Goal: Information Seeking & Learning: Learn about a topic

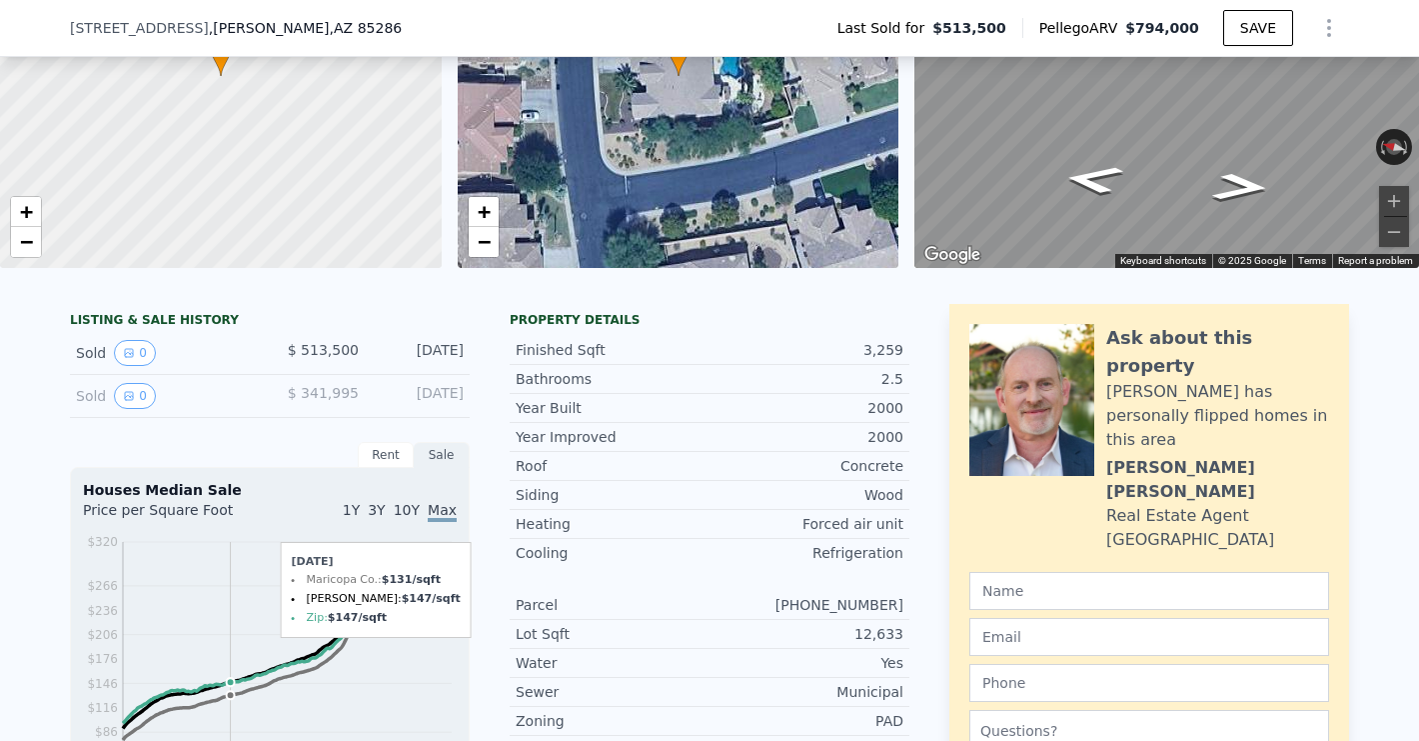
scroll to position [215, 0]
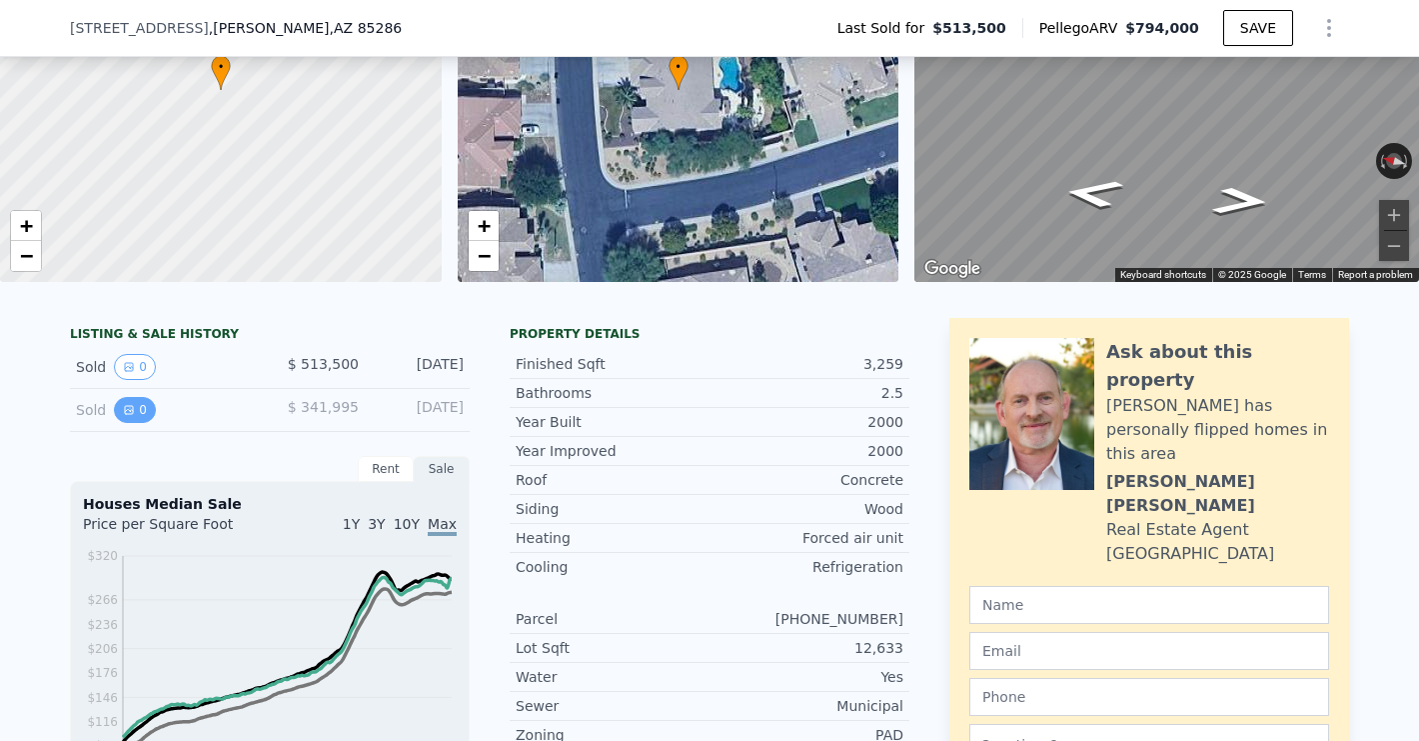
click at [150, 414] on button "0" at bounding box center [135, 410] width 42 height 26
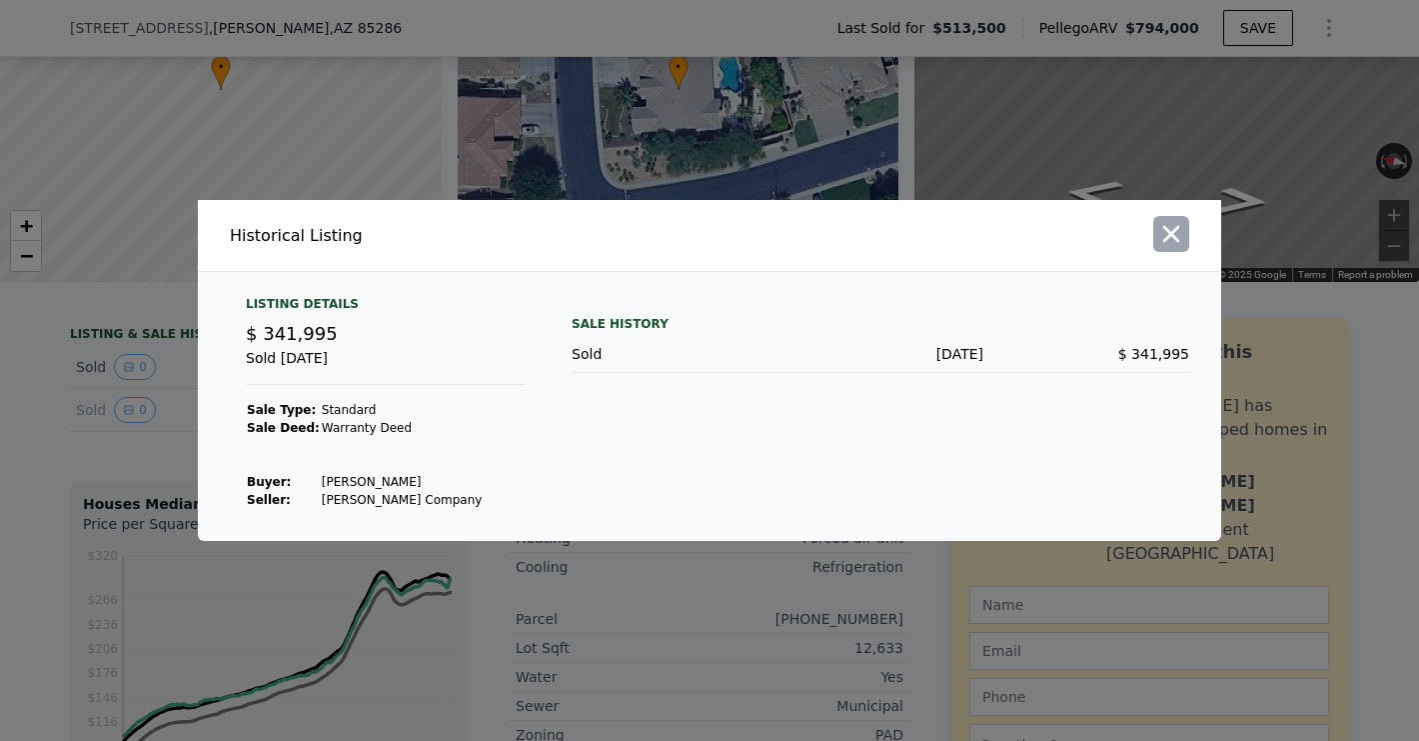
click at [1159, 243] on icon "button" at bounding box center [1172, 234] width 28 height 28
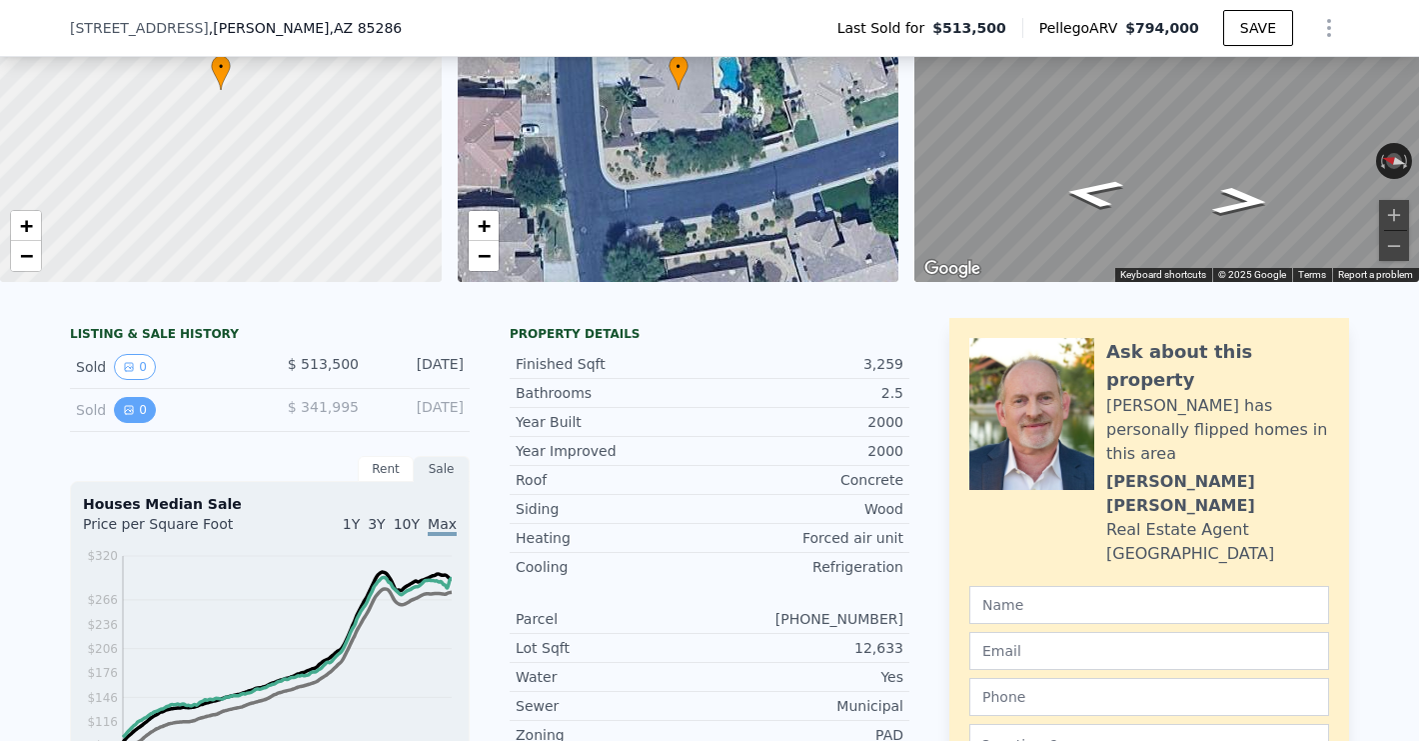
click at [128, 410] on icon "View historical data" at bounding box center [129, 410] width 8 height 8
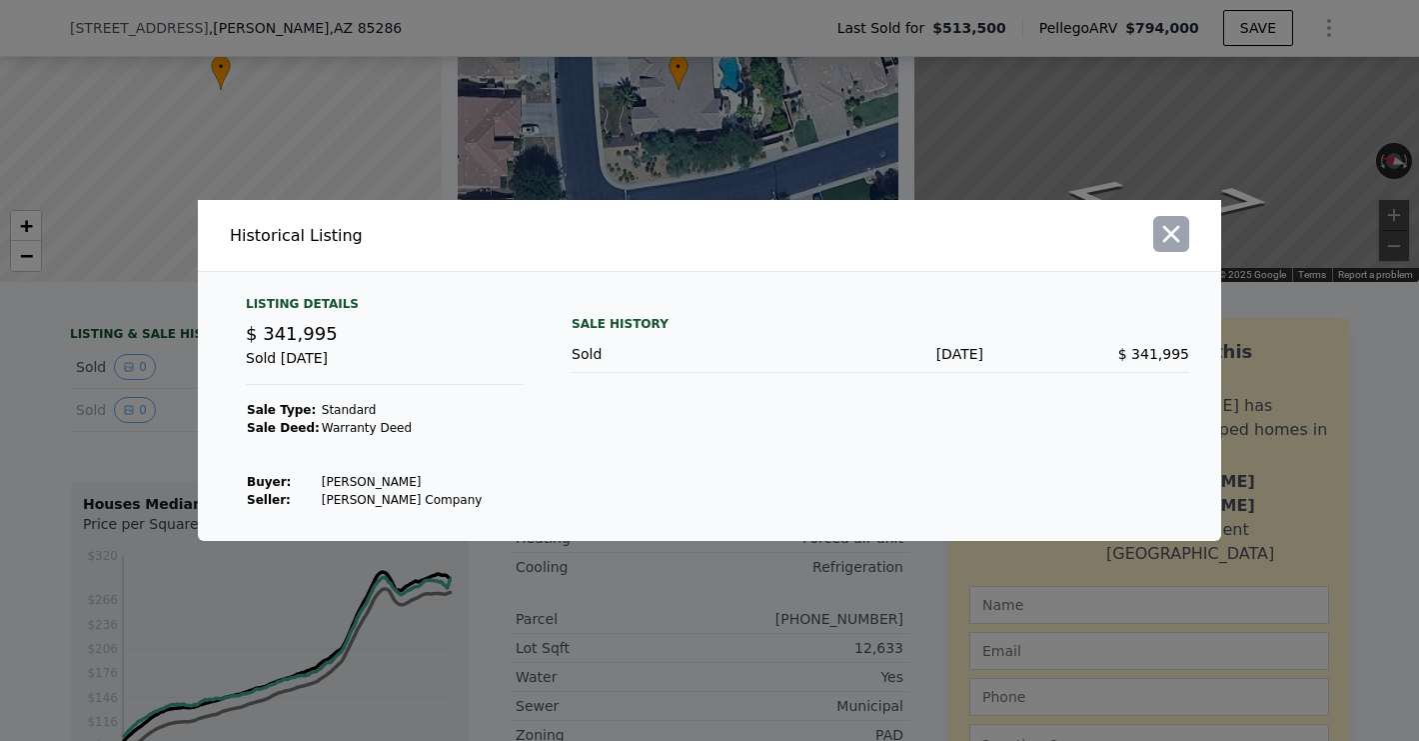
click at [1179, 232] on icon "button" at bounding box center [1172, 234] width 28 height 28
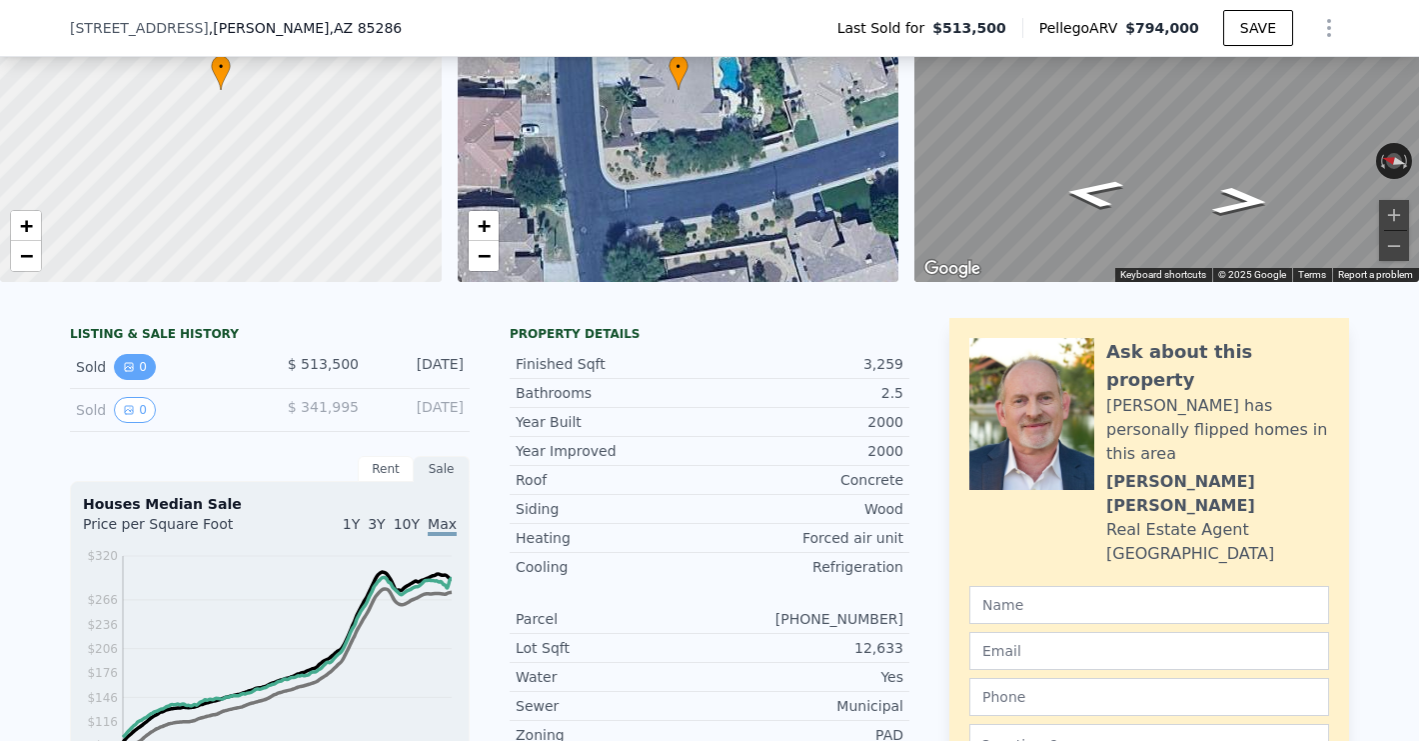
click at [128, 367] on icon "View historical data" at bounding box center [129, 367] width 8 height 8
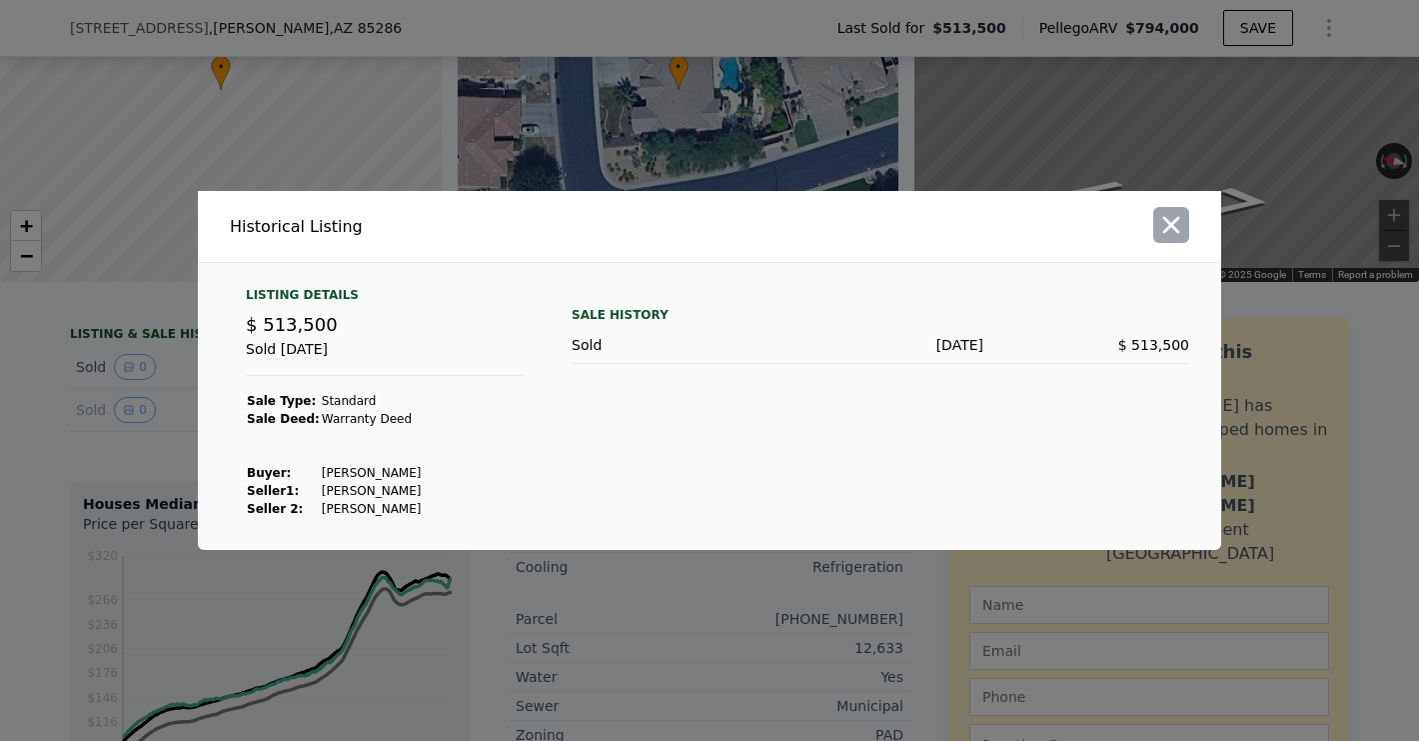
click at [1158, 224] on icon "button" at bounding box center [1172, 225] width 28 height 28
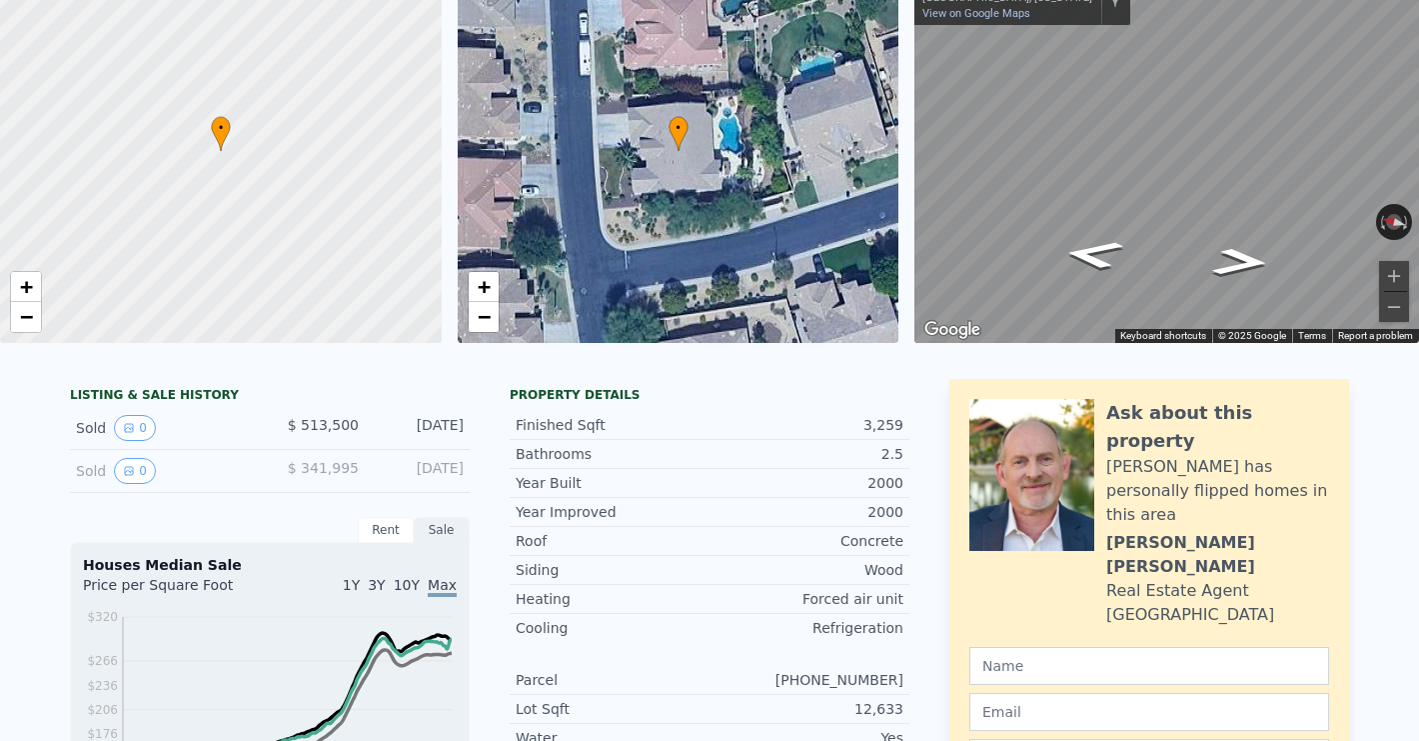
scroll to position [0, 0]
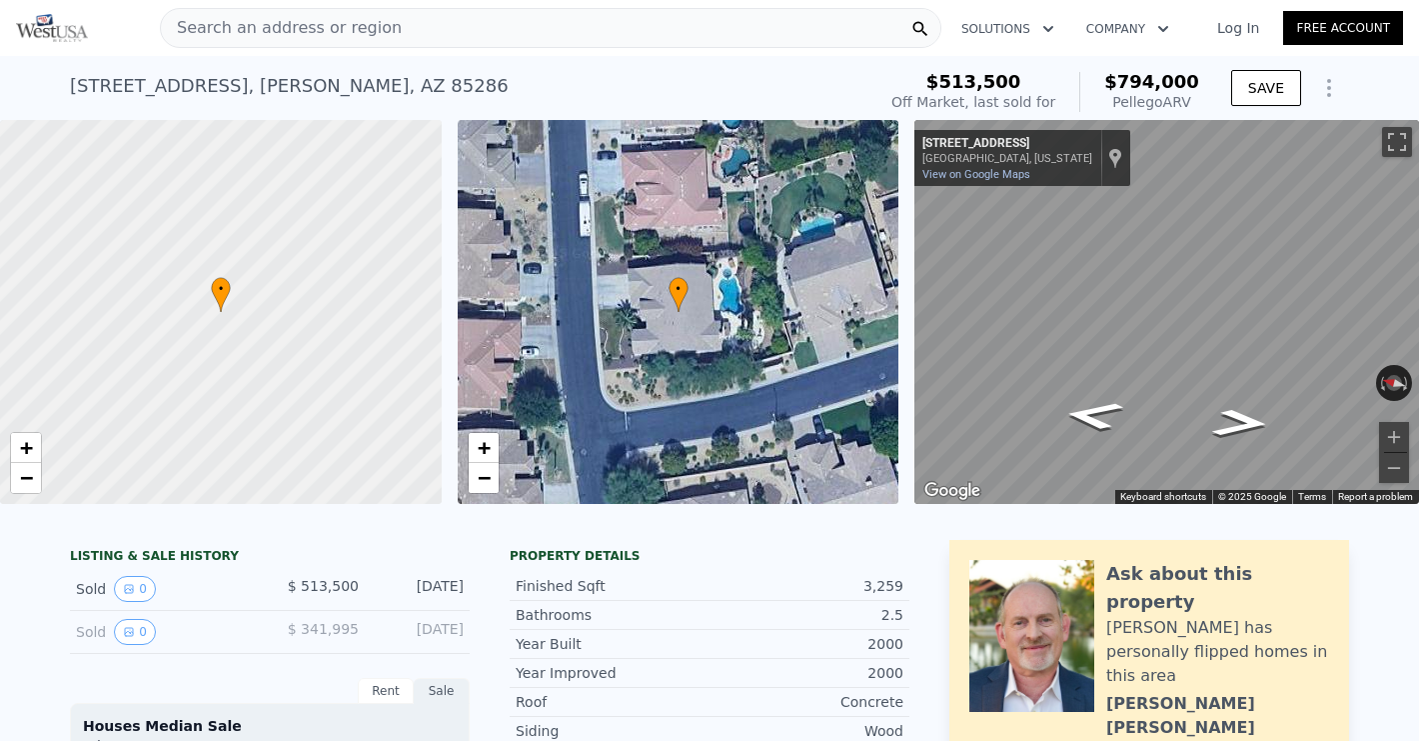
click at [469, 14] on div "Search an address or region" at bounding box center [551, 28] width 782 height 40
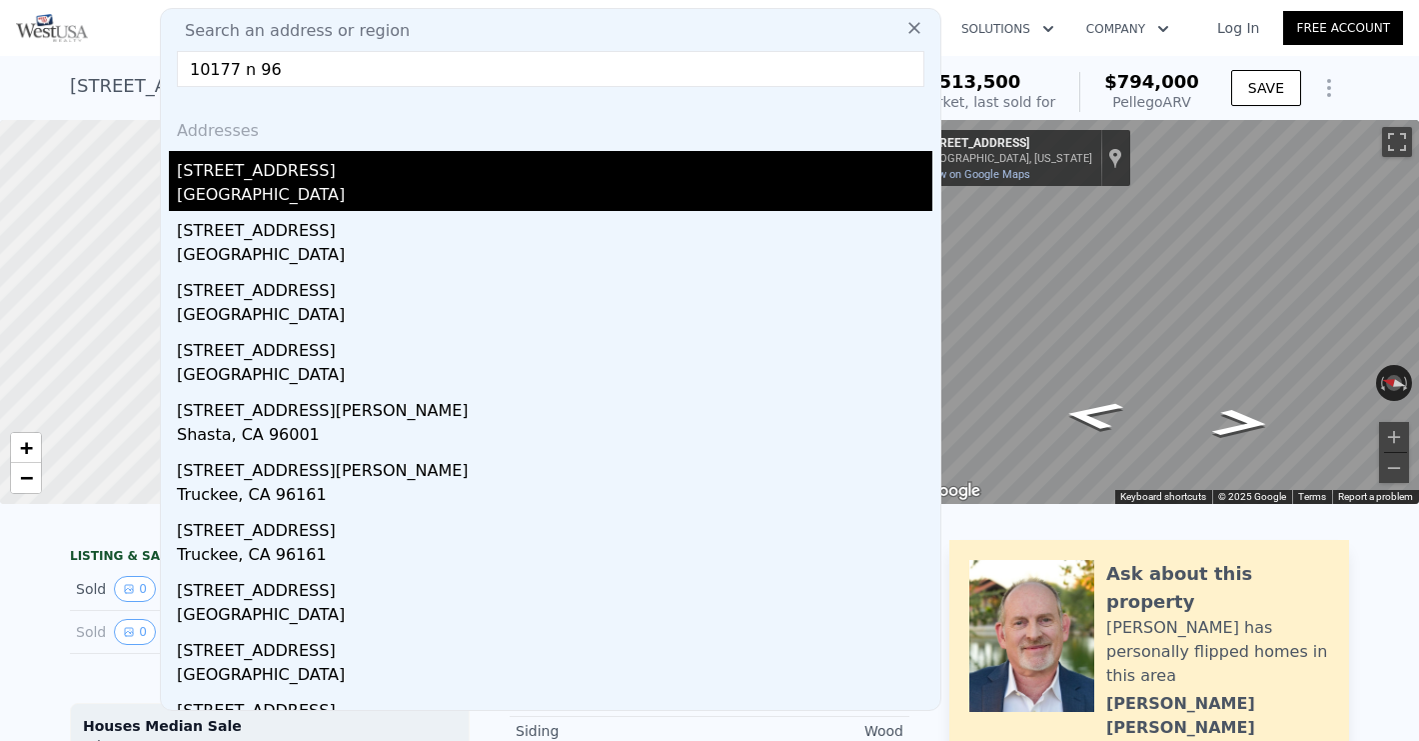
type input "10177 n 96"
click at [332, 165] on div "[STREET_ADDRESS]" at bounding box center [555, 167] width 756 height 32
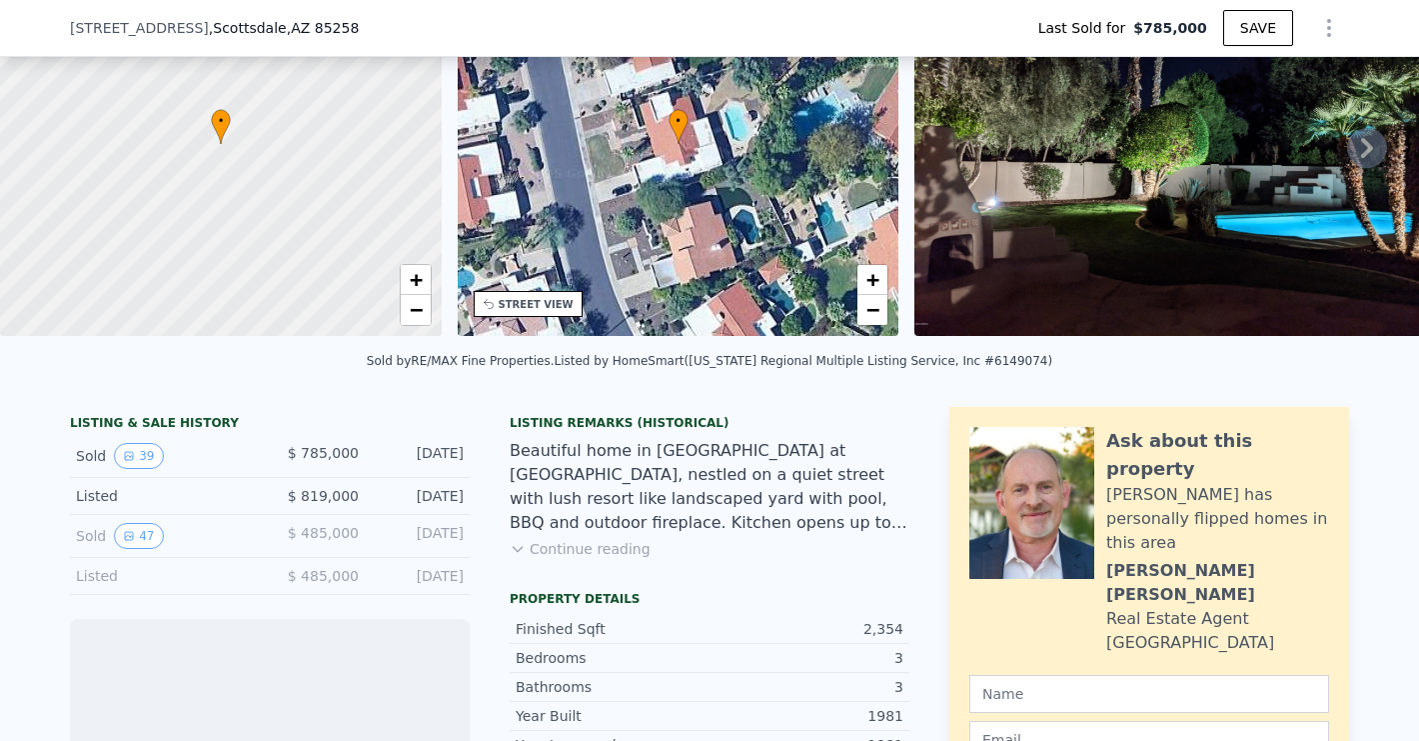
scroll to position [163, 0]
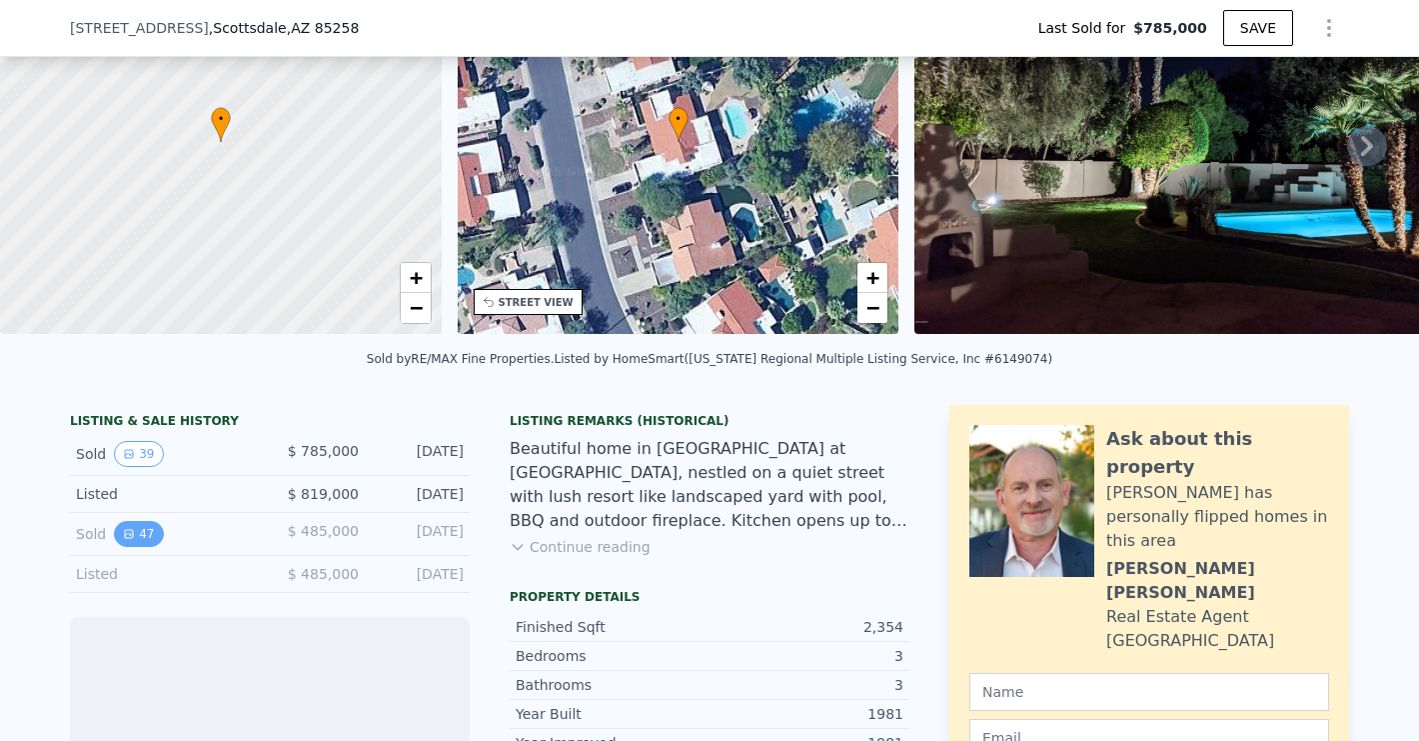
click at [149, 534] on button "47" at bounding box center [138, 534] width 49 height 26
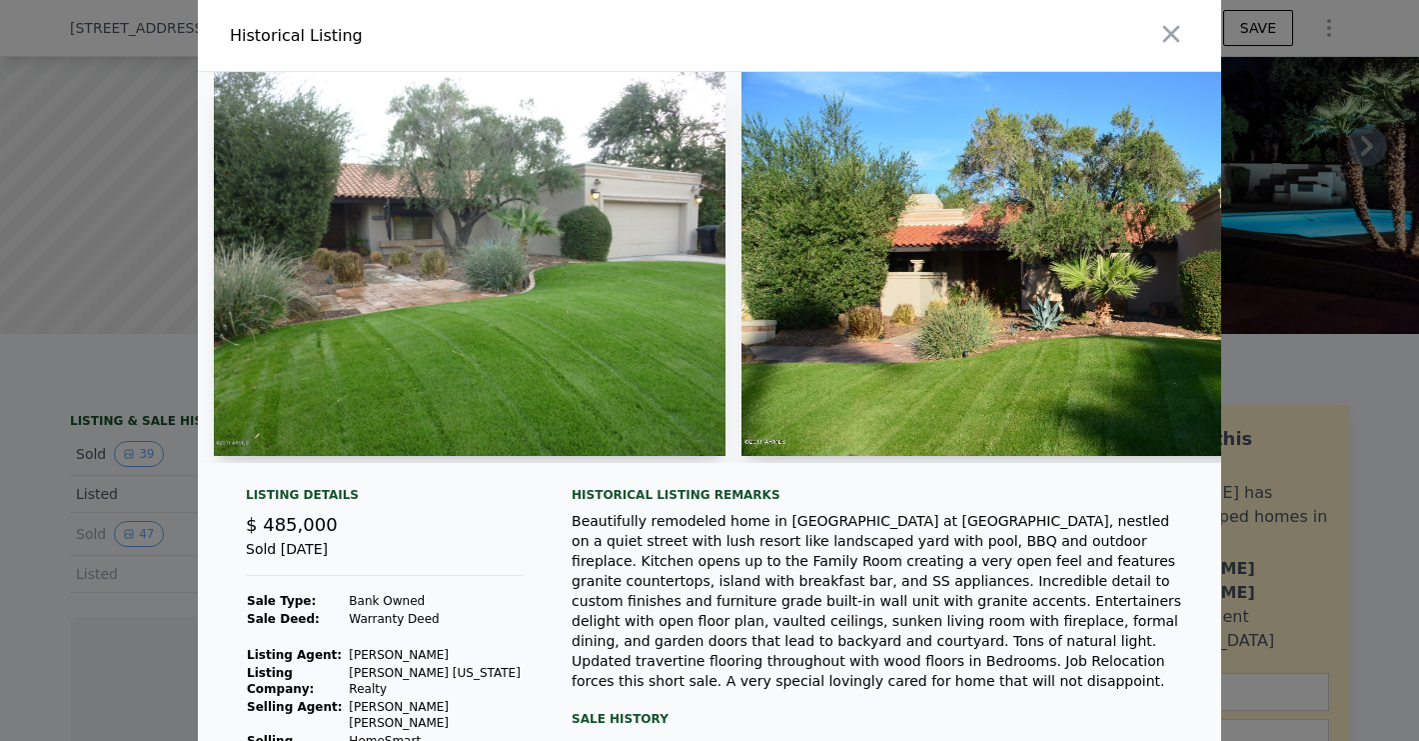
scroll to position [0, 0]
click at [499, 281] on img at bounding box center [470, 264] width 512 height 384
type input "-$ 843,831"
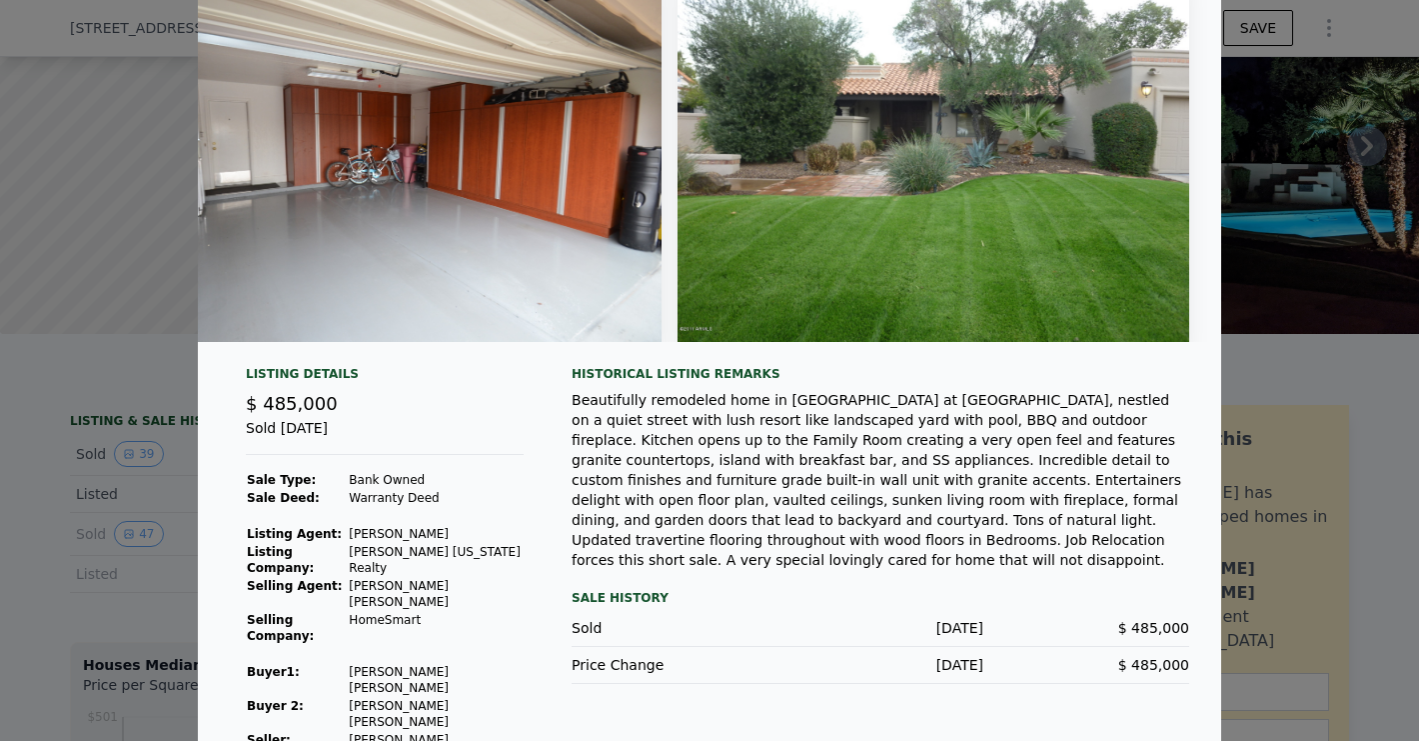
scroll to position [113, 0]
click at [154, 365] on div at bounding box center [709, 370] width 1419 height 741
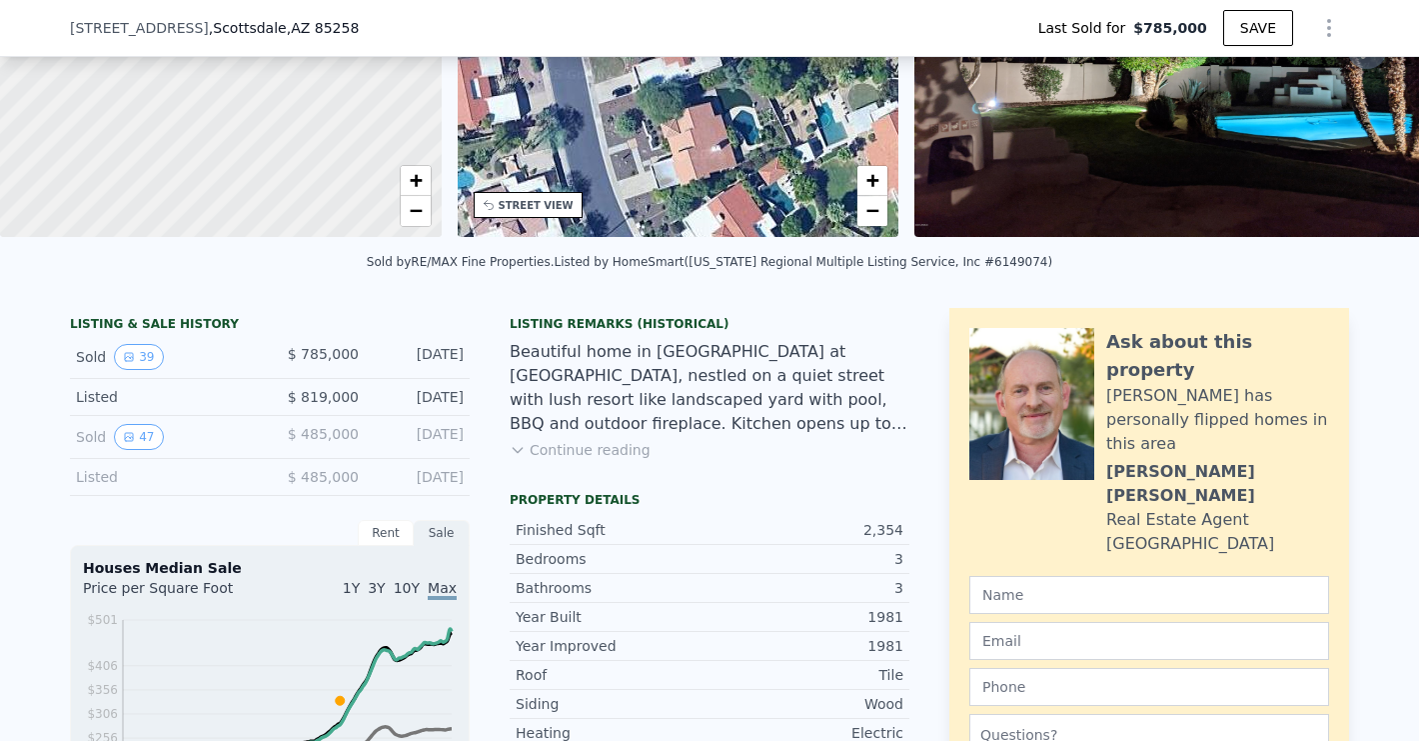
scroll to position [265, 0]
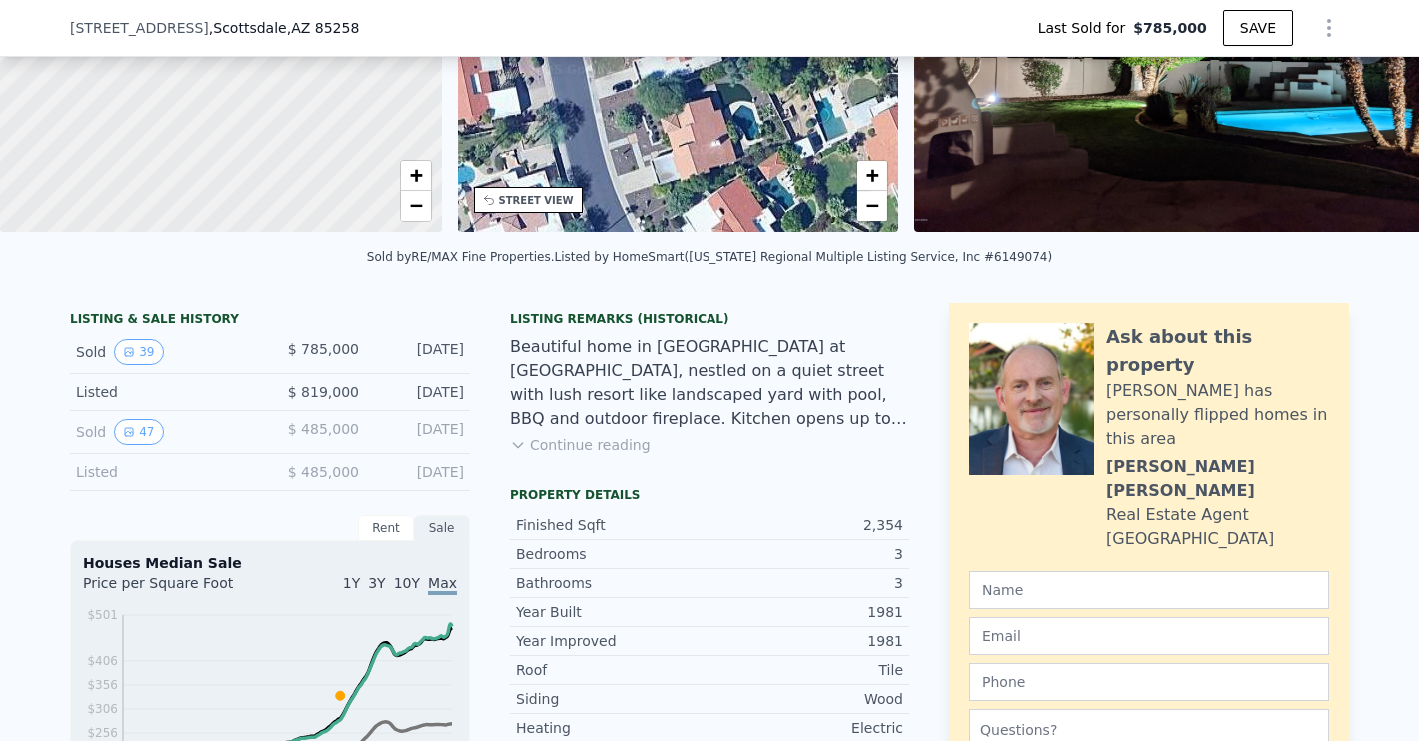
click at [318, 468] on span "$ 485,000" at bounding box center [323, 472] width 71 height 16
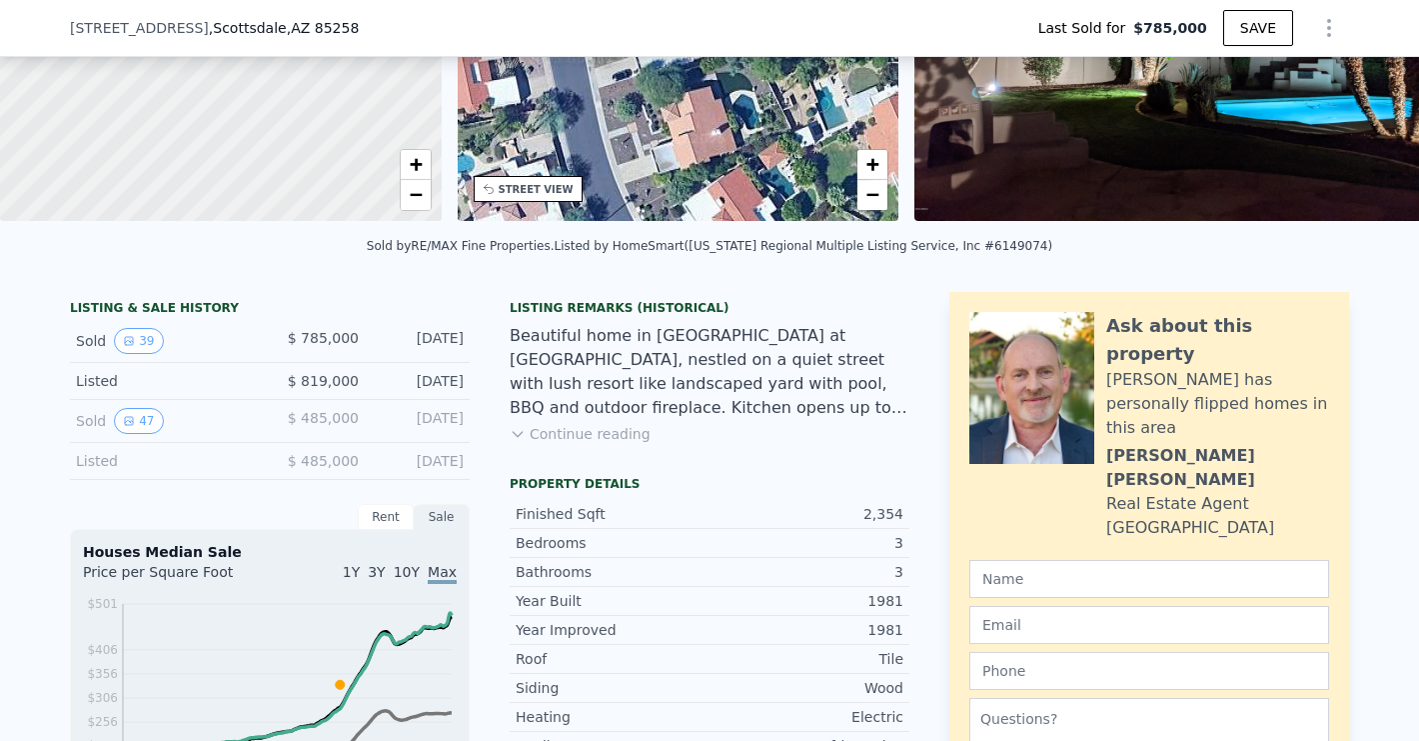
scroll to position [271, 0]
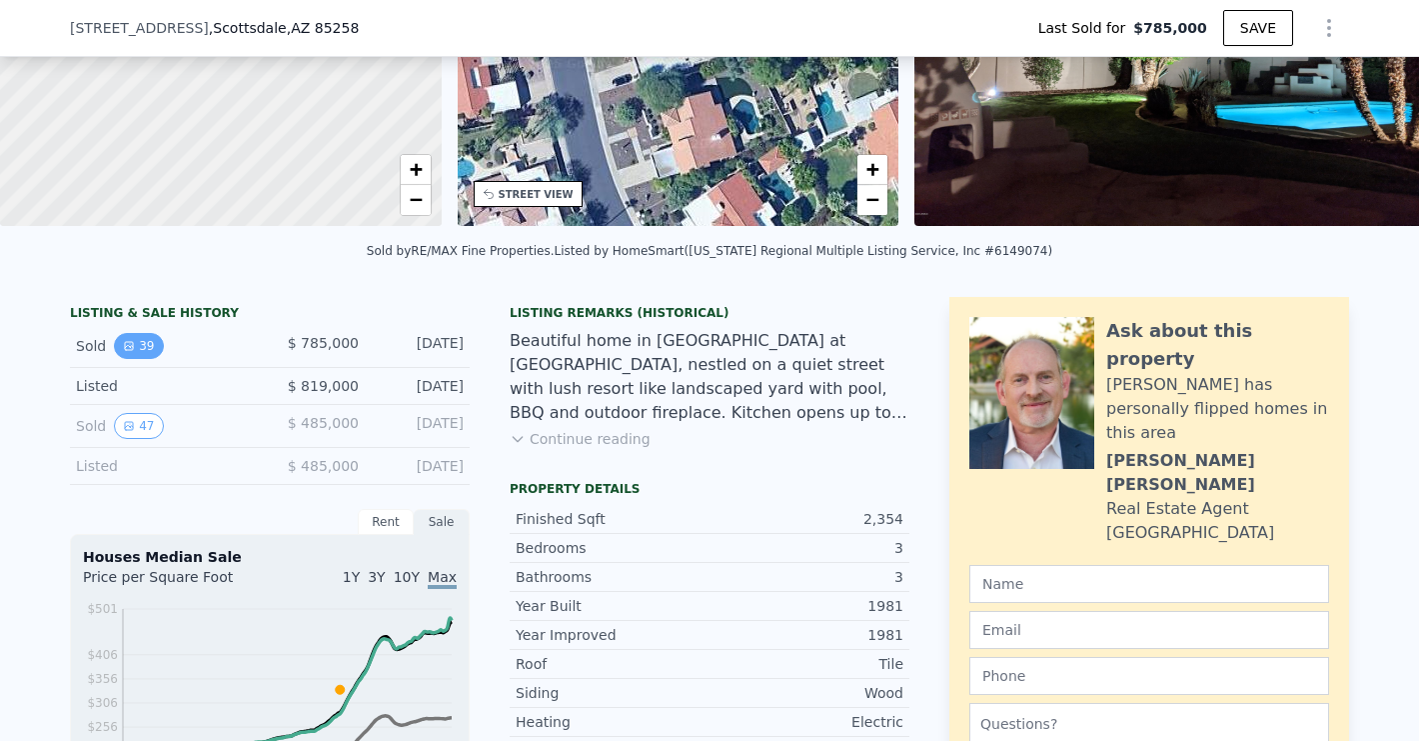
click at [152, 351] on button "39" at bounding box center [138, 346] width 49 height 26
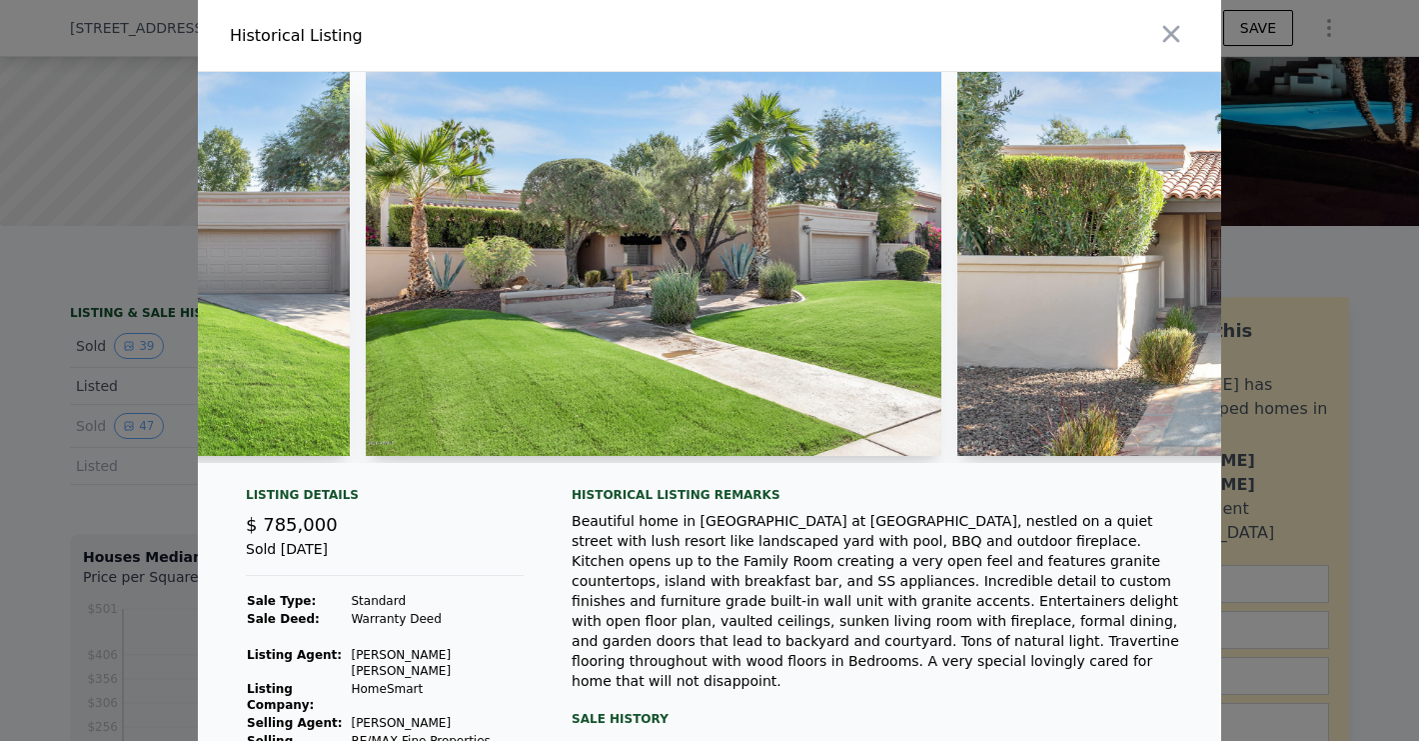
scroll to position [0, 2130]
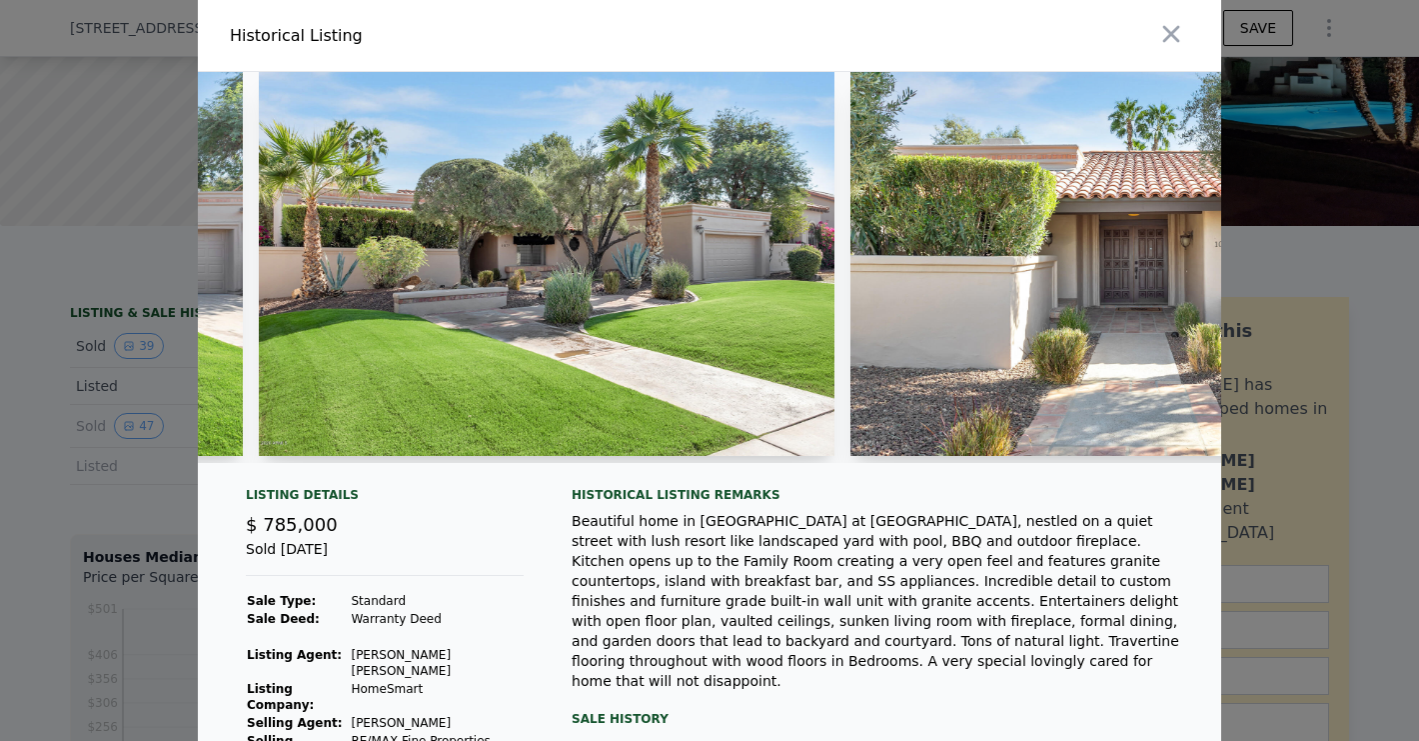
type input "$ 1,092,000"
type input "$ 187,749"
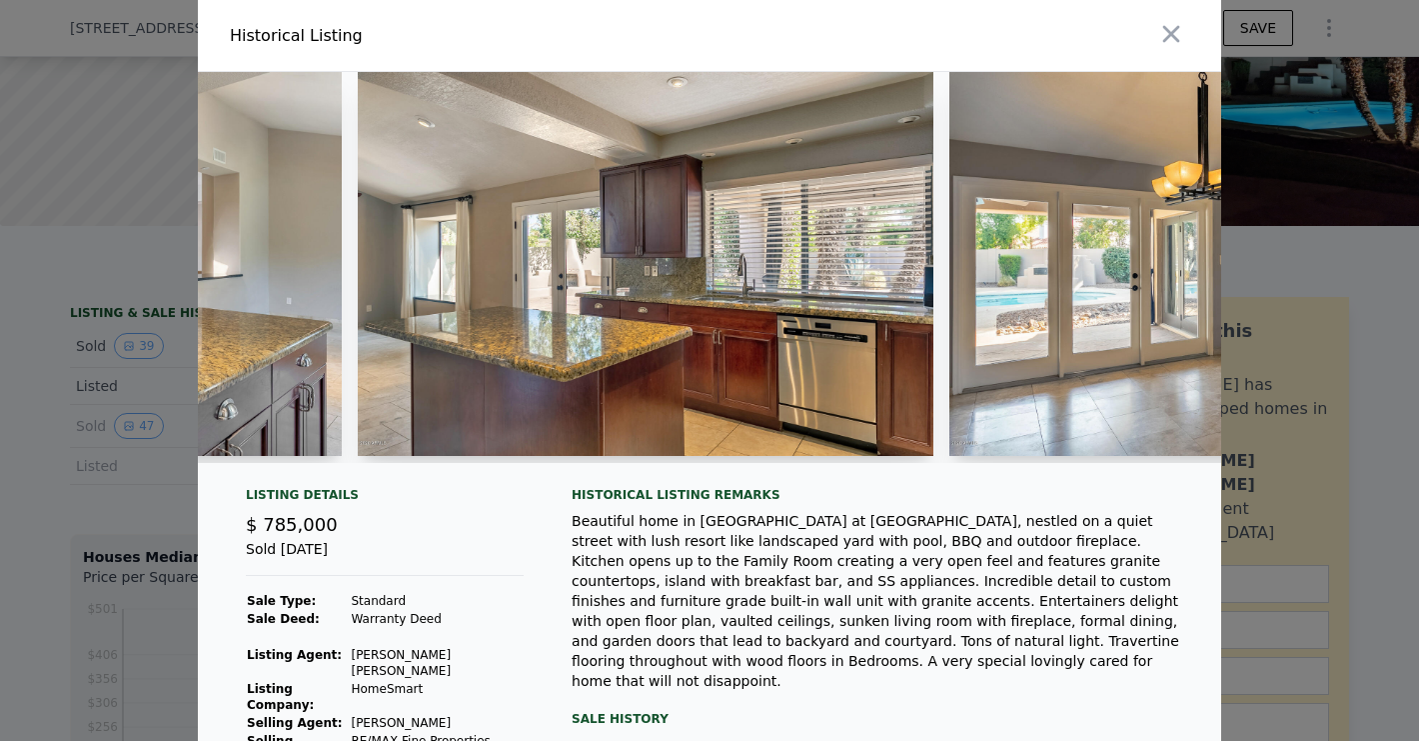
scroll to position [0, 9115]
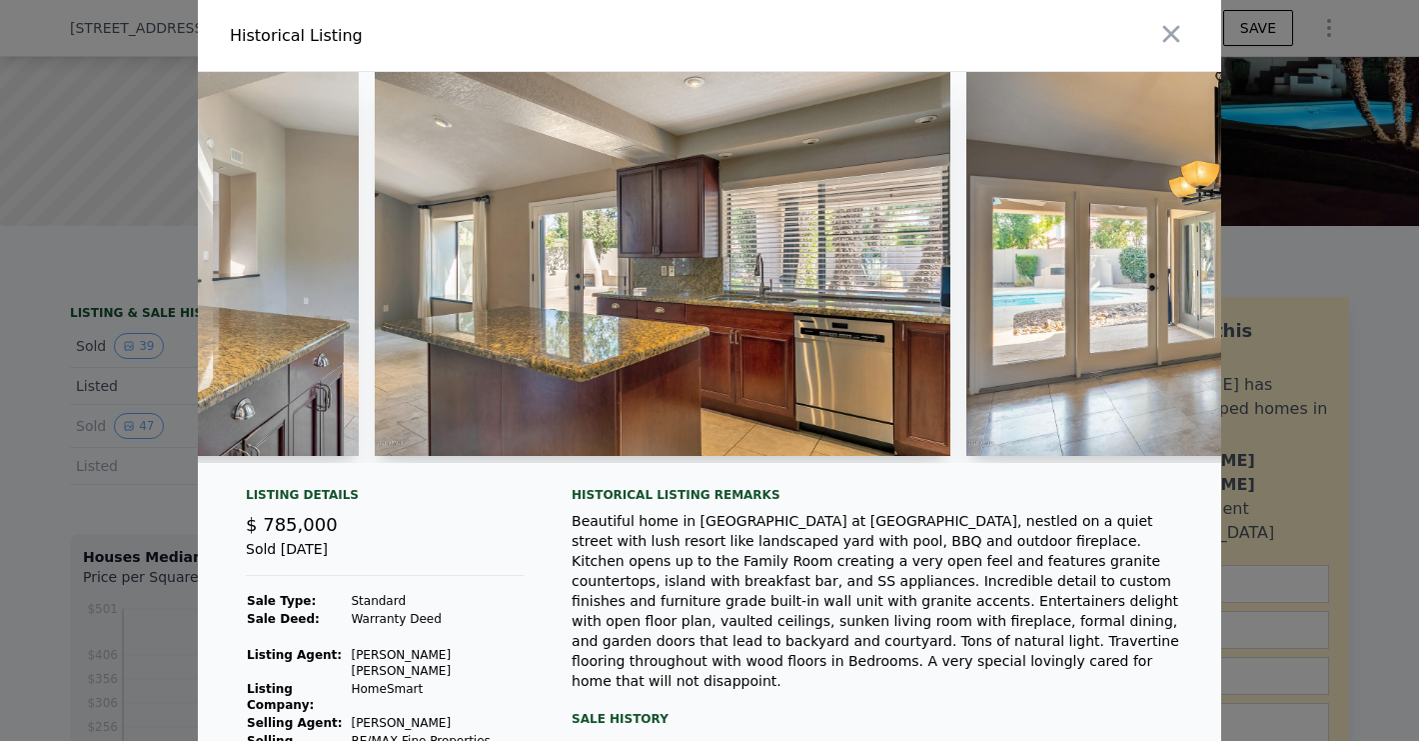
click at [48, 349] on div at bounding box center [709, 370] width 1419 height 741
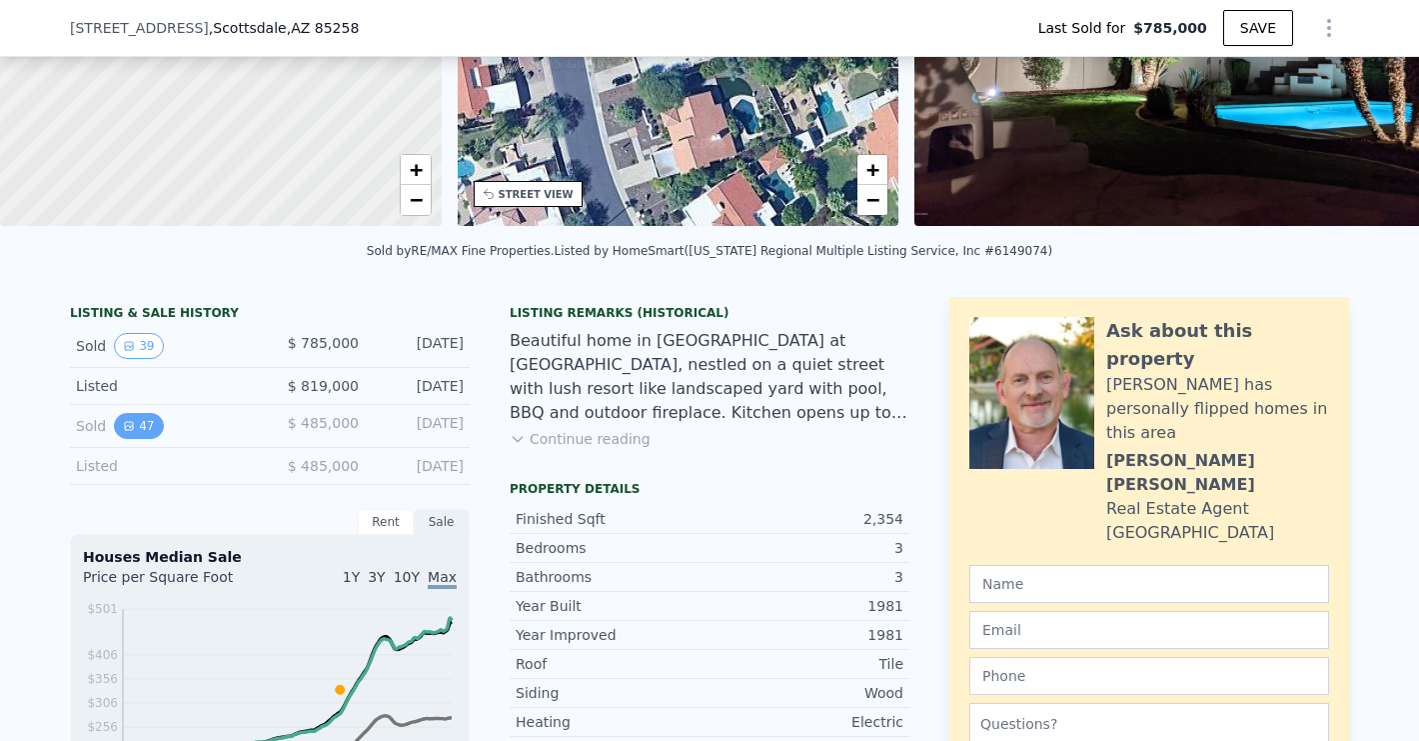
click at [133, 421] on icon "View historical data" at bounding box center [129, 426] width 12 height 12
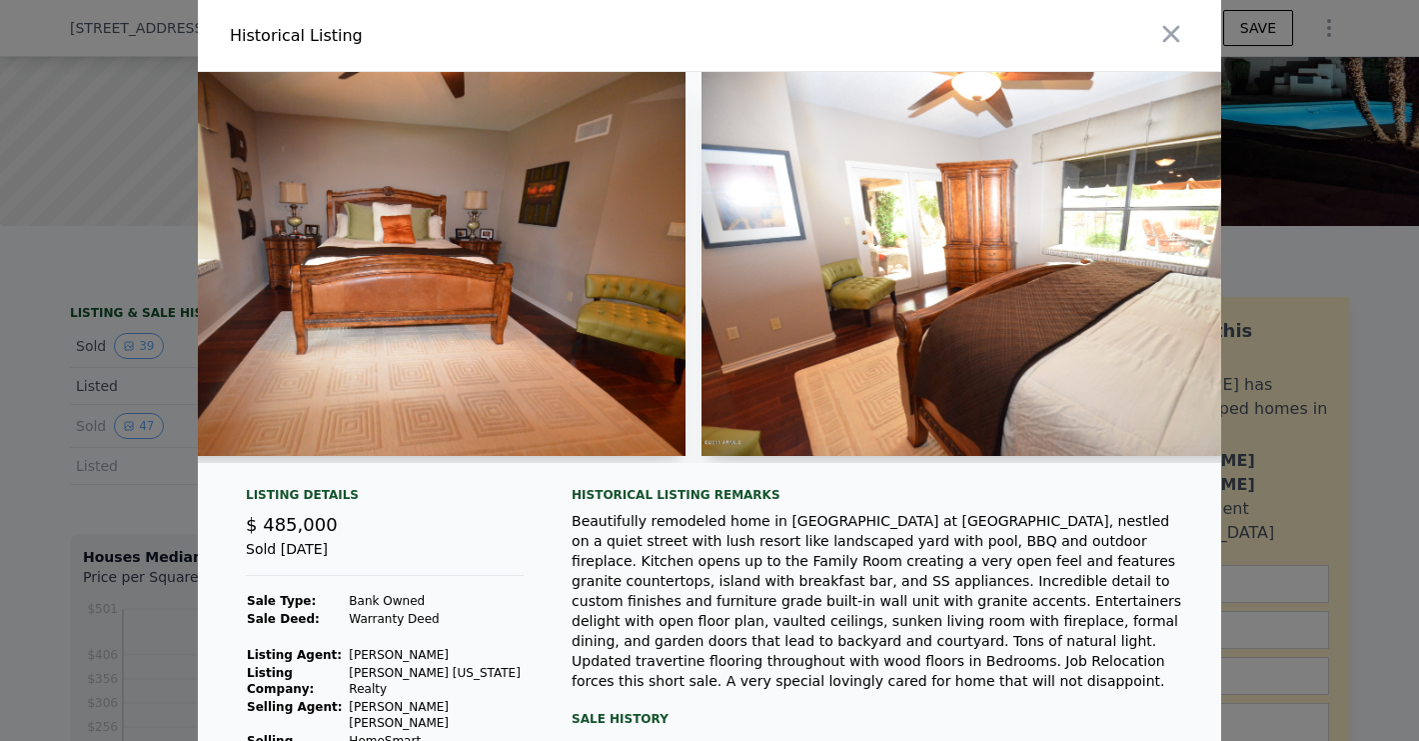
scroll to position [0, 8436]
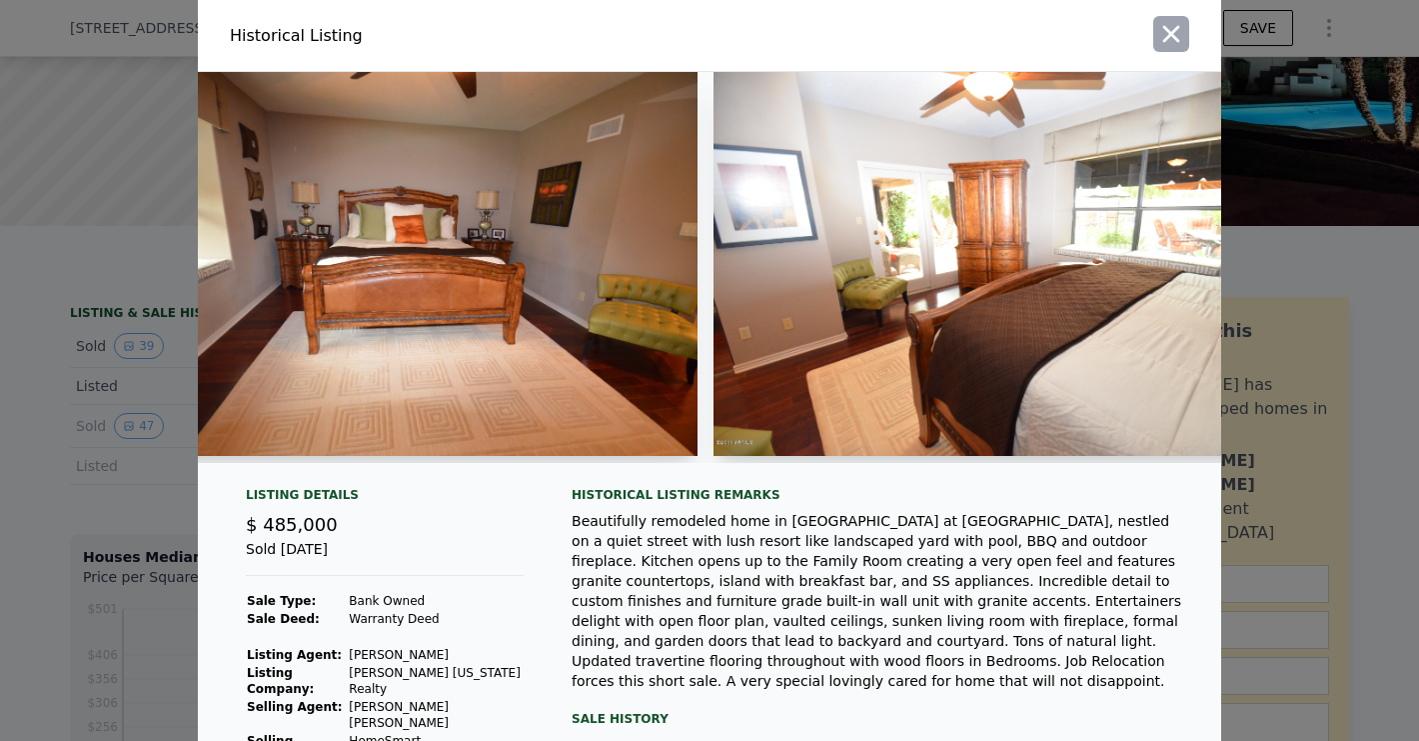
click at [1176, 23] on icon "button" at bounding box center [1172, 34] width 28 height 28
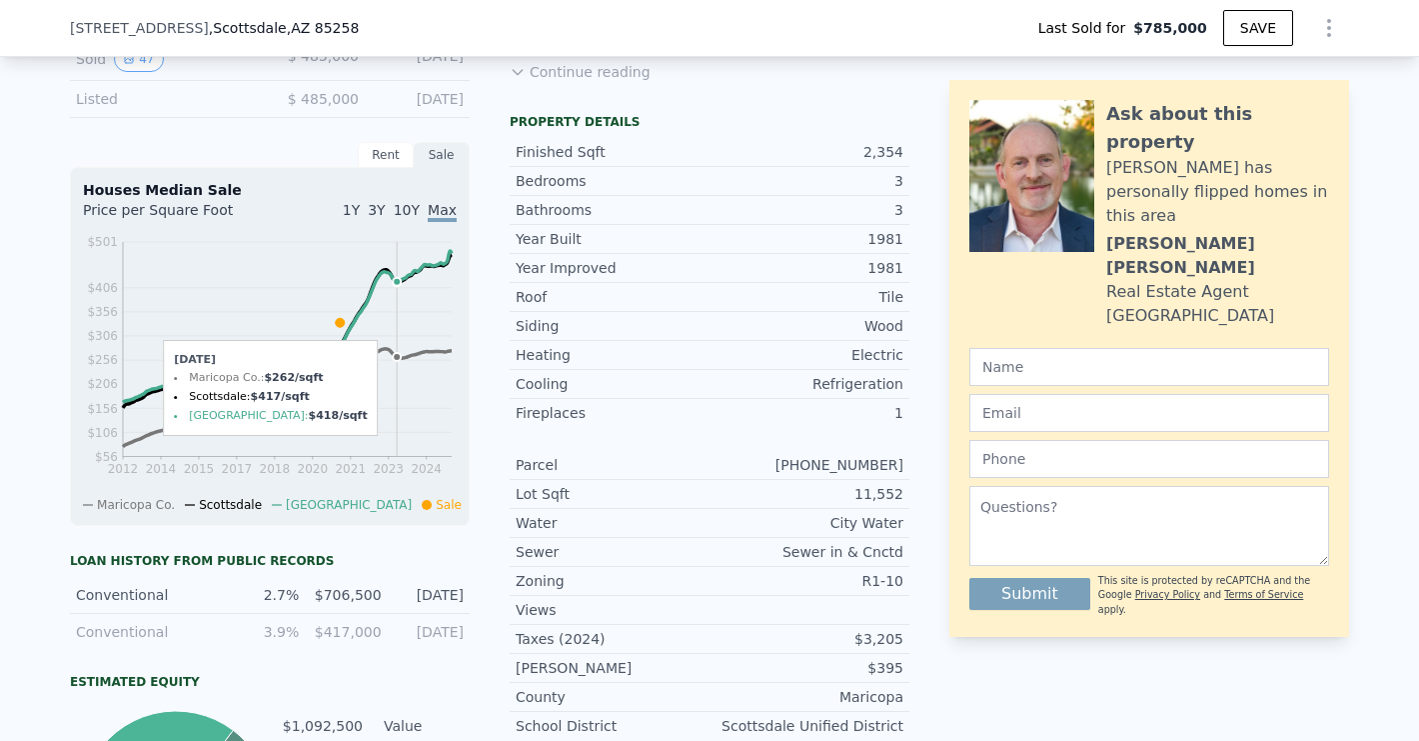
scroll to position [769, 0]
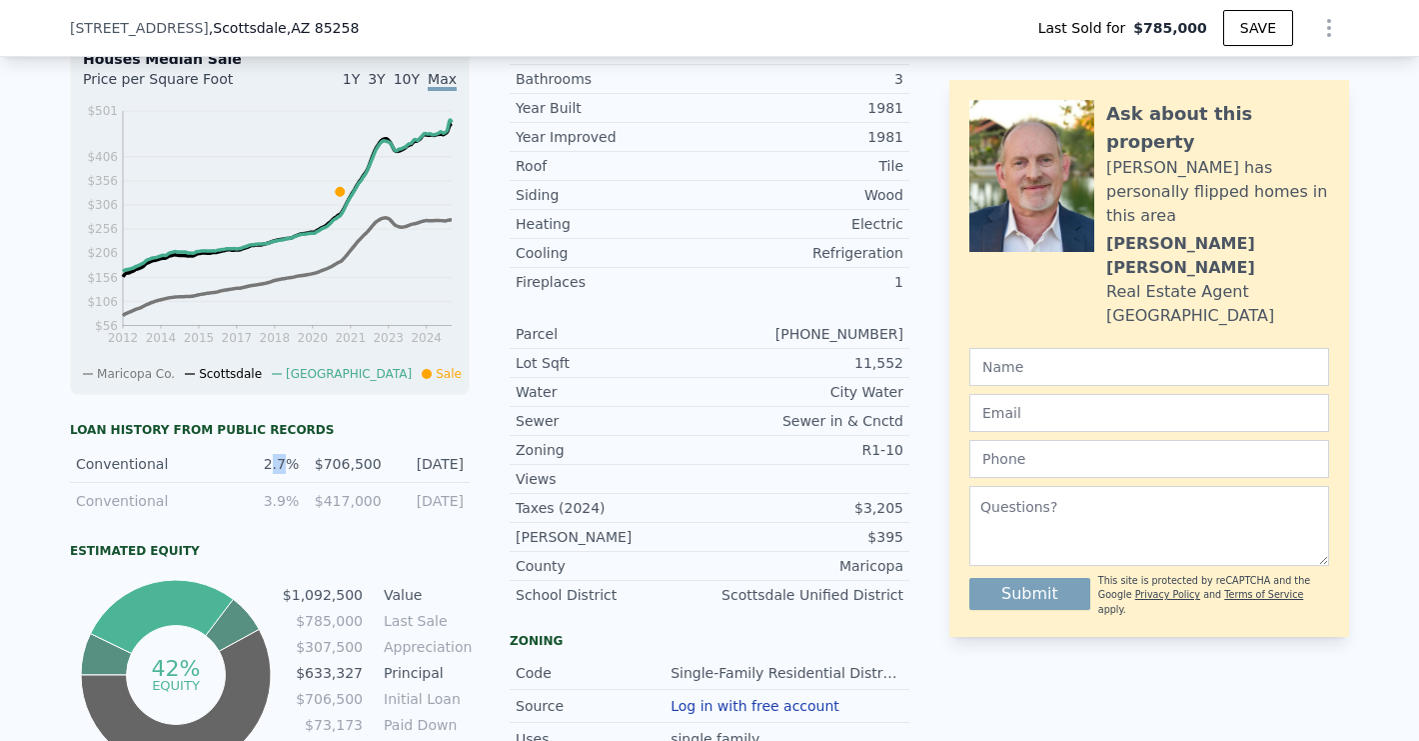
drag, startPoint x: 274, startPoint y: 464, endPoint x: 285, endPoint y: 466, distance: 11.2
click at [285, 466] on div "2.7%" at bounding box center [264, 464] width 70 height 20
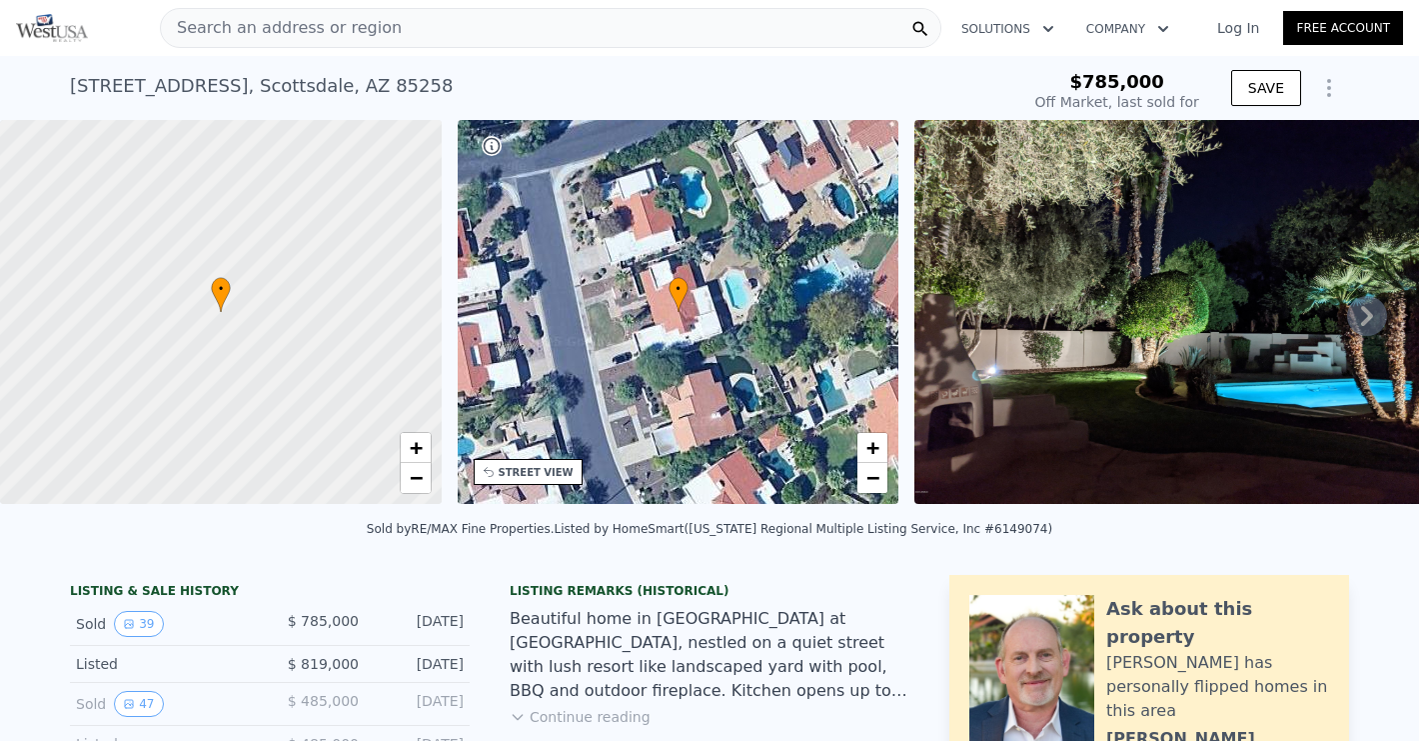
scroll to position [0, 0]
click at [302, 30] on span "Search an address or region" at bounding box center [281, 28] width 241 height 24
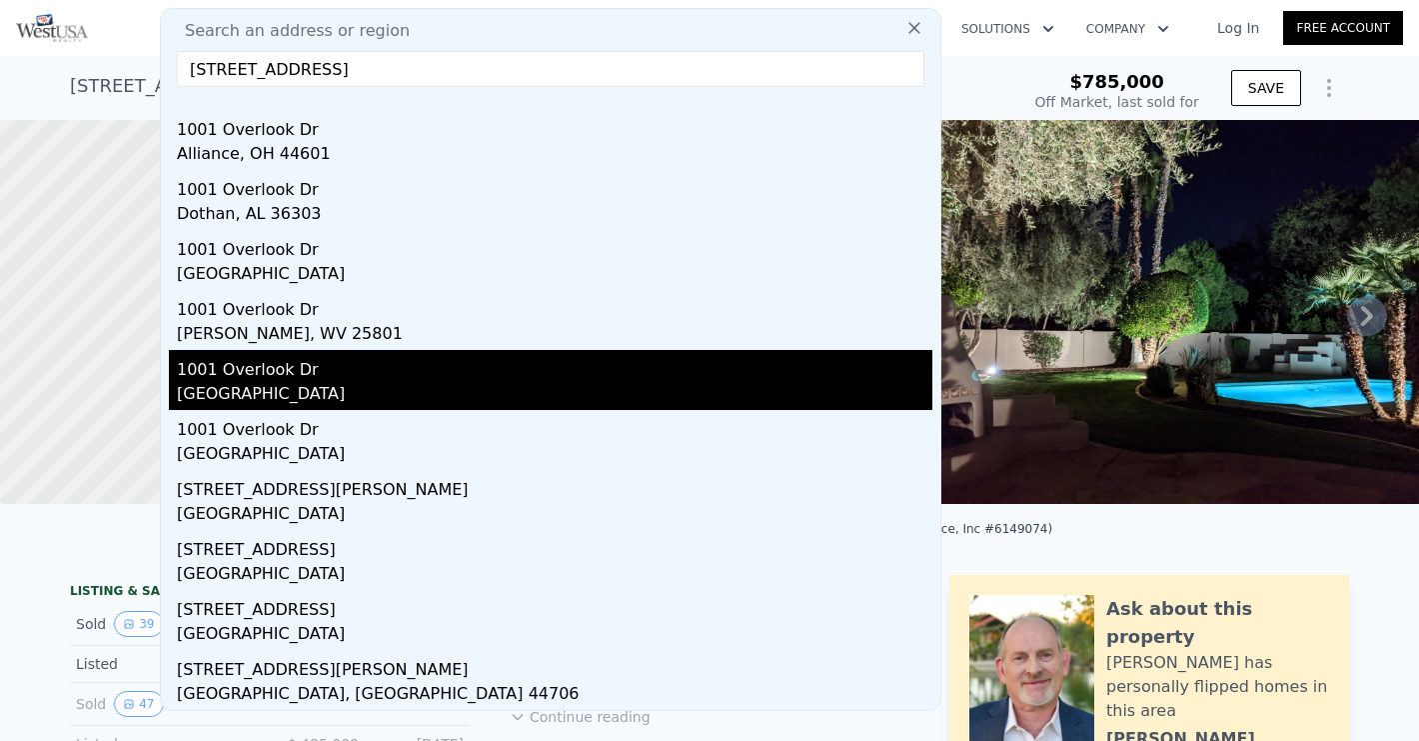
scroll to position [41, 0]
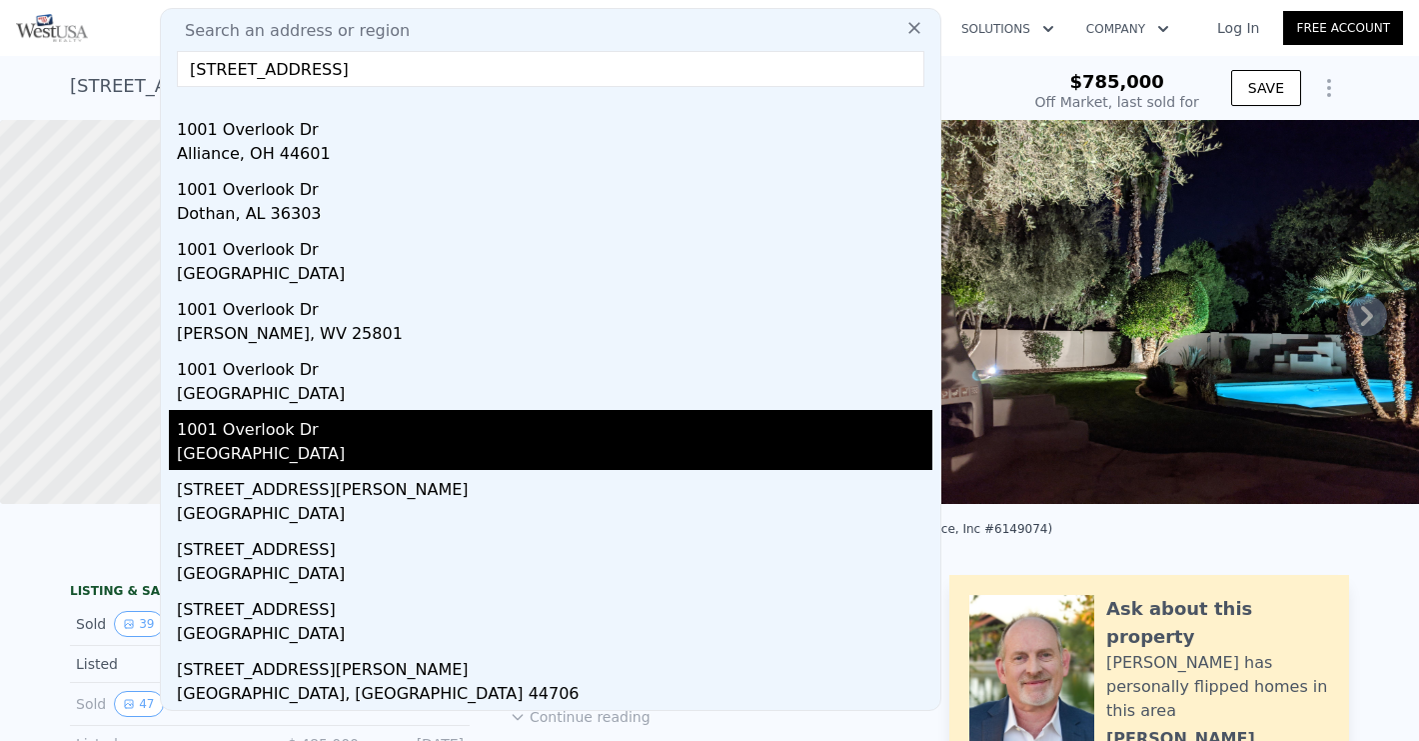
type input "[STREET_ADDRESS]"
click at [301, 427] on div "1001 Overlook Dr" at bounding box center [555, 426] width 756 height 32
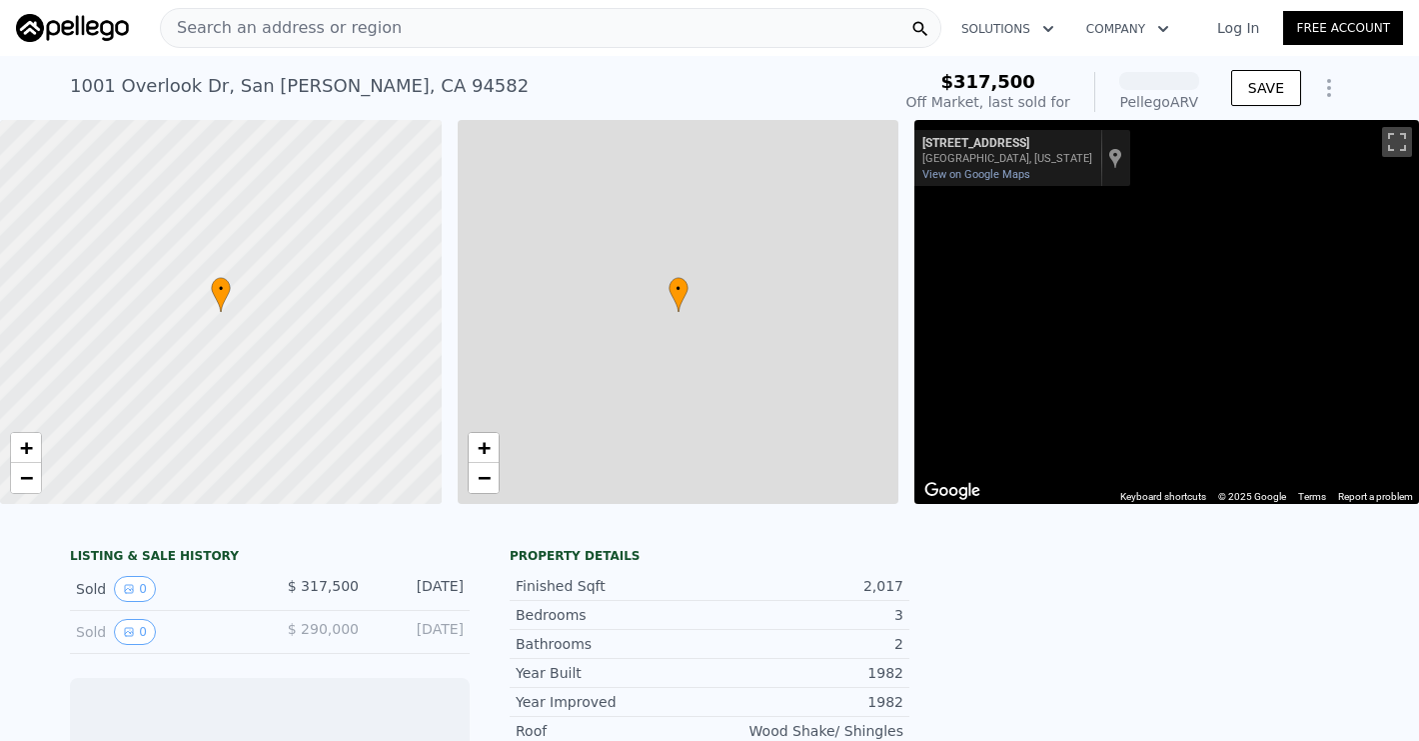
click at [275, 443] on div at bounding box center [221, 312] width 530 height 461
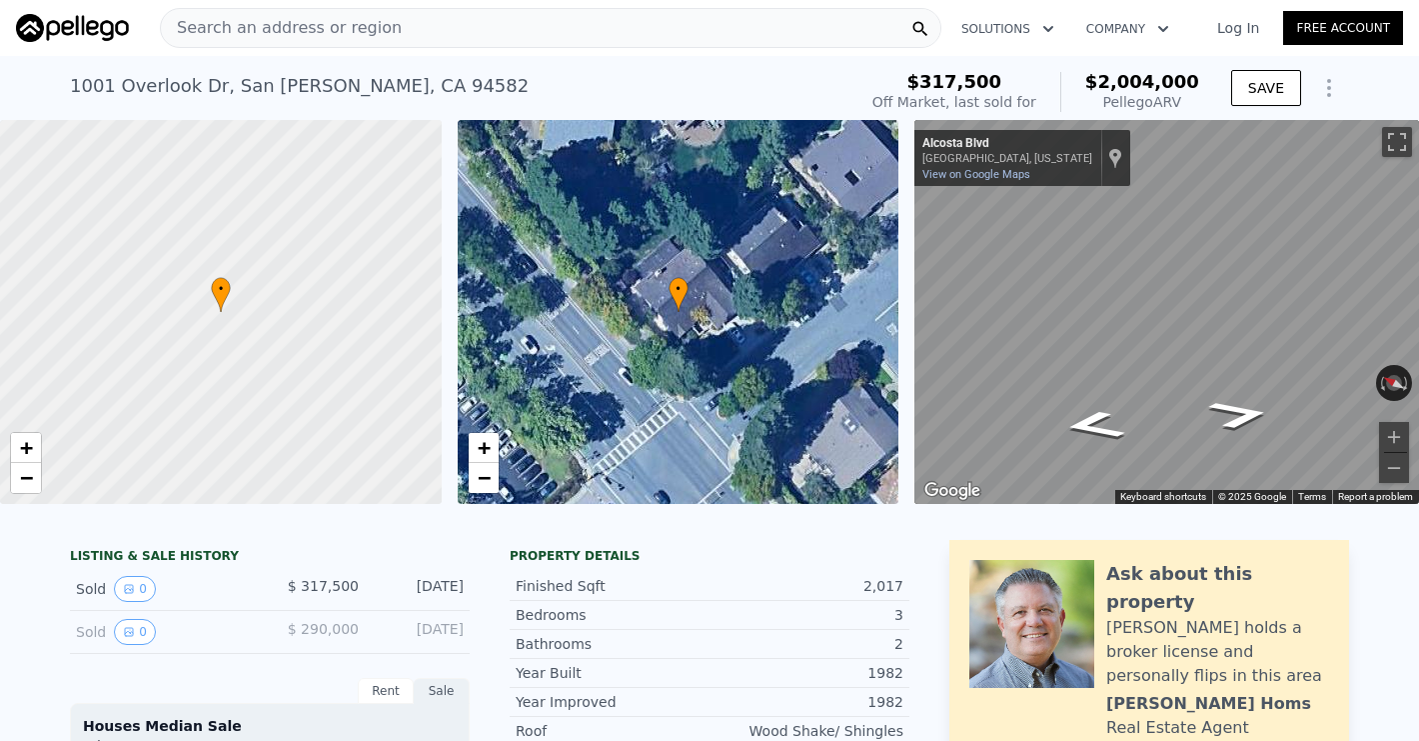
drag, startPoint x: 387, startPoint y: 634, endPoint x: 468, endPoint y: 632, distance: 81.0
click at [468, 632] on div "Sold 0 $ 290,000 [DATE]" at bounding box center [270, 632] width 400 height 43
click at [342, 628] on span "$ 290,000" at bounding box center [323, 629] width 71 height 16
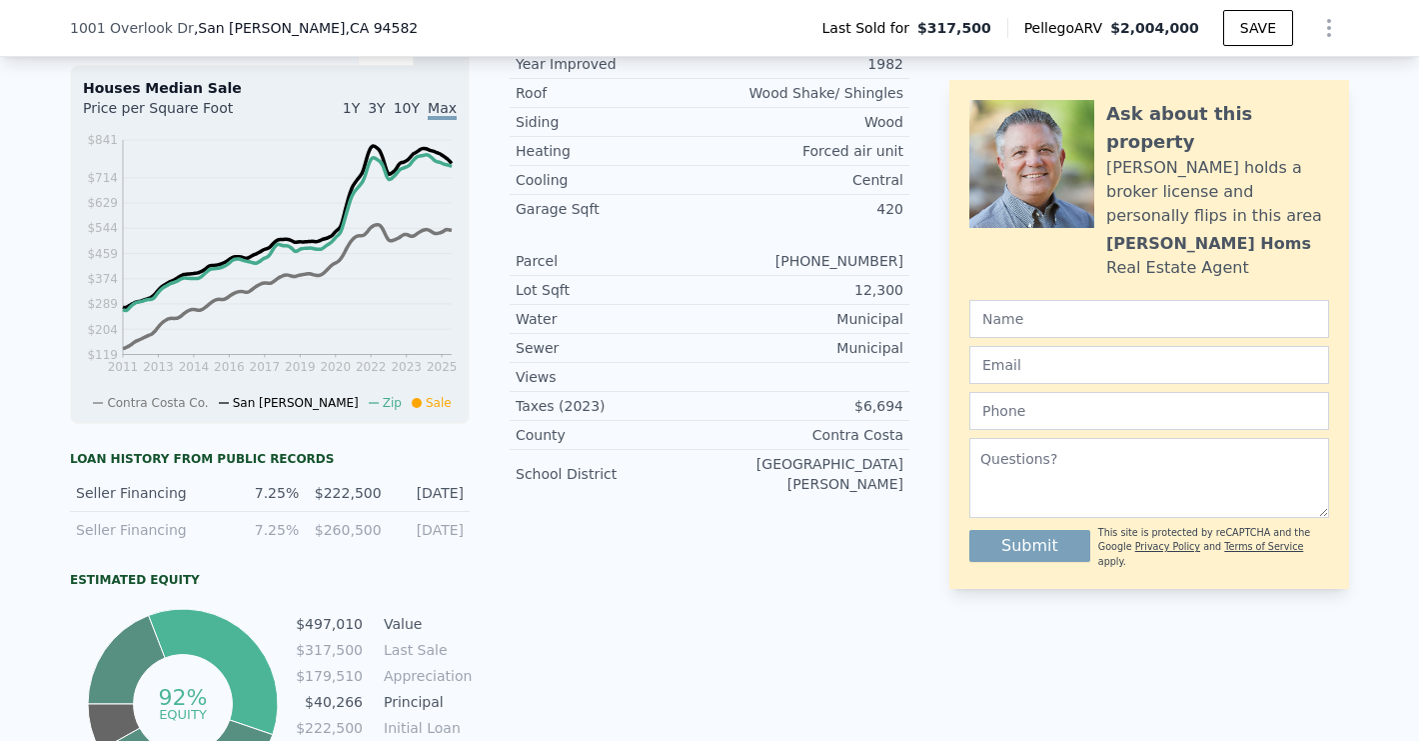
scroll to position [633, 0]
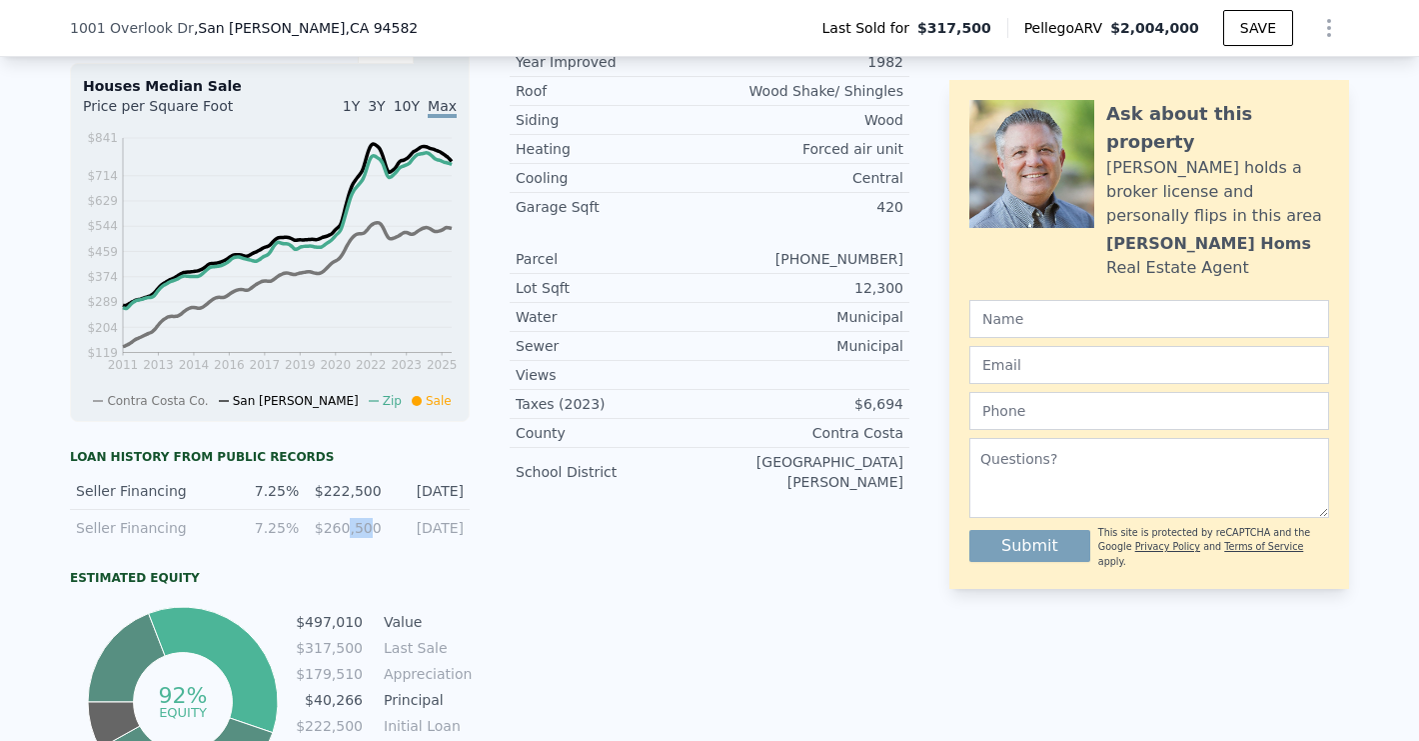
drag, startPoint x: 374, startPoint y: 529, endPoint x: 349, endPoint y: 526, distance: 25.2
click at [349, 526] on div "$260,500" at bounding box center [346, 528] width 70 height 20
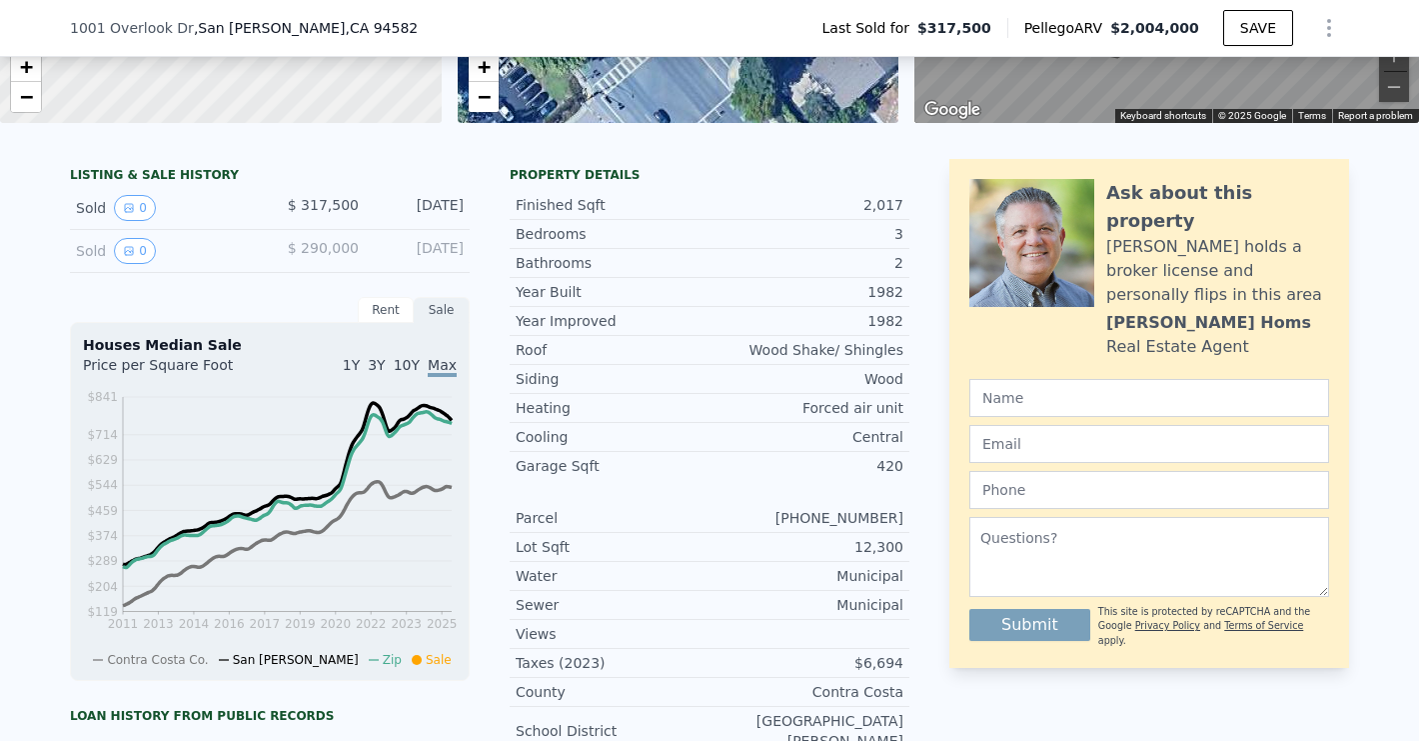
scroll to position [357, 0]
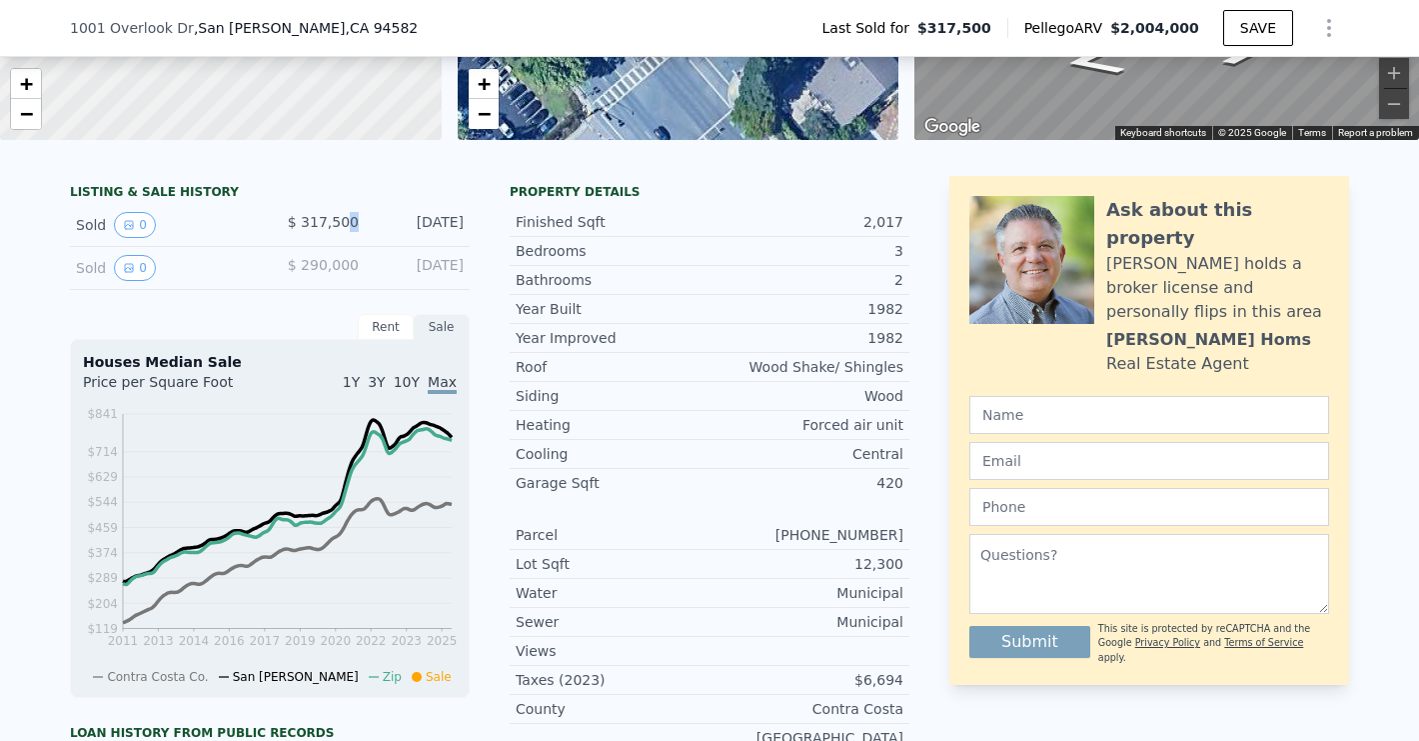
drag, startPoint x: 352, startPoint y: 228, endPoint x: 320, endPoint y: 236, distance: 33.0
click at [320, 236] on div "$ 317,500" at bounding box center [314, 225] width 89 height 26
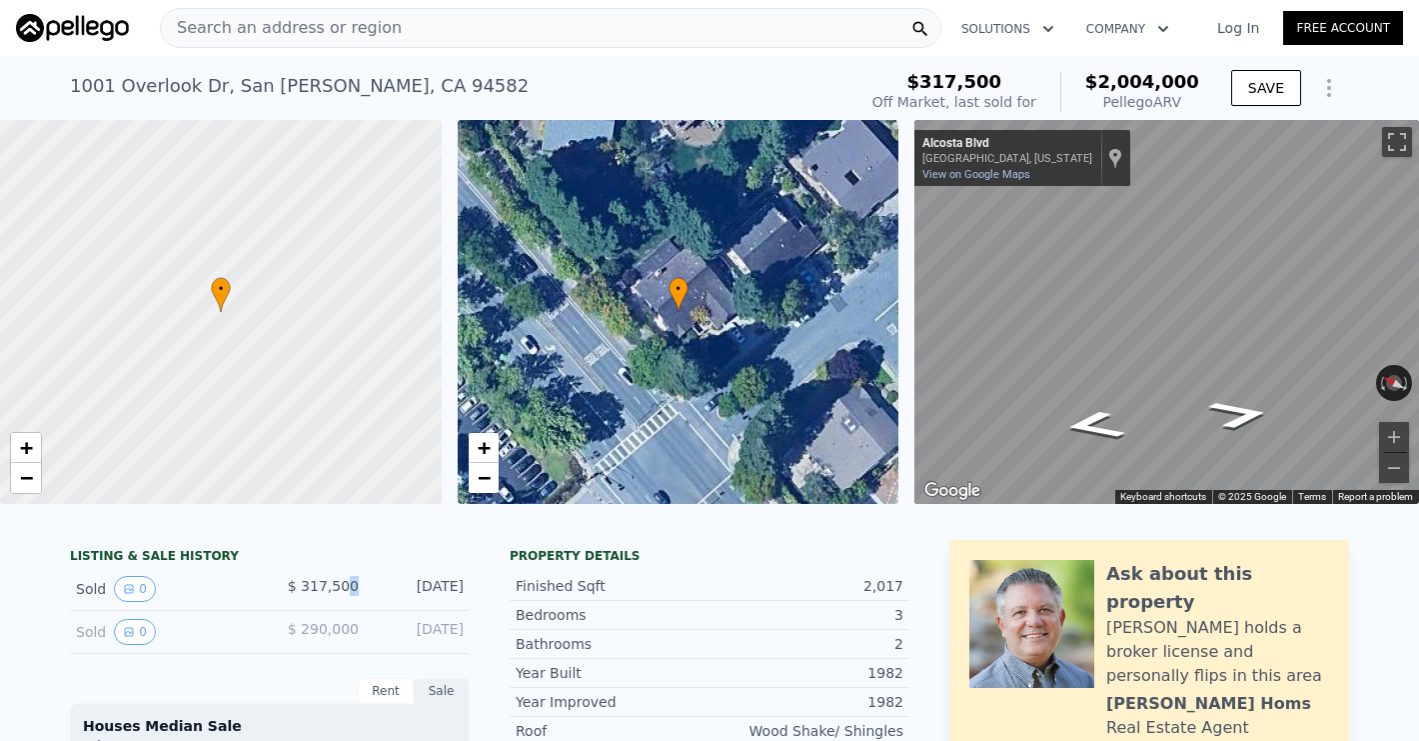
scroll to position [0, 0]
click at [424, 30] on div "Search an address or region" at bounding box center [551, 28] width 782 height 40
click at [49, 116] on div "[STREET_ADDRESS] Sold [DATE] for $317,500 (~ARV $2.004m ) $317,500 Off Market, …" at bounding box center [709, 88] width 1419 height 64
click at [486, 38] on div "Search an address or region" at bounding box center [551, 28] width 782 height 40
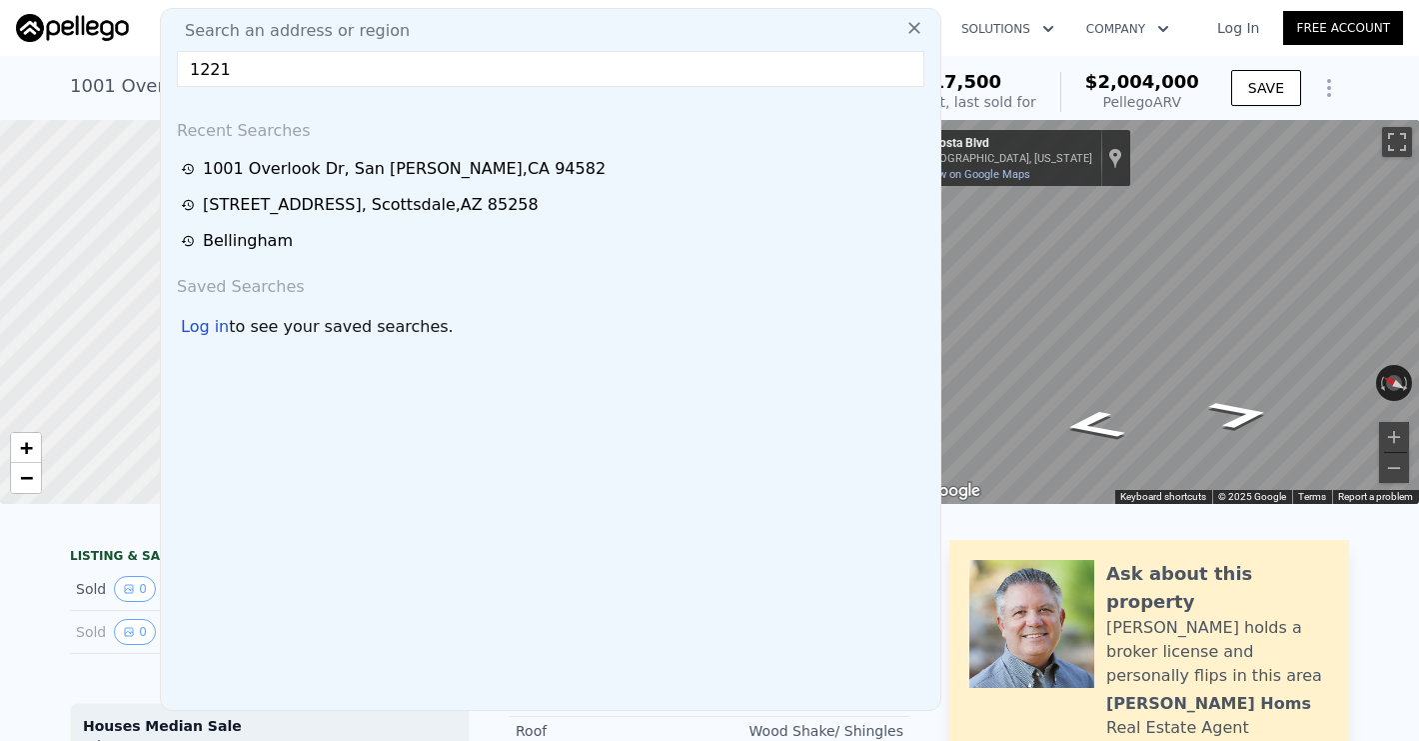
click at [486, 38] on div "Search an address or region" at bounding box center [551, 31] width 764 height 24
click at [336, 72] on input "1221" at bounding box center [551, 69] width 748 height 36
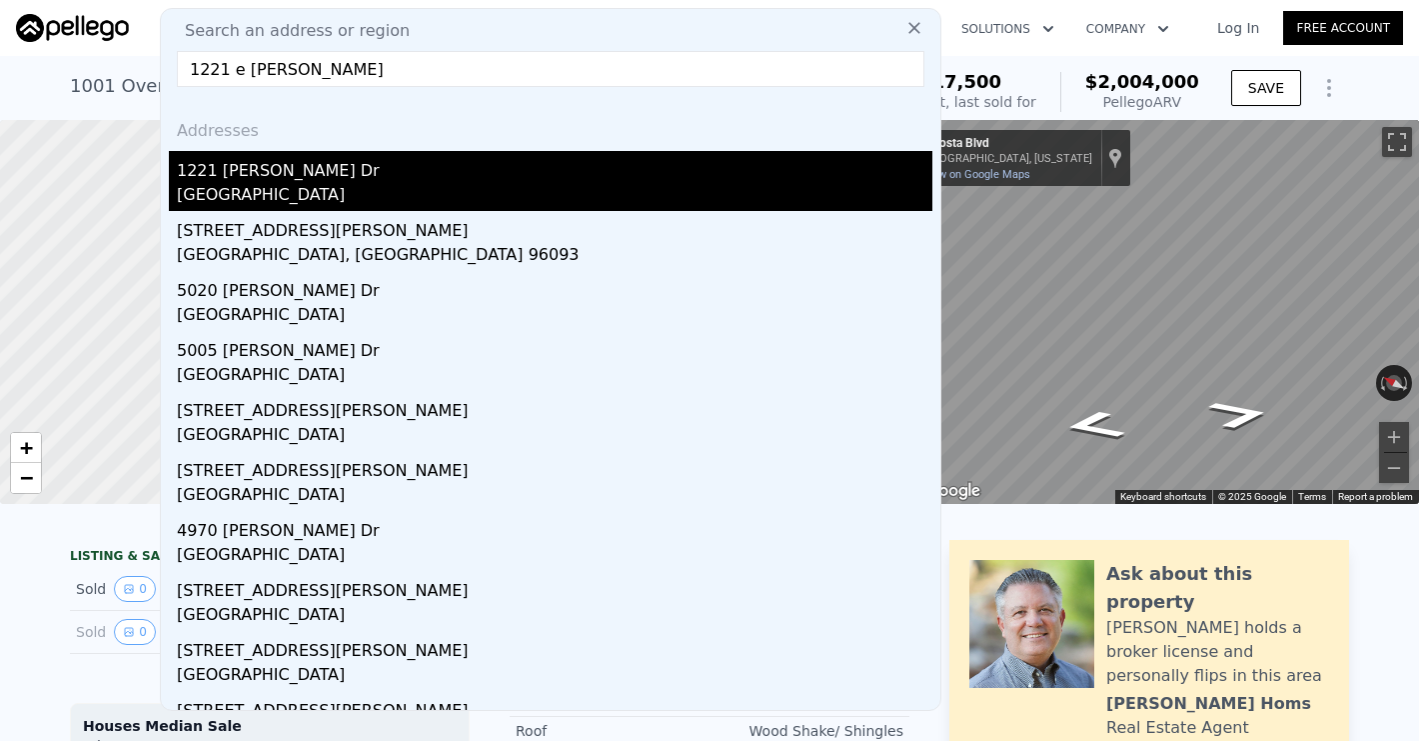
type input "1221 e [PERSON_NAME]"
click at [287, 179] on div "1221 [PERSON_NAME] Dr" at bounding box center [555, 167] width 756 height 32
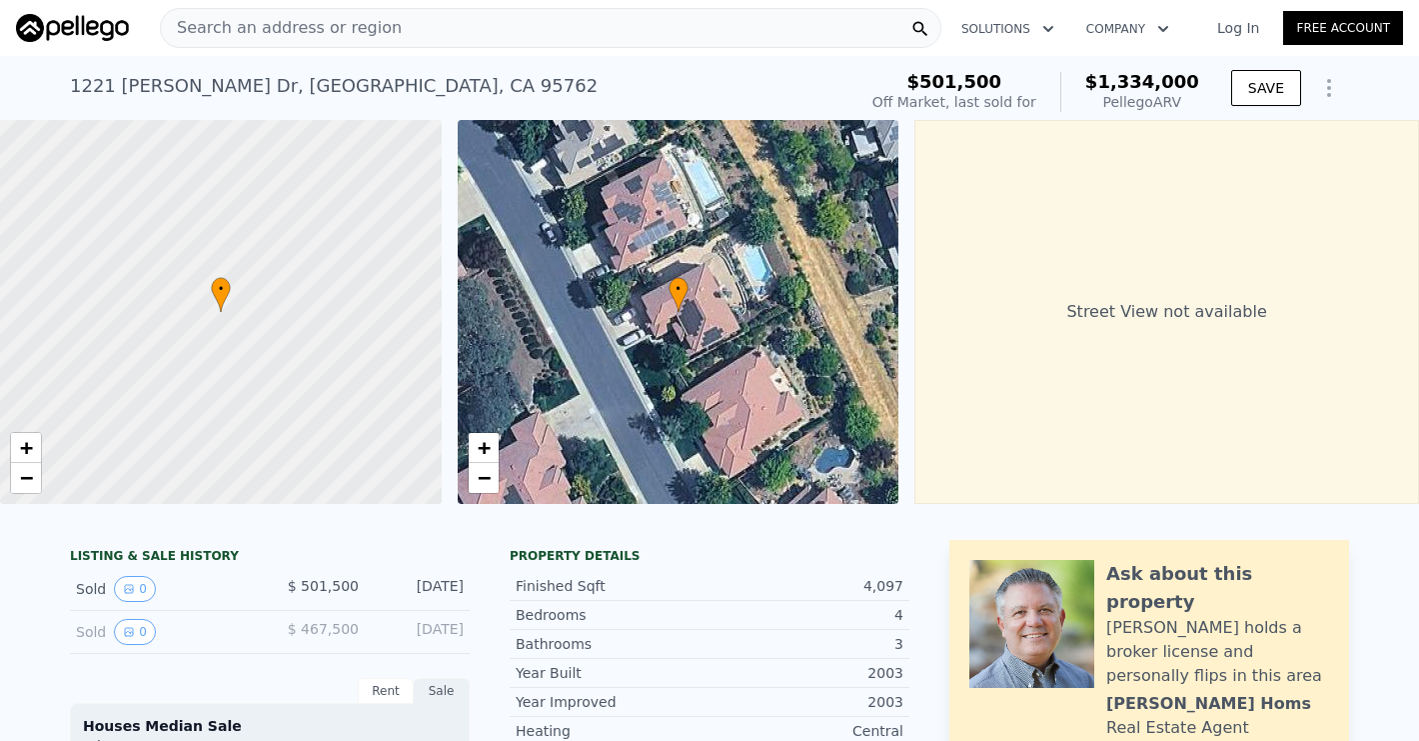
click at [384, 22] on div "Search an address or region" at bounding box center [551, 28] width 782 height 40
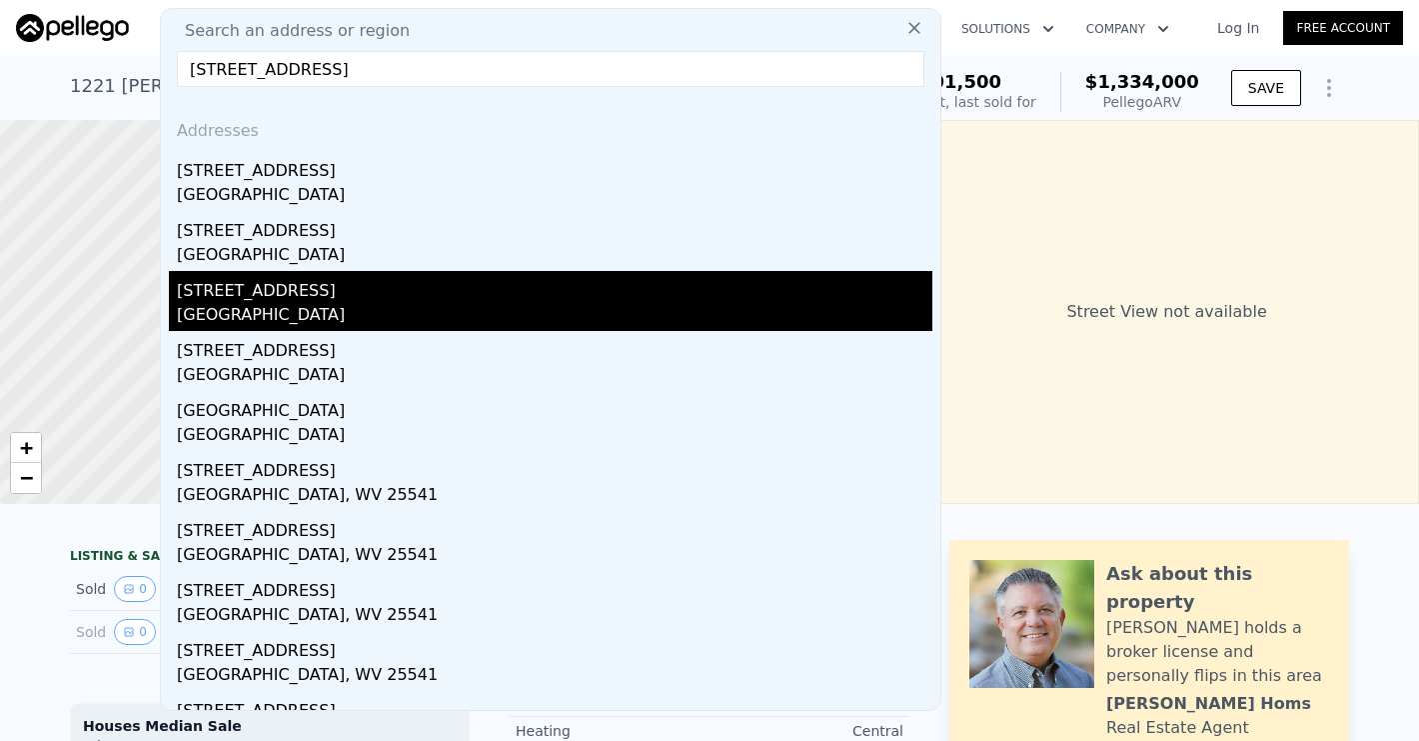
type input "[STREET_ADDRESS]"
click at [350, 305] on div "[GEOGRAPHIC_DATA]" at bounding box center [555, 317] width 756 height 28
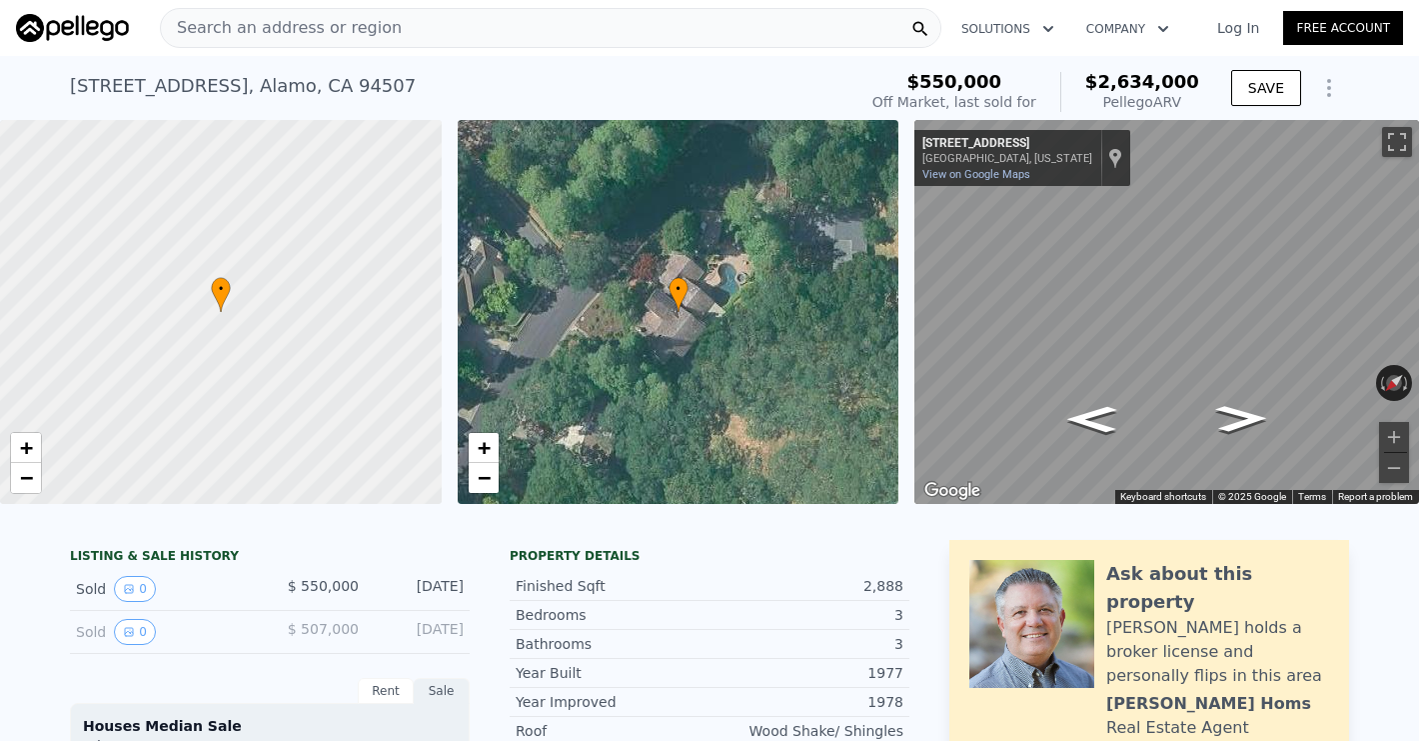
click at [384, 37] on div "Search an address or region" at bounding box center [551, 28] width 782 height 40
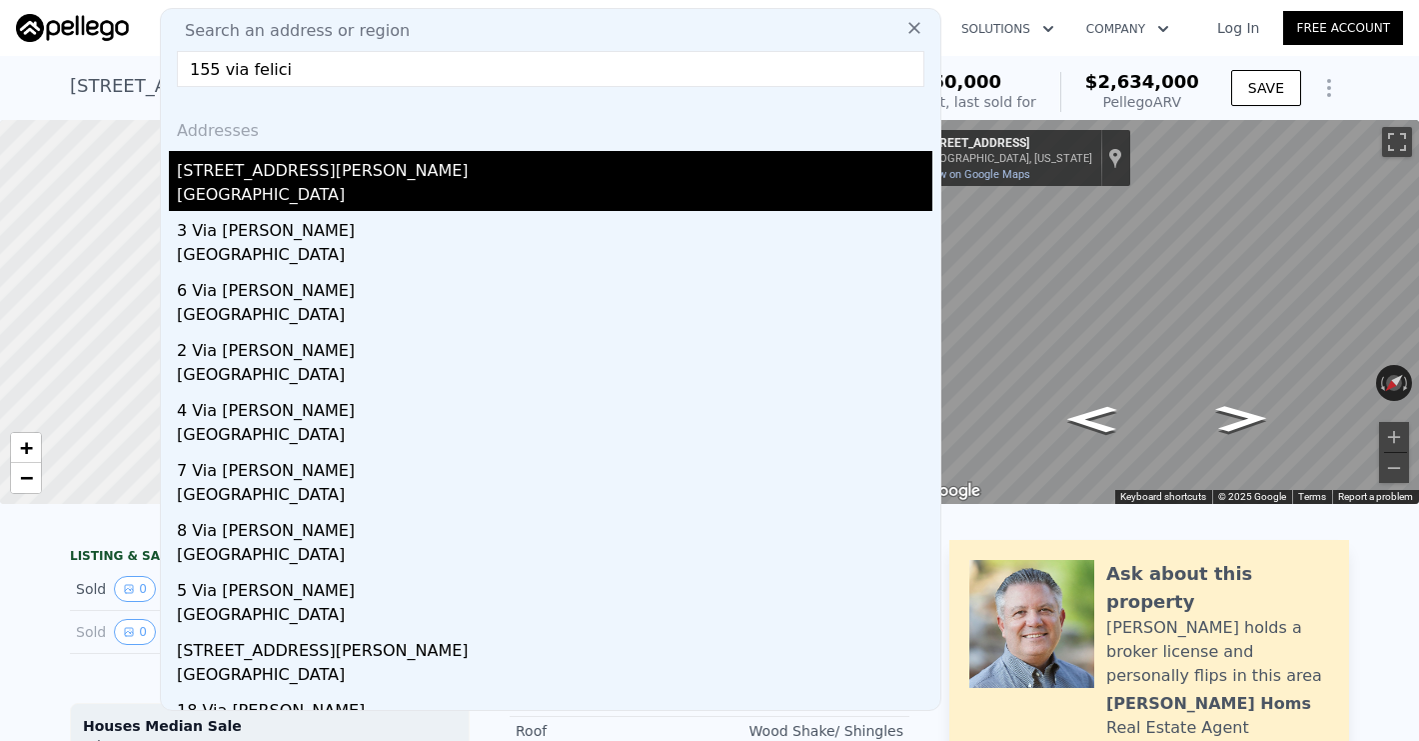
type input "155 via felici"
click at [321, 179] on div "[STREET_ADDRESS][PERSON_NAME]" at bounding box center [555, 167] width 756 height 32
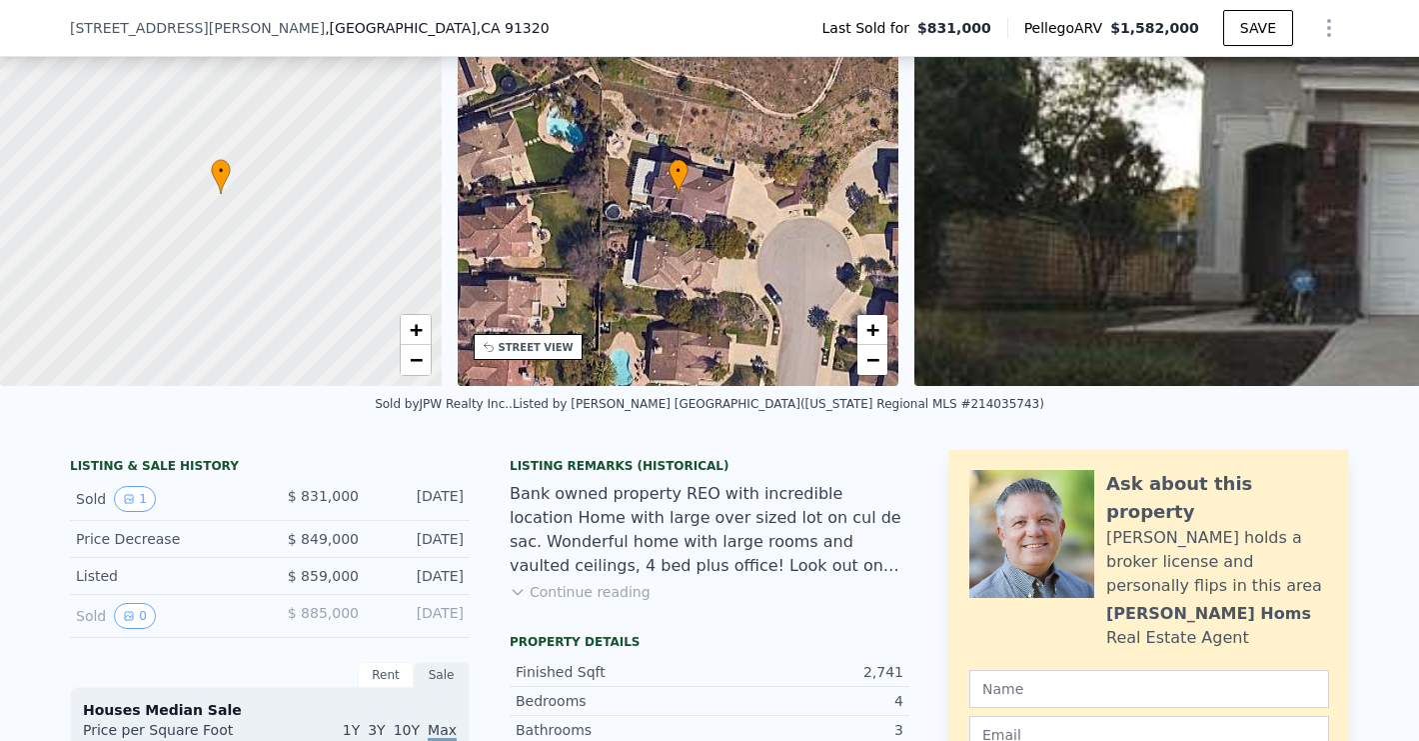
scroll to position [111, 0]
click at [135, 492] on button "1" at bounding box center [135, 499] width 42 height 26
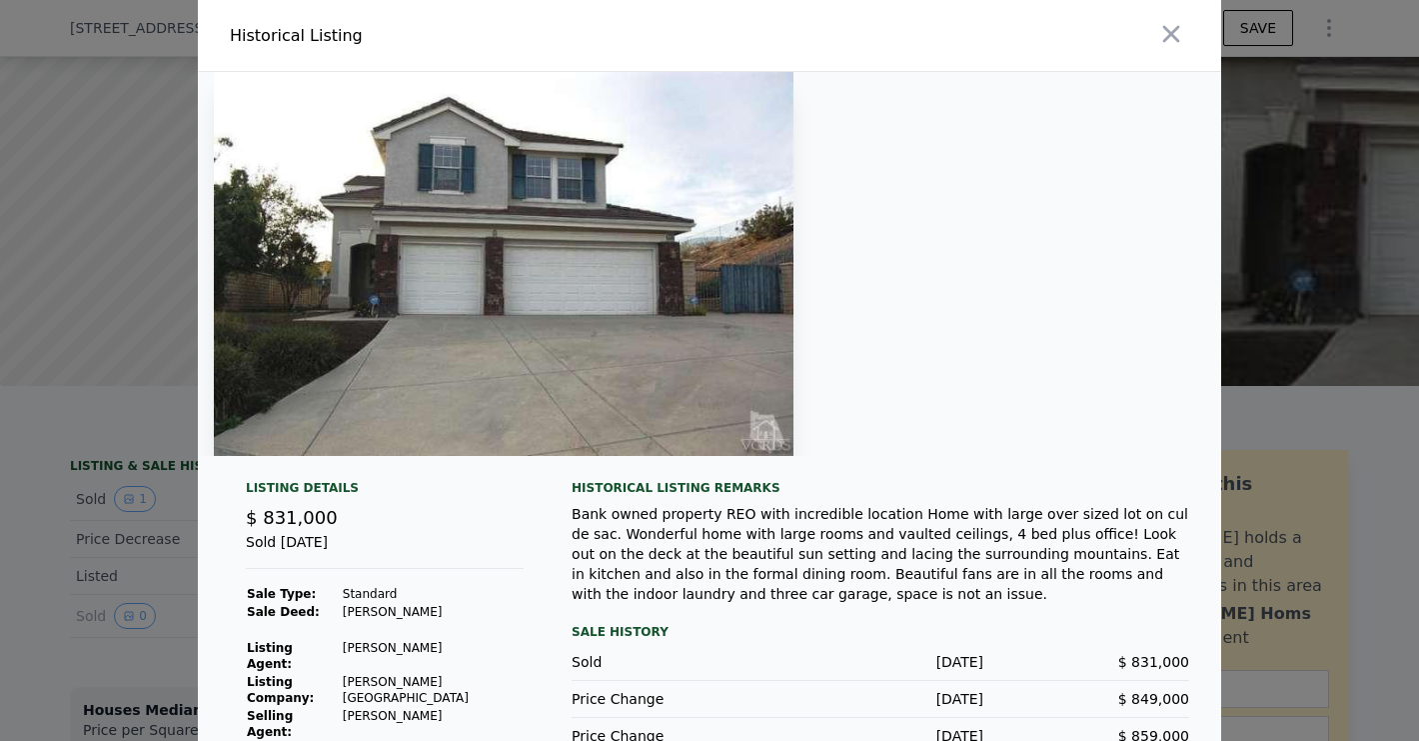
click at [80, 453] on div at bounding box center [709, 370] width 1419 height 741
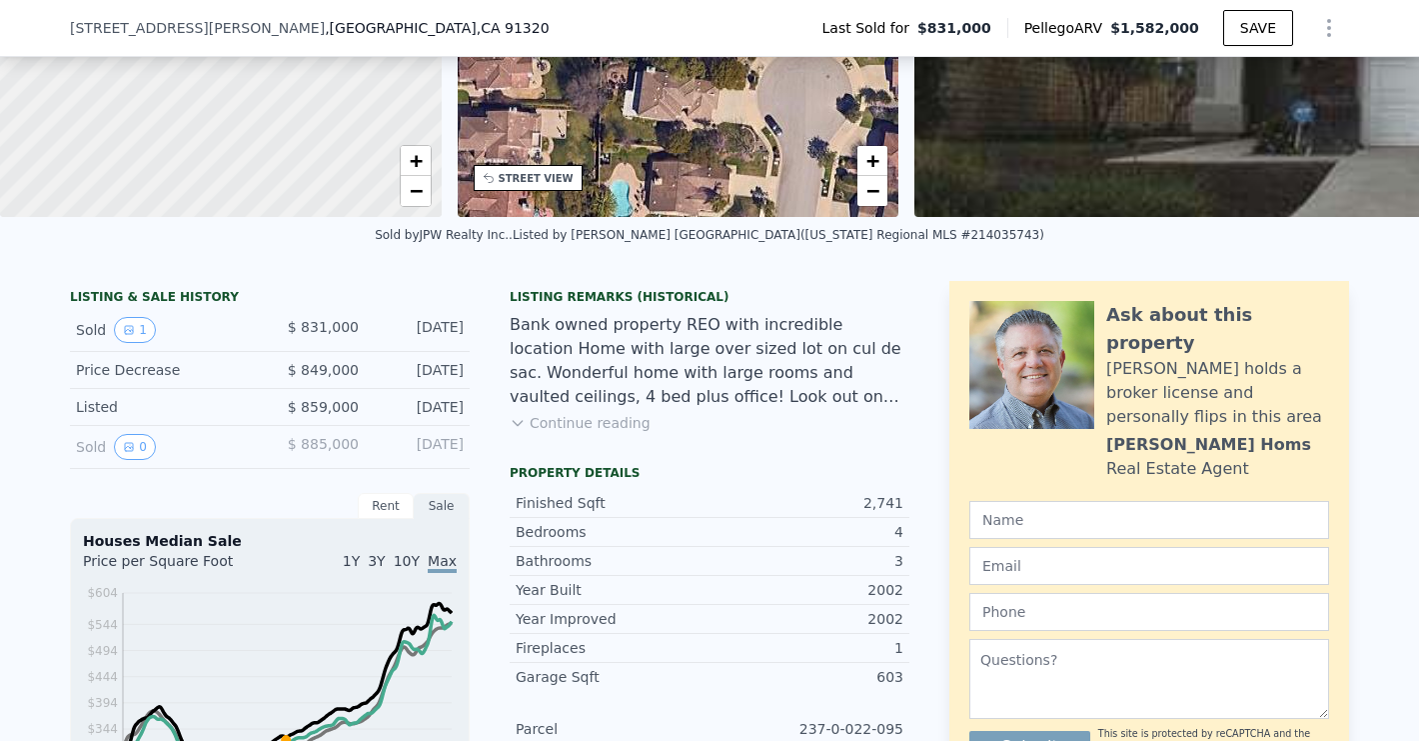
scroll to position [282, 0]
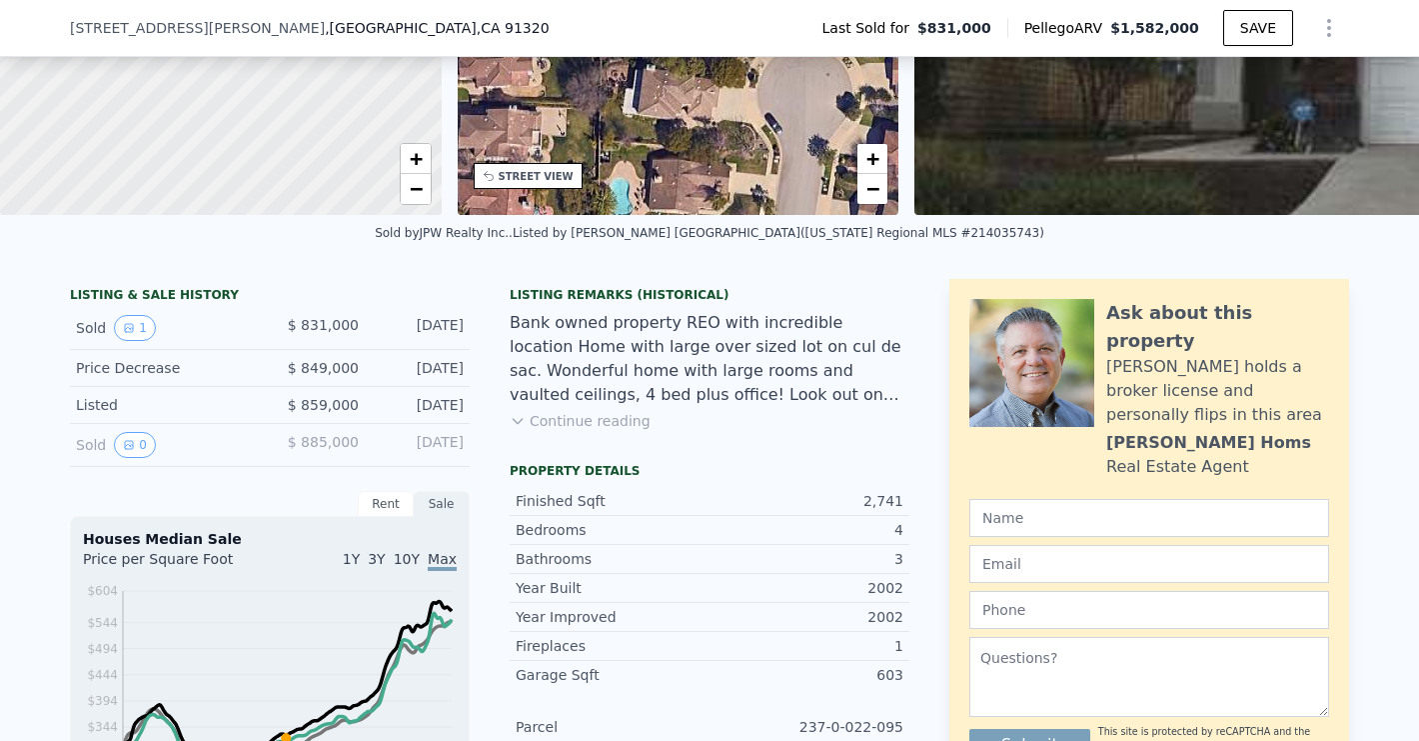
click at [791, 404] on div "Bank owned property REO with incredible location Home with large over sized lot…" at bounding box center [710, 359] width 400 height 96
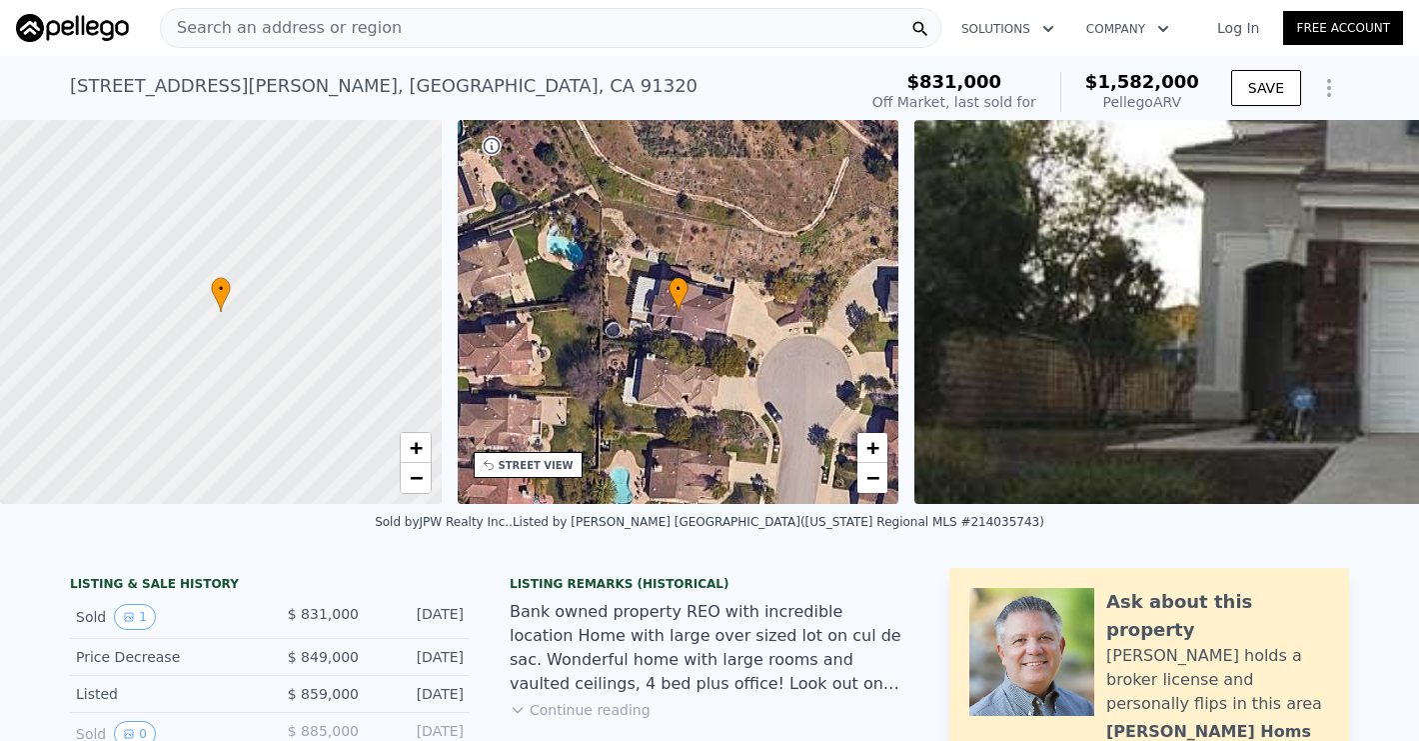
scroll to position [0, 0]
click at [410, 19] on div "Search an address or region" at bounding box center [551, 28] width 782 height 40
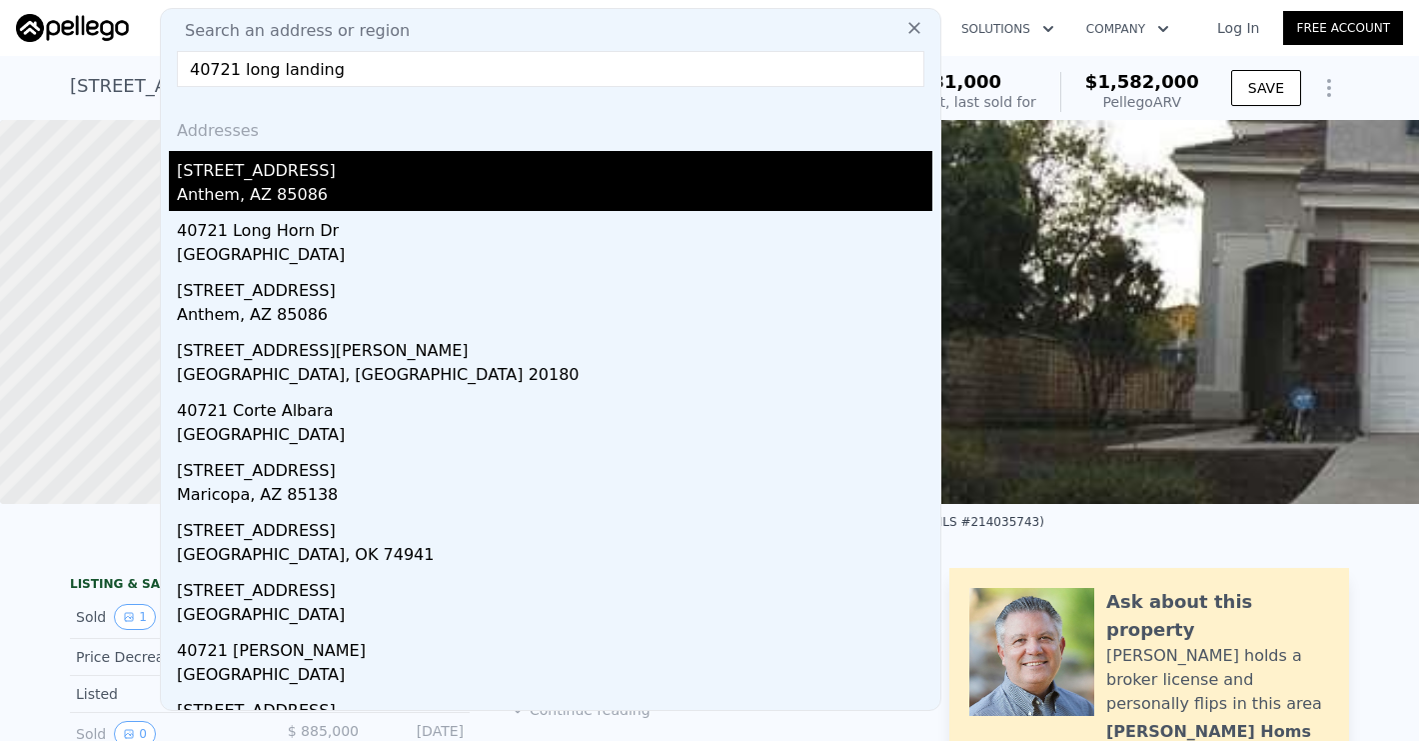
type input "40721 long landing"
click at [298, 189] on div "Anthem, AZ 85086" at bounding box center [555, 197] width 756 height 28
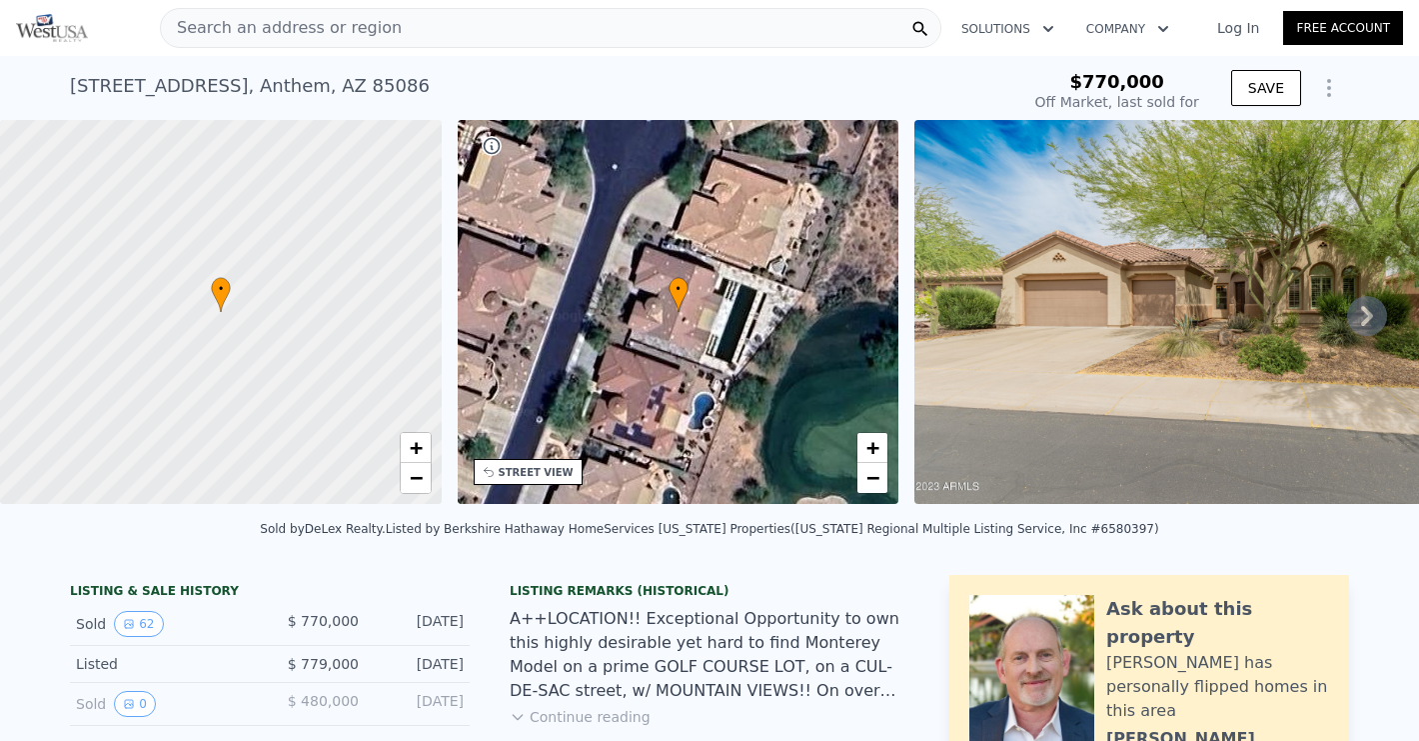
type input "-$ 819,993"
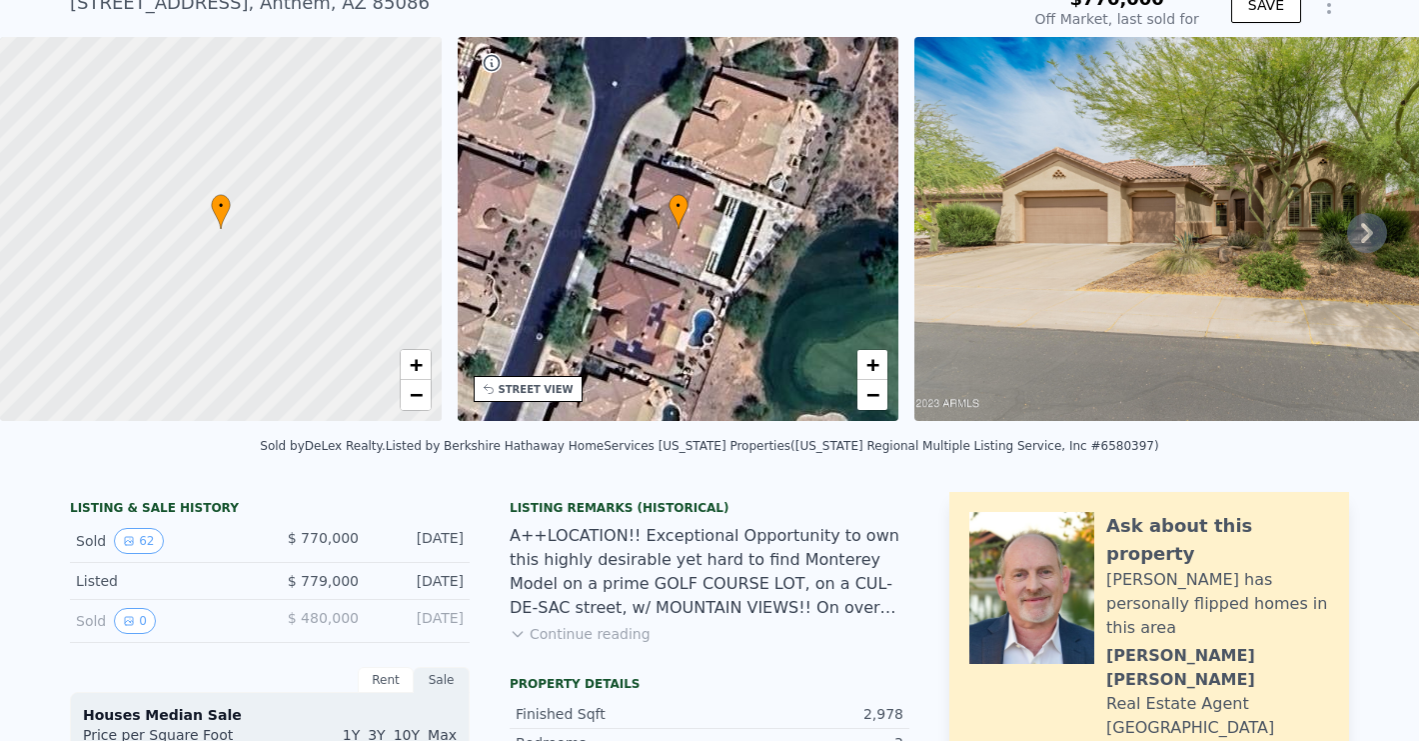
scroll to position [85, 0]
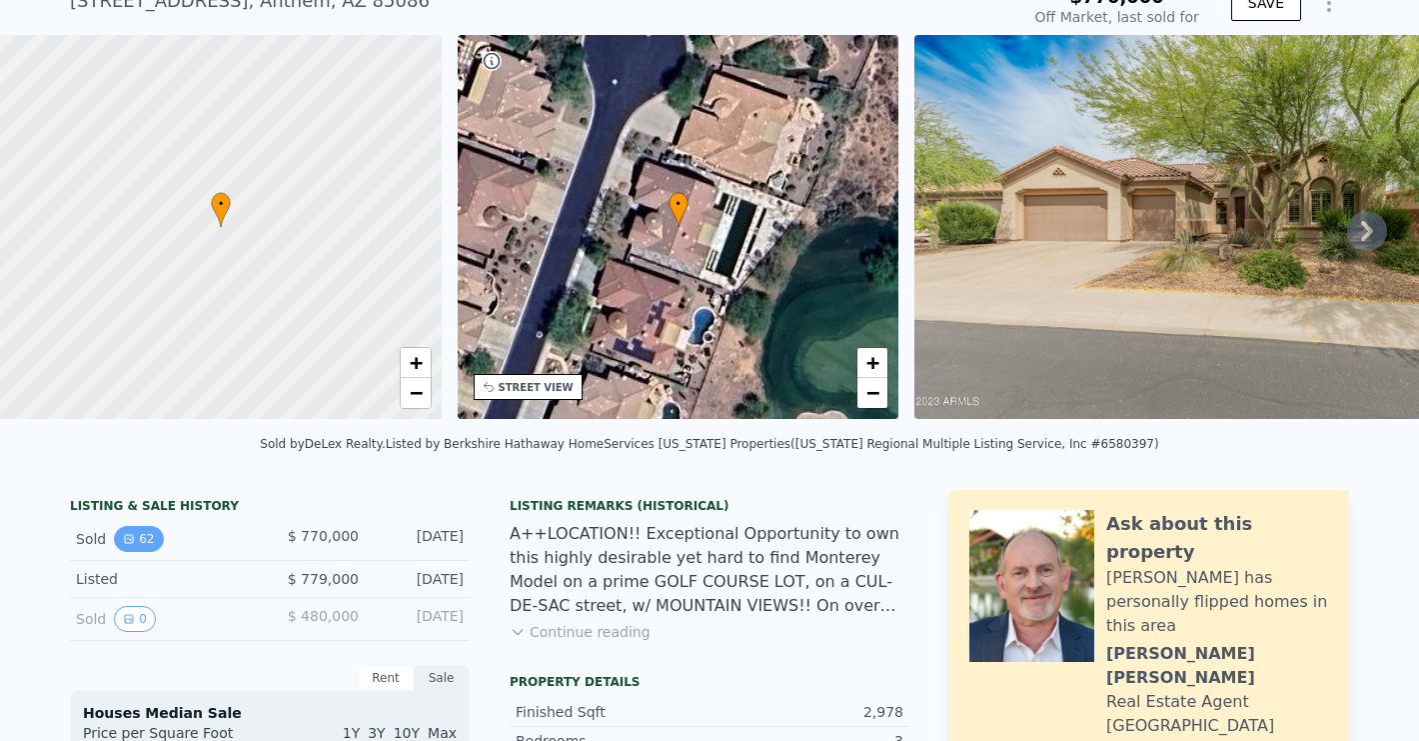
click at [137, 535] on button "62" at bounding box center [138, 539] width 49 height 26
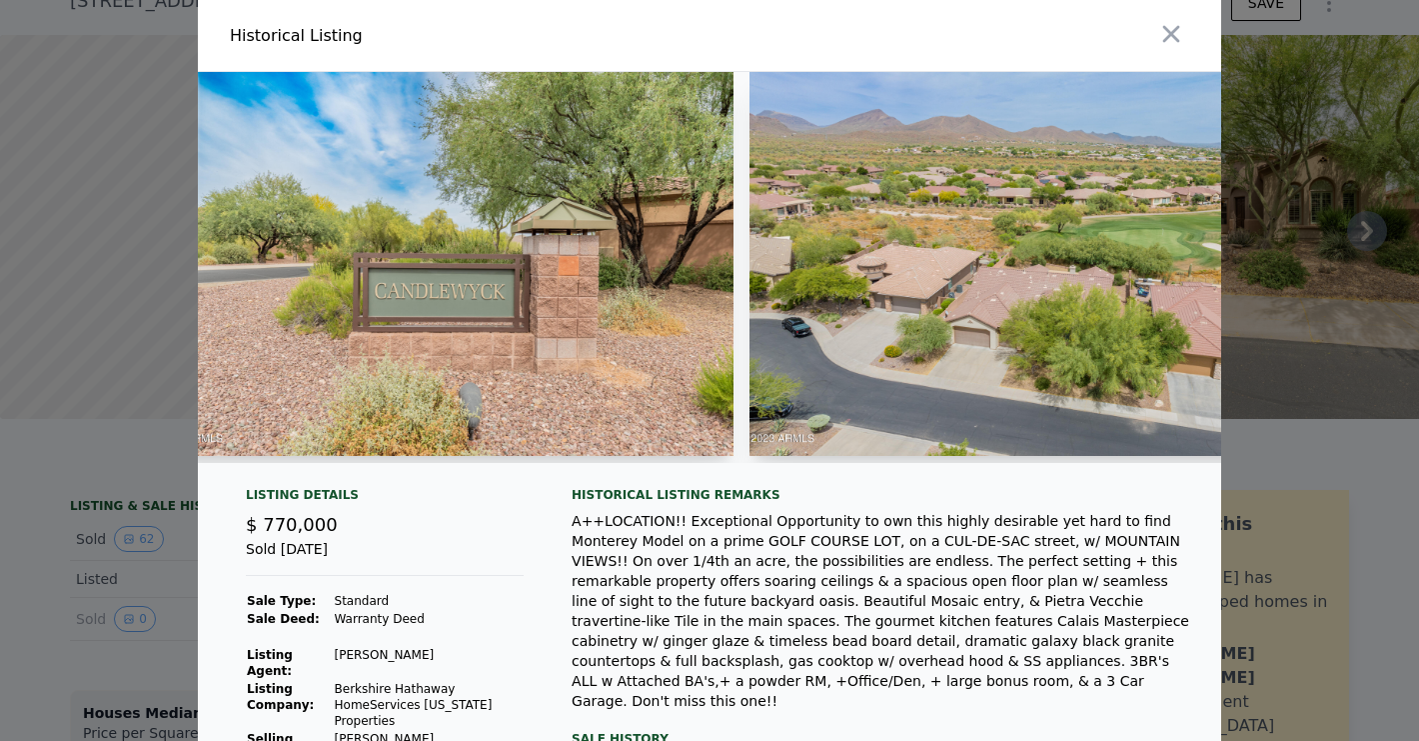
scroll to position [0, 2425]
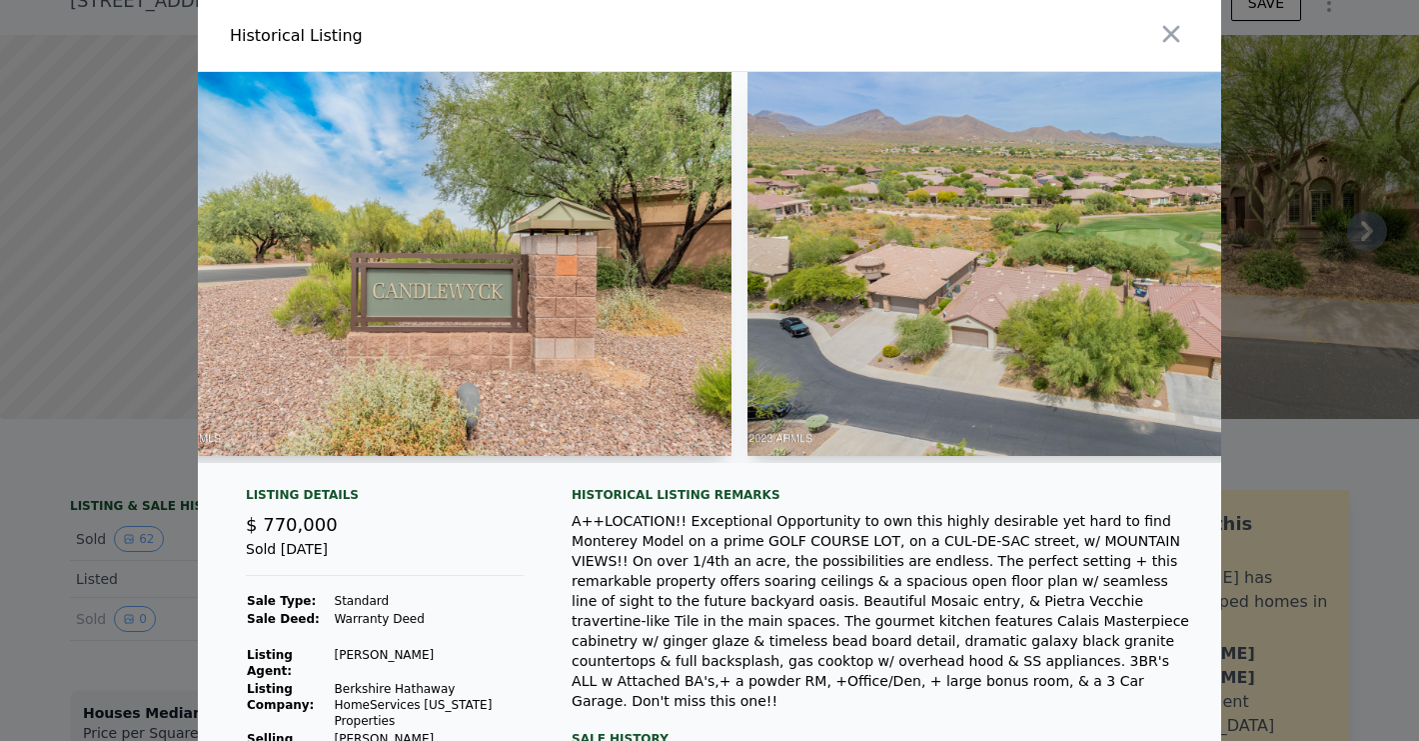
click at [37, 622] on div at bounding box center [709, 370] width 1419 height 741
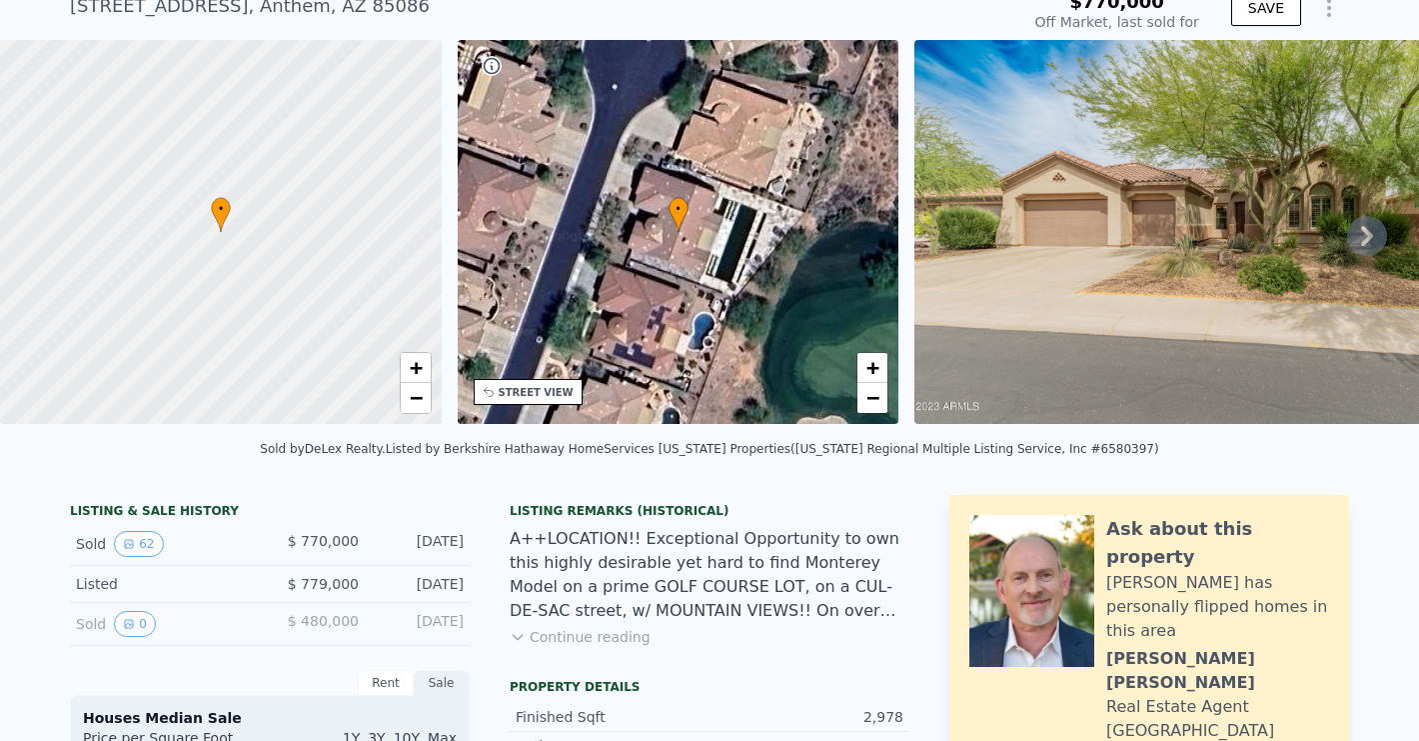
scroll to position [81, 0]
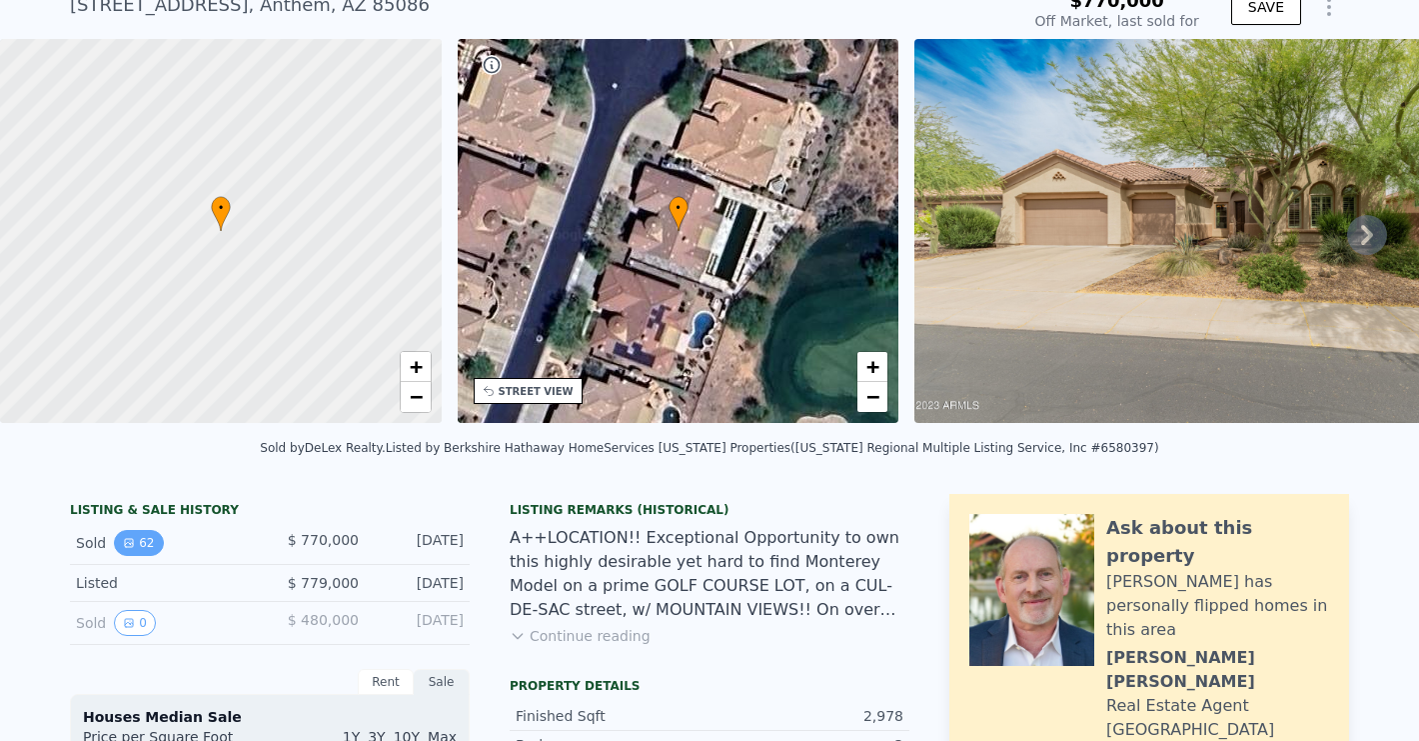
click at [126, 543] on icon "View historical data" at bounding box center [129, 543] width 8 height 8
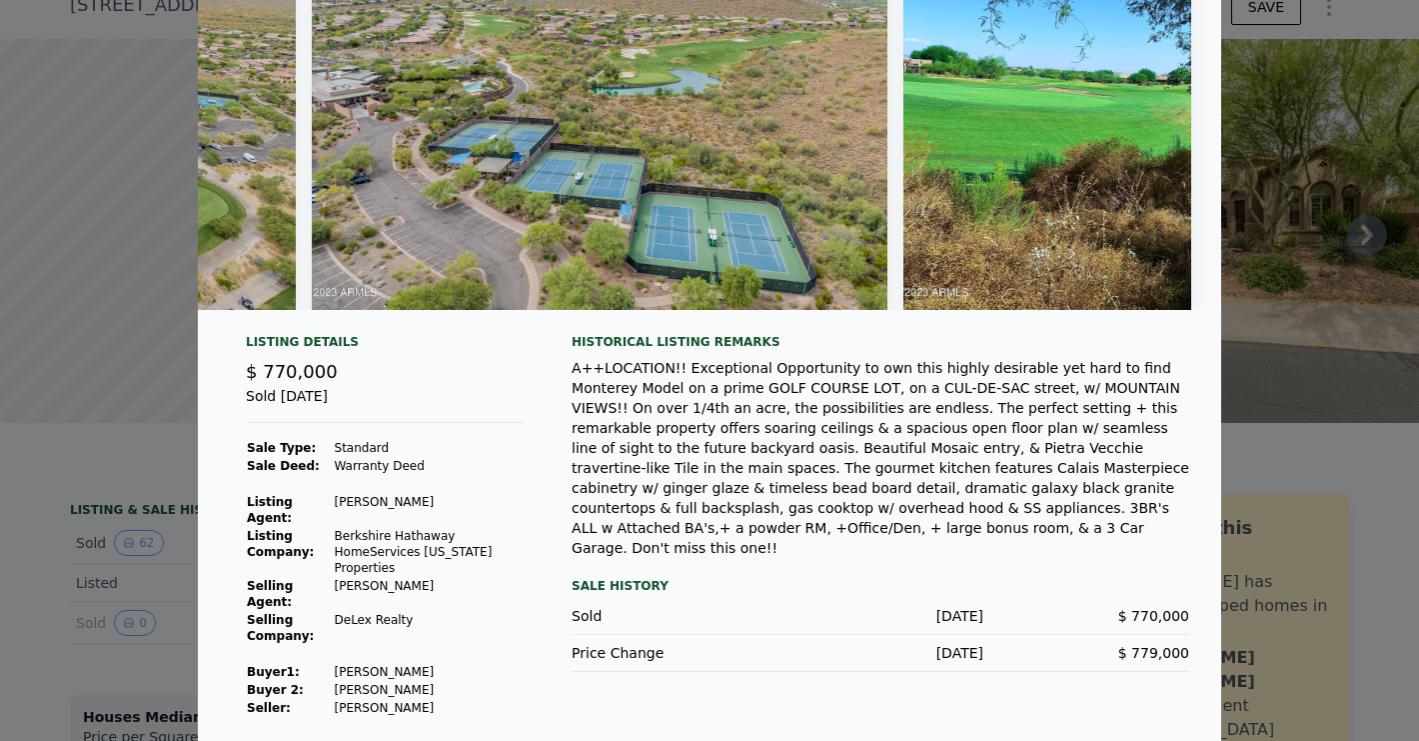
scroll to position [145, 0]
click at [55, 550] on div at bounding box center [709, 370] width 1419 height 741
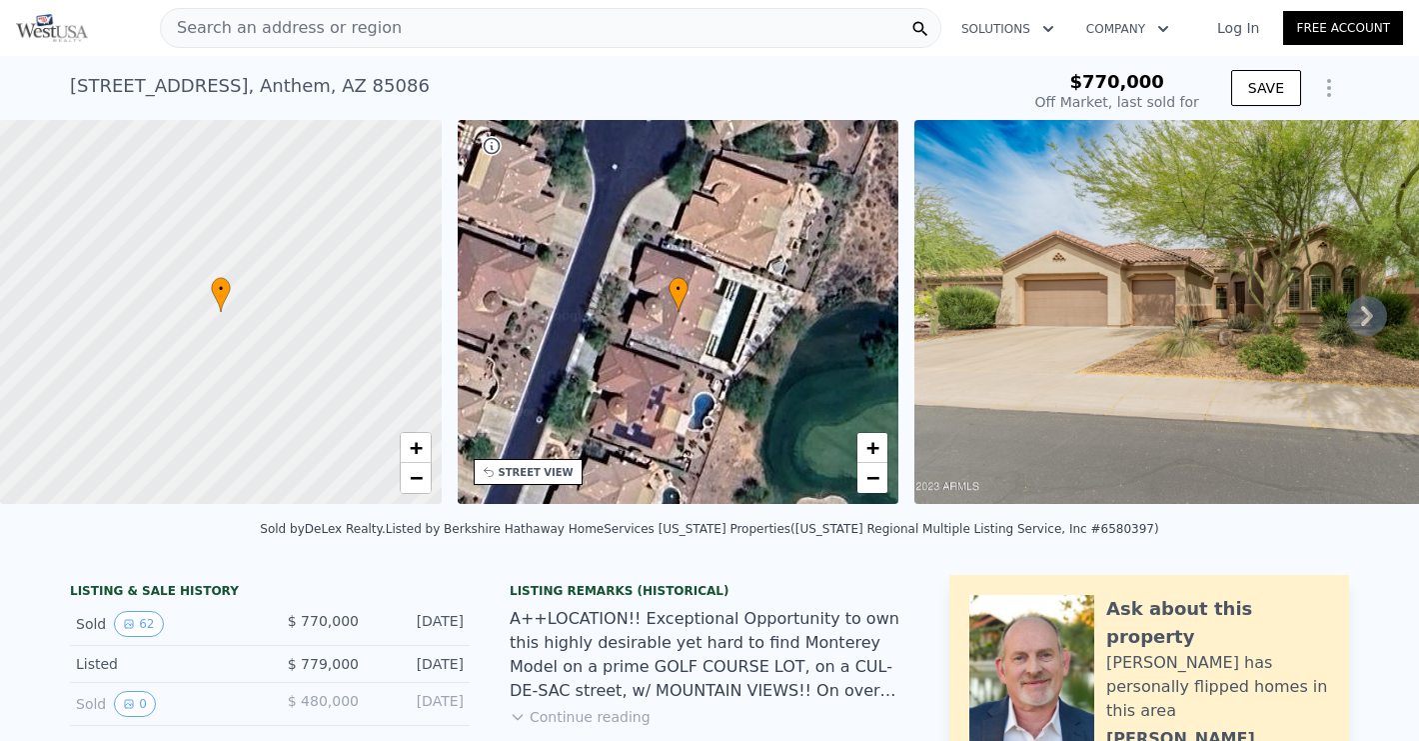
scroll to position [0, 0]
click at [354, 23] on span "Search an address or region" at bounding box center [281, 28] width 241 height 24
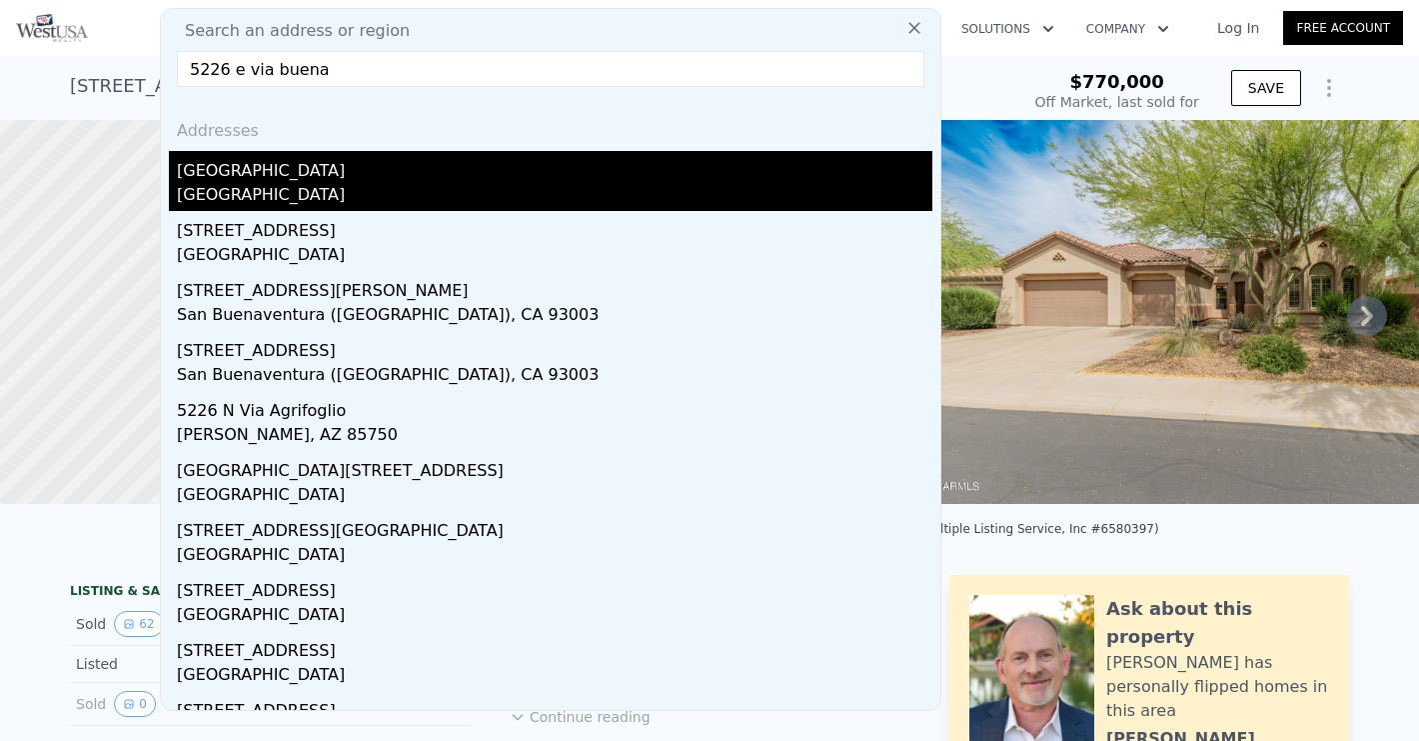
type input "5226 e via buena"
click at [402, 183] on div "[GEOGRAPHIC_DATA]" at bounding box center [555, 197] width 756 height 28
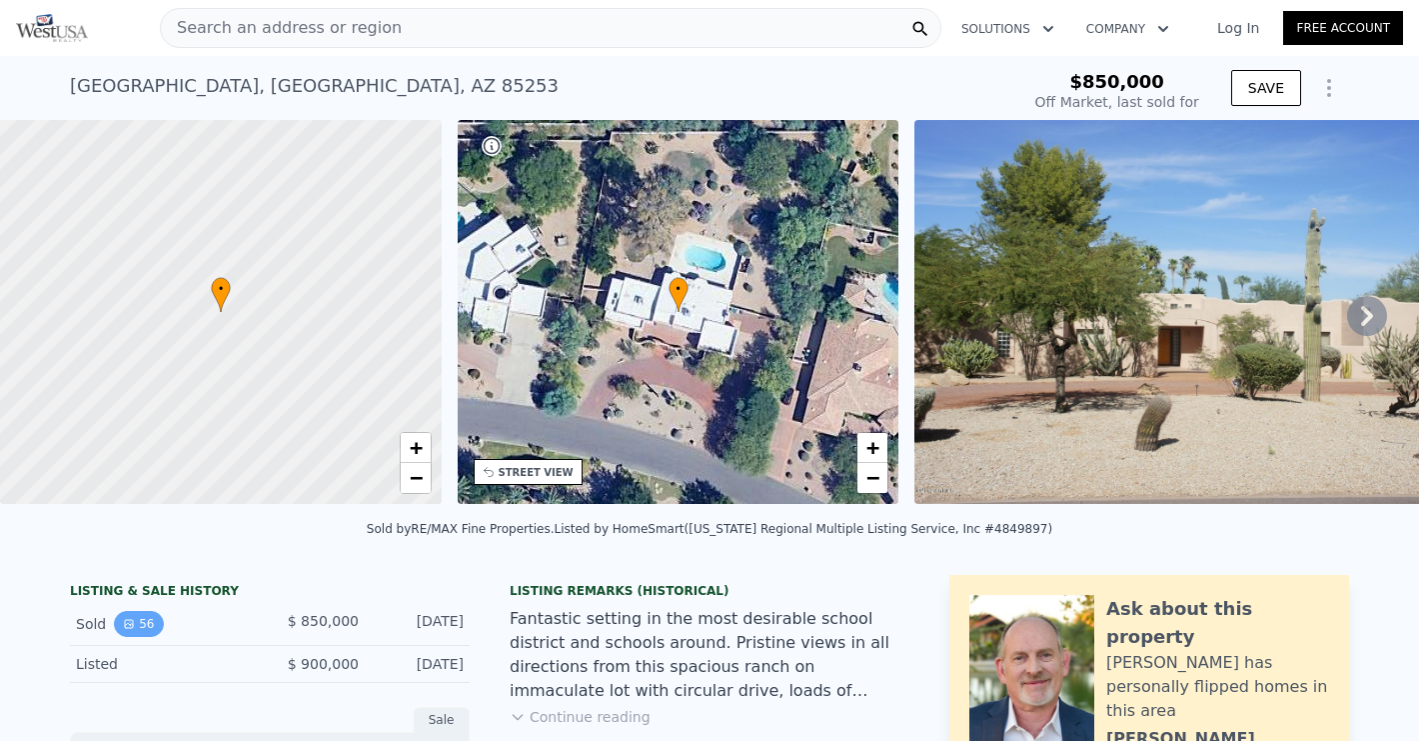
click at [145, 624] on button "56" at bounding box center [138, 624] width 49 height 26
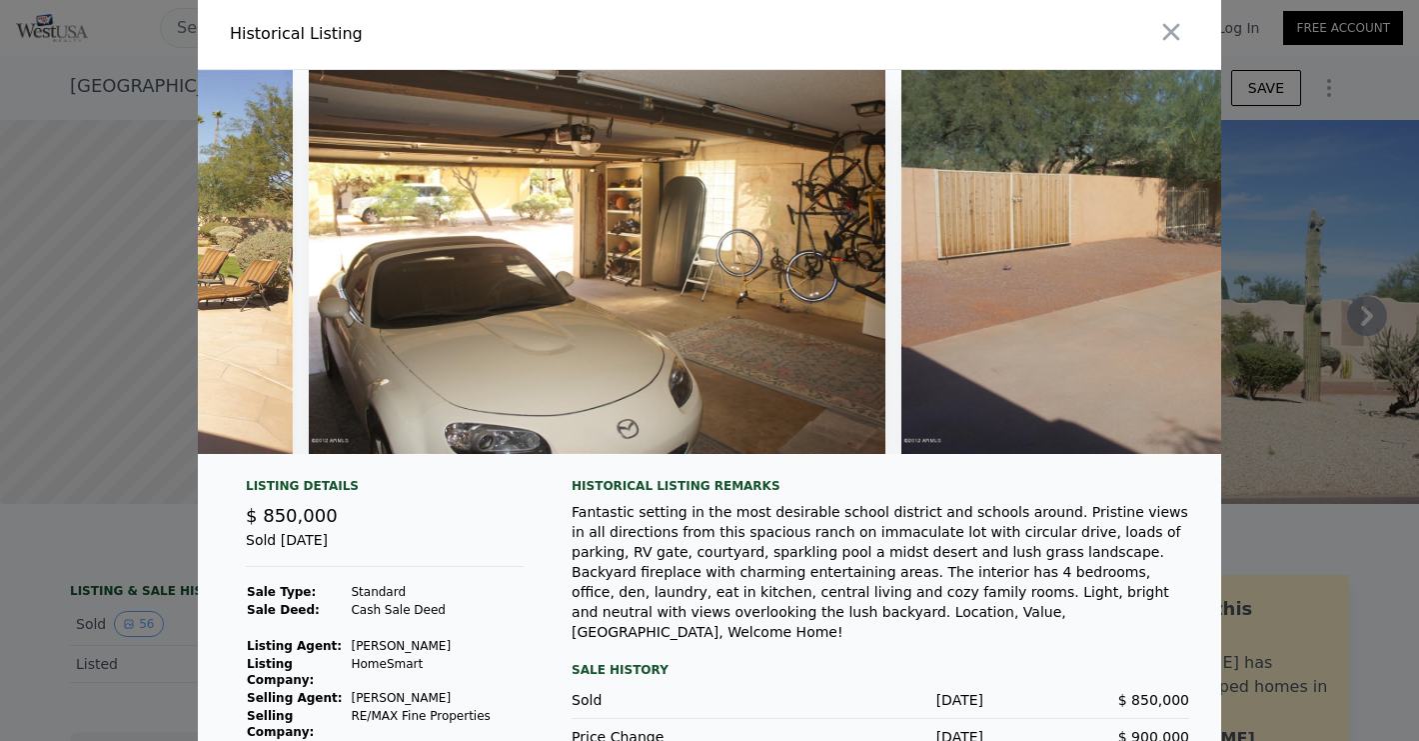
scroll to position [0, 30020]
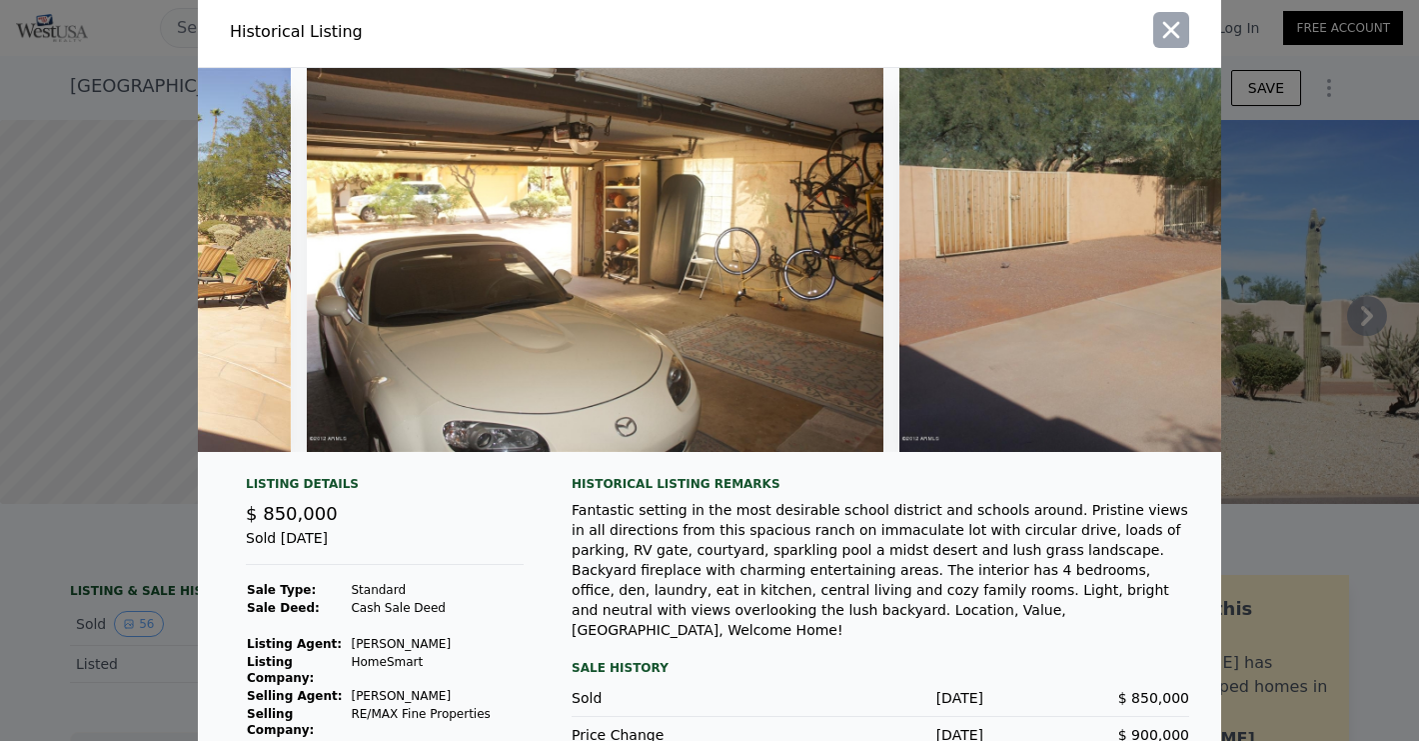
click at [1170, 34] on icon "button" at bounding box center [1172, 30] width 28 height 28
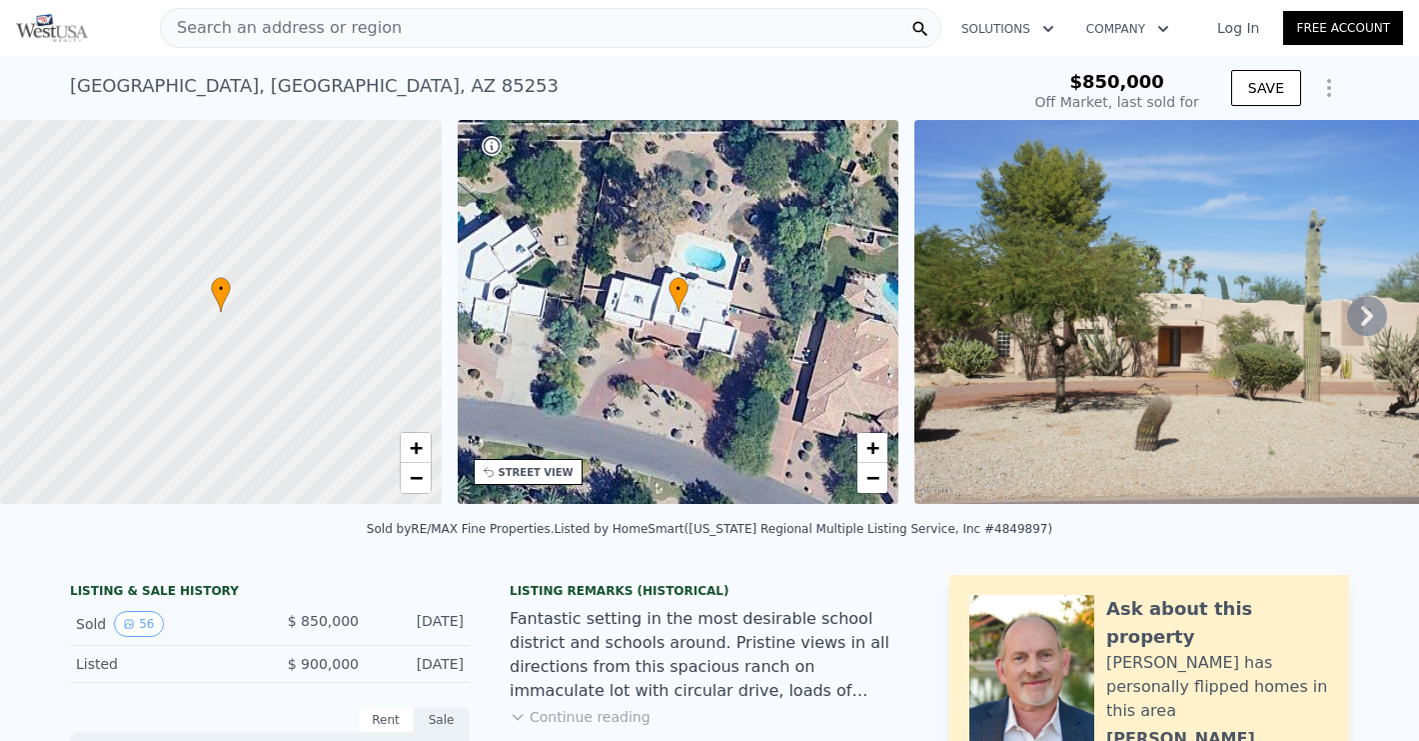
click at [622, 32] on div "Search an address or region" at bounding box center [551, 28] width 782 height 40
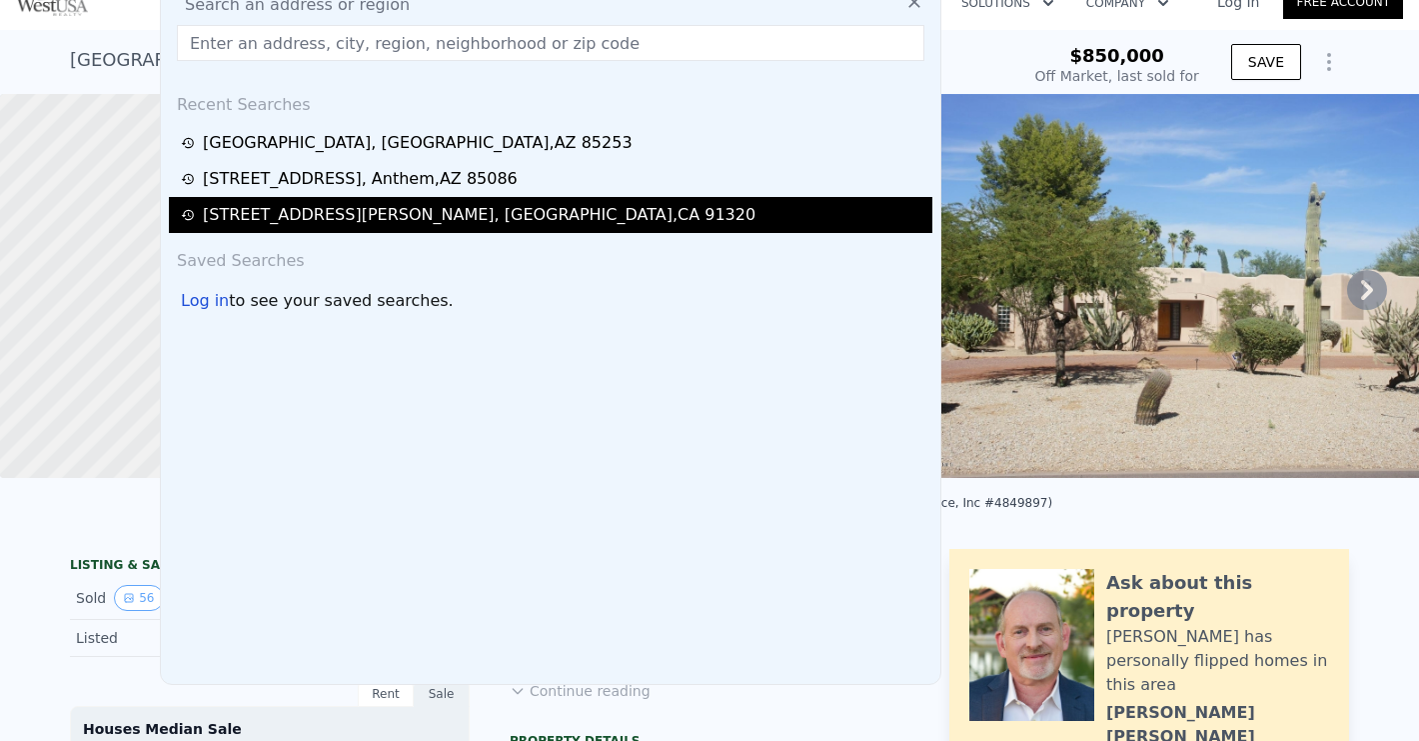
scroll to position [0, 0]
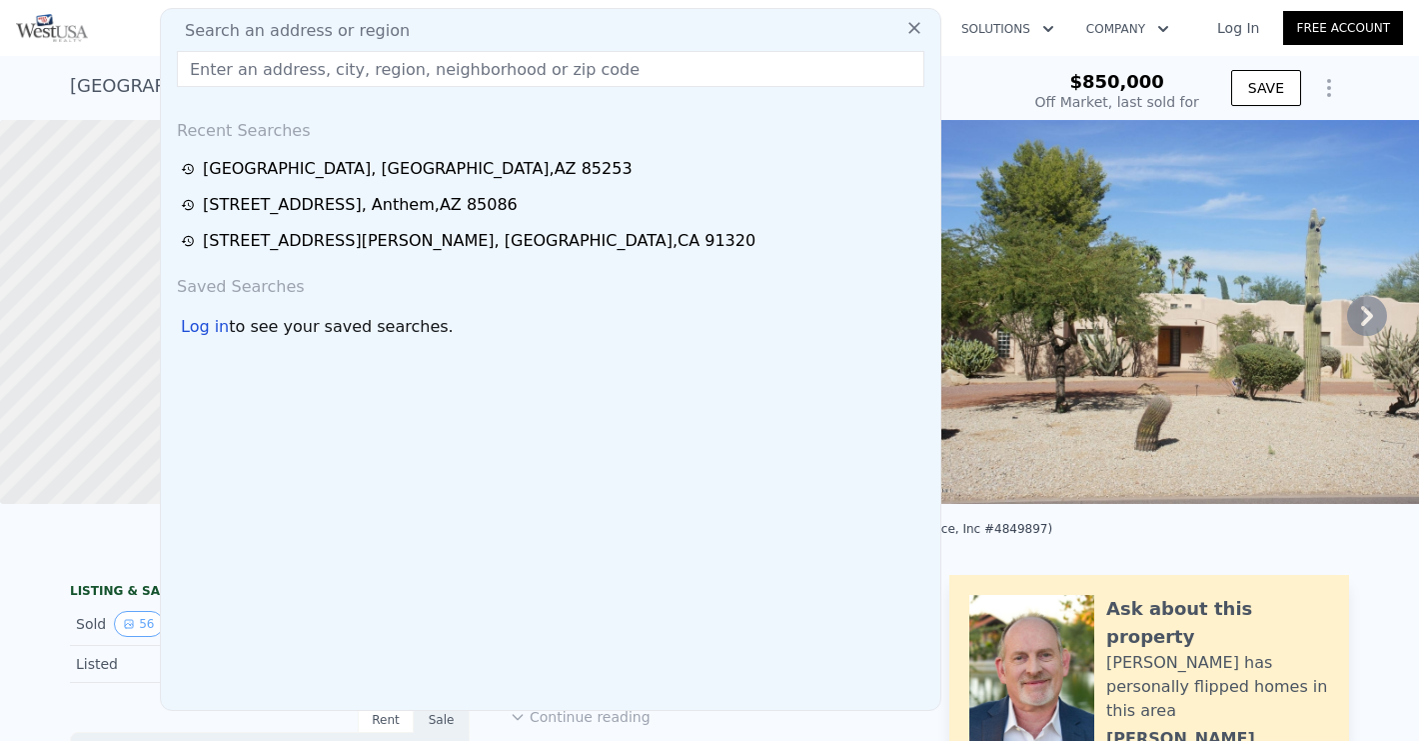
click at [244, 141] on div "Recent Searches" at bounding box center [551, 127] width 764 height 48
click at [305, 67] on input "text" at bounding box center [551, 69] width 748 height 36
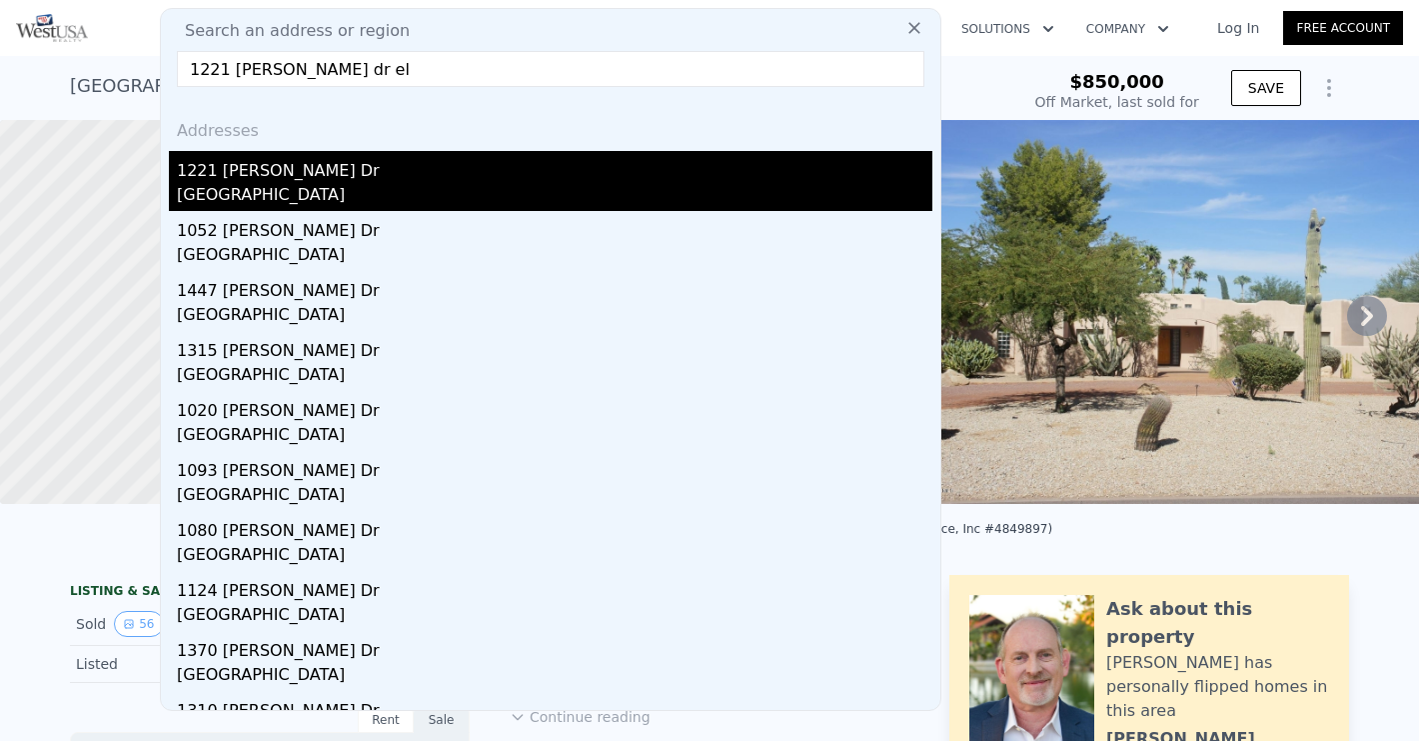
type input "1221 [PERSON_NAME] dr el"
click at [312, 172] on div "1221 [PERSON_NAME] Dr" at bounding box center [555, 167] width 756 height 32
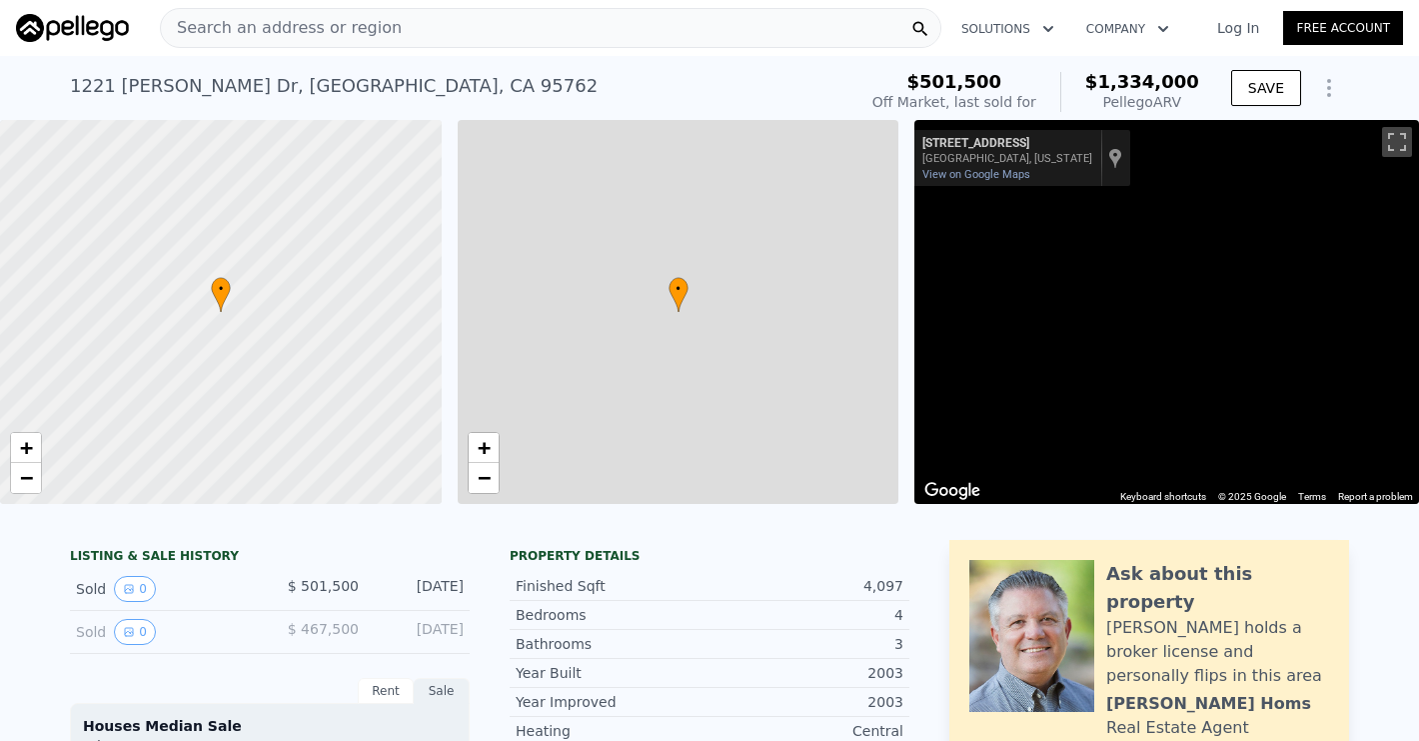
click at [251, 187] on div at bounding box center [221, 312] width 530 height 461
type input "$ 1,334,000"
type input "6"
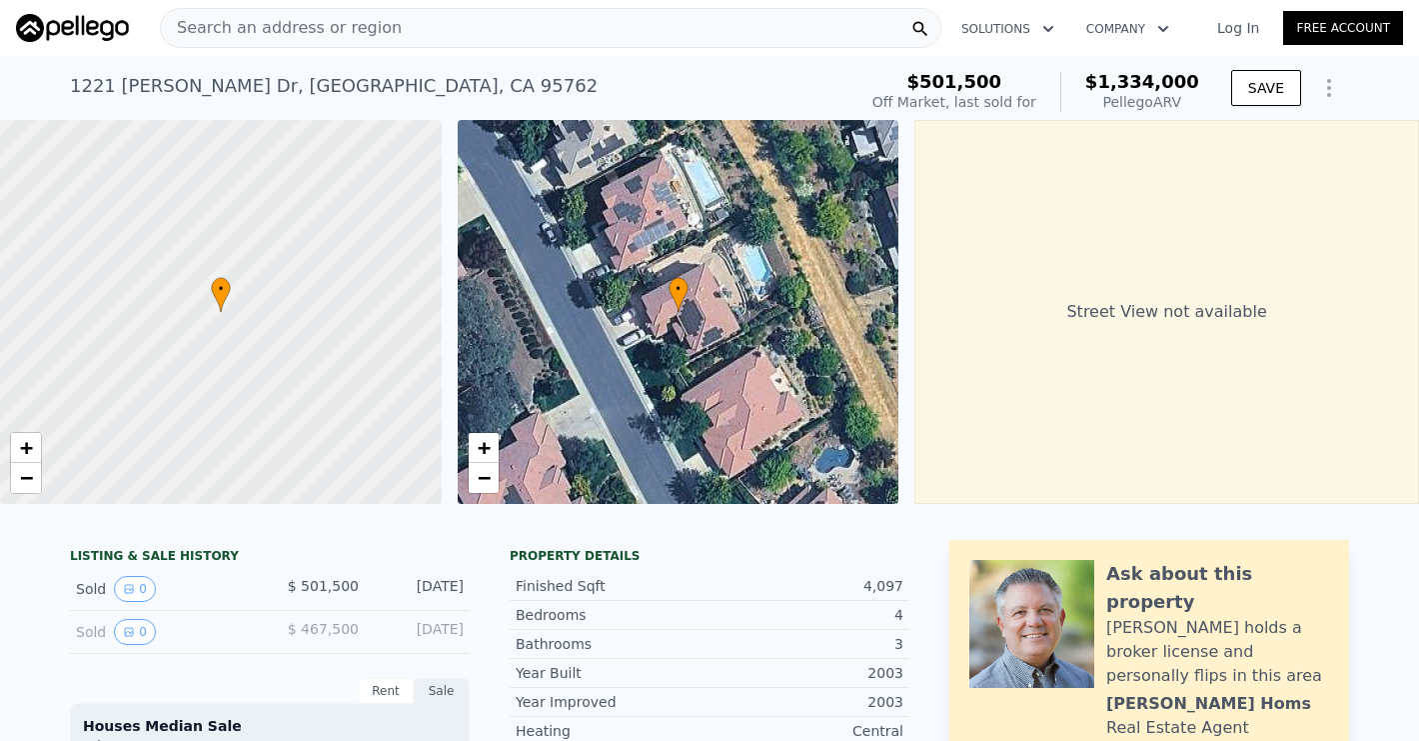
type input "5"
type input "3"
type input "2962"
type input "5300"
type input "8276"
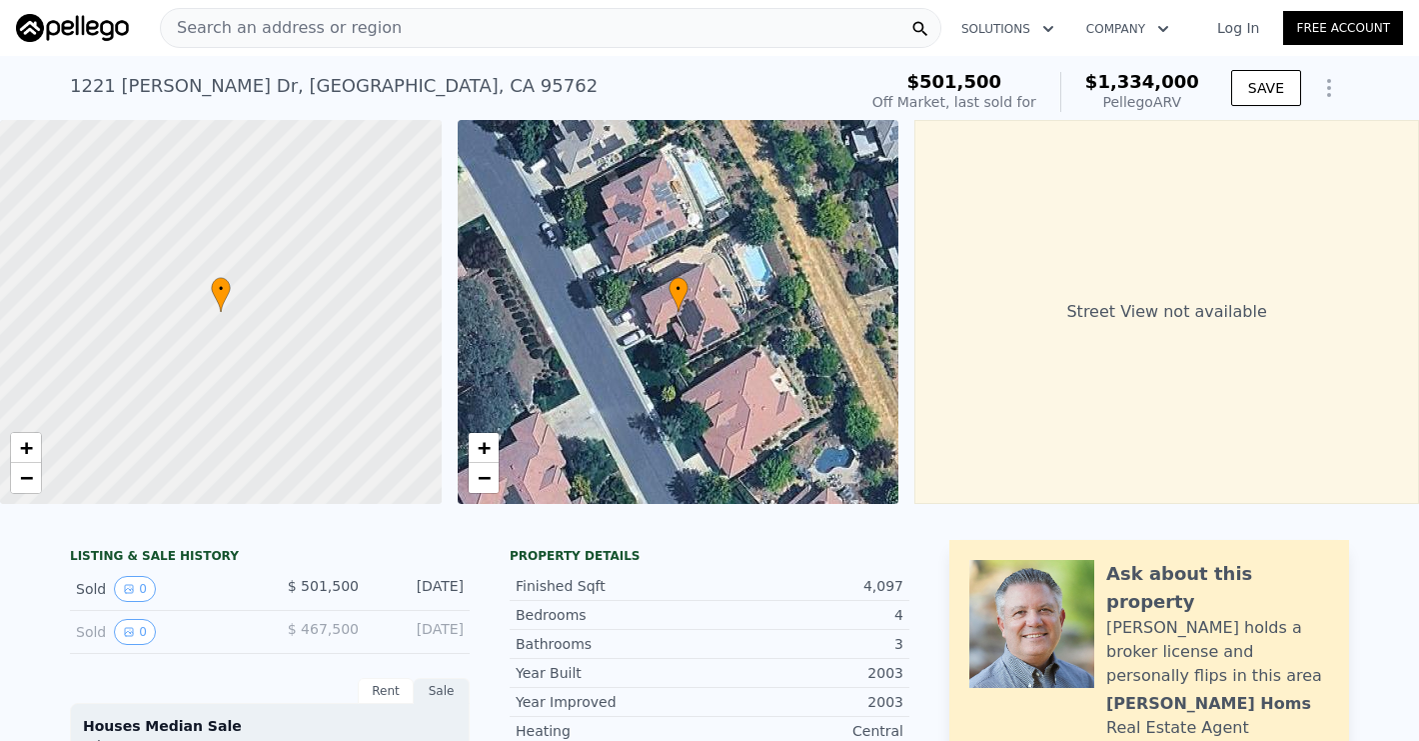
type input "20038"
type input "$ 718,116"
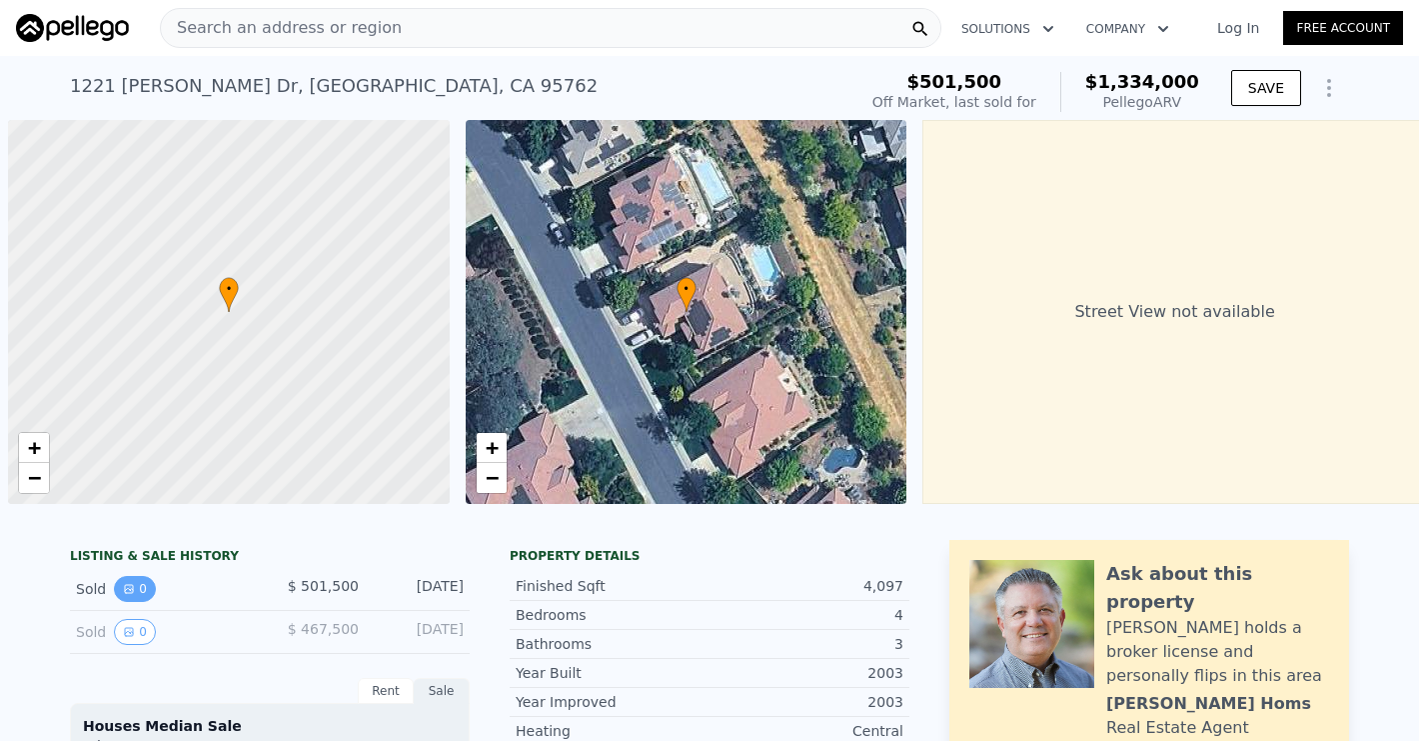
click at [140, 592] on button "0" at bounding box center [135, 589] width 42 height 26
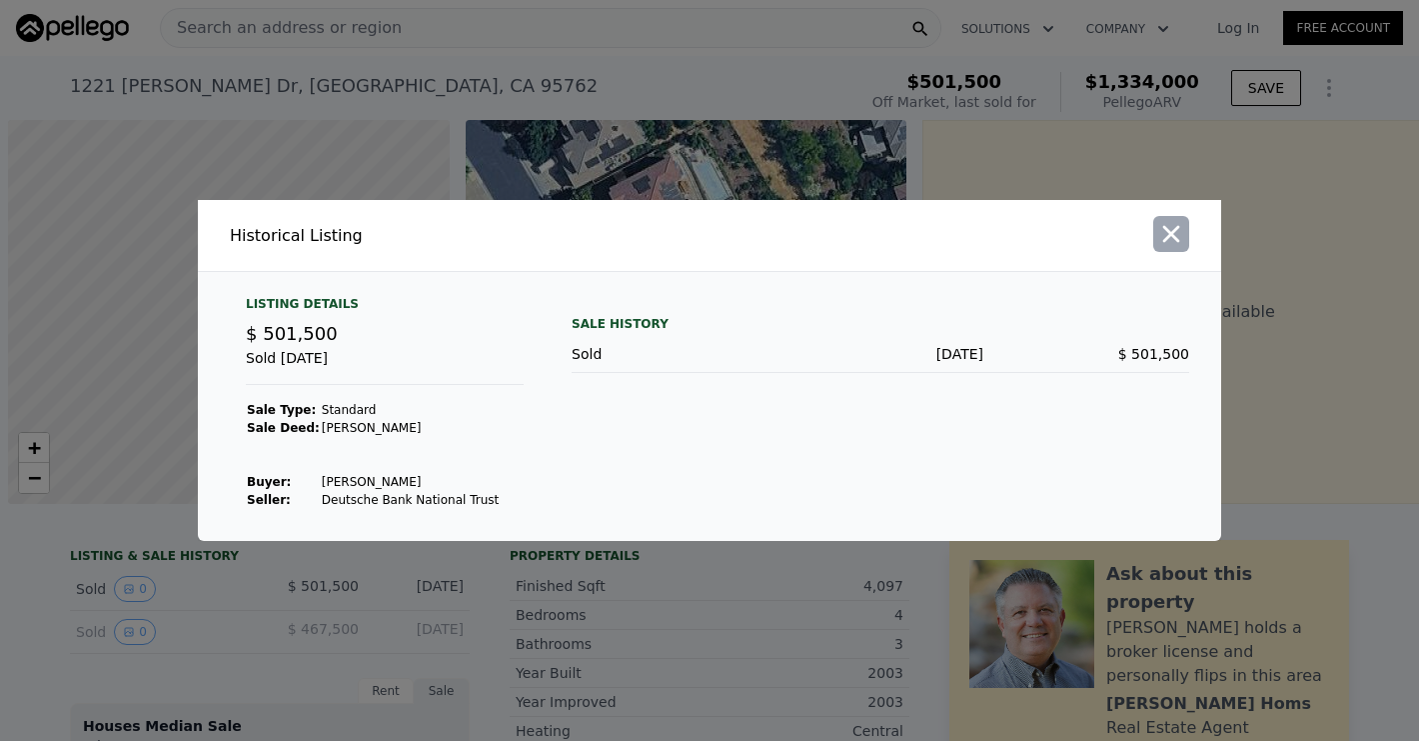
click at [1160, 242] on icon "button" at bounding box center [1172, 234] width 28 height 28
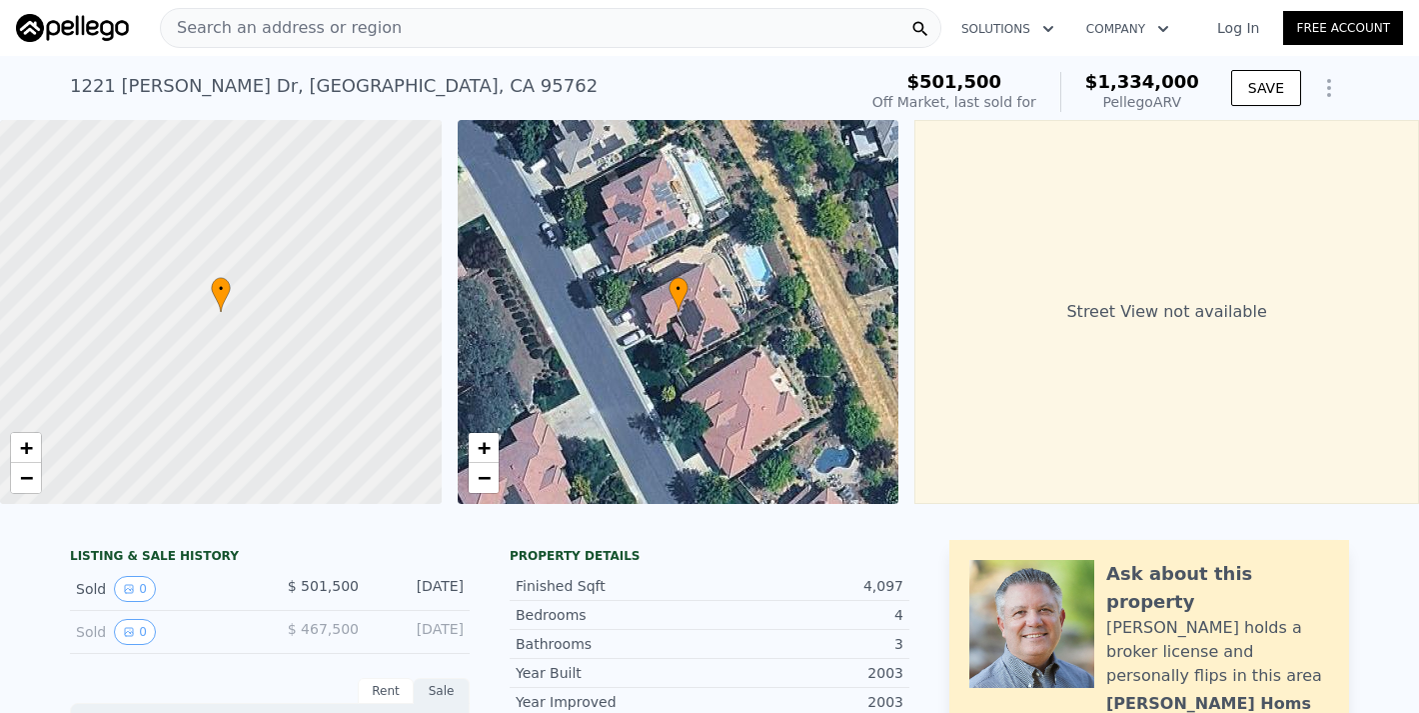
click at [483, 34] on div "Search an address or region" at bounding box center [551, 28] width 782 height 40
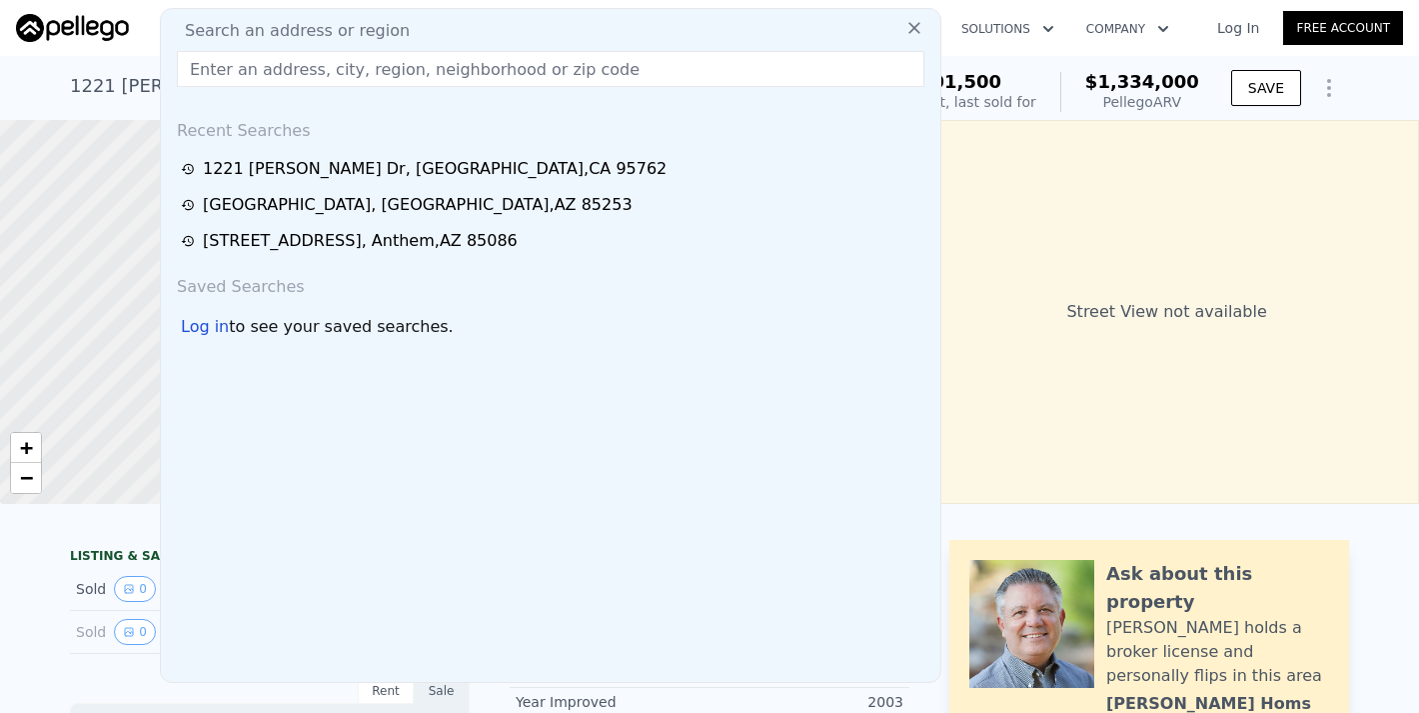
click at [300, 20] on span "Search an address or region" at bounding box center [289, 31] width 241 height 24
click at [297, 82] on input "text" at bounding box center [551, 69] width 748 height 36
click at [298, 50] on div "Search an address or region Recent Searches [STREET_ADDRESS][PERSON_NAME] [STRE…" at bounding box center [551, 345] width 782 height 675
click at [298, 68] on input "text" at bounding box center [551, 69] width 748 height 36
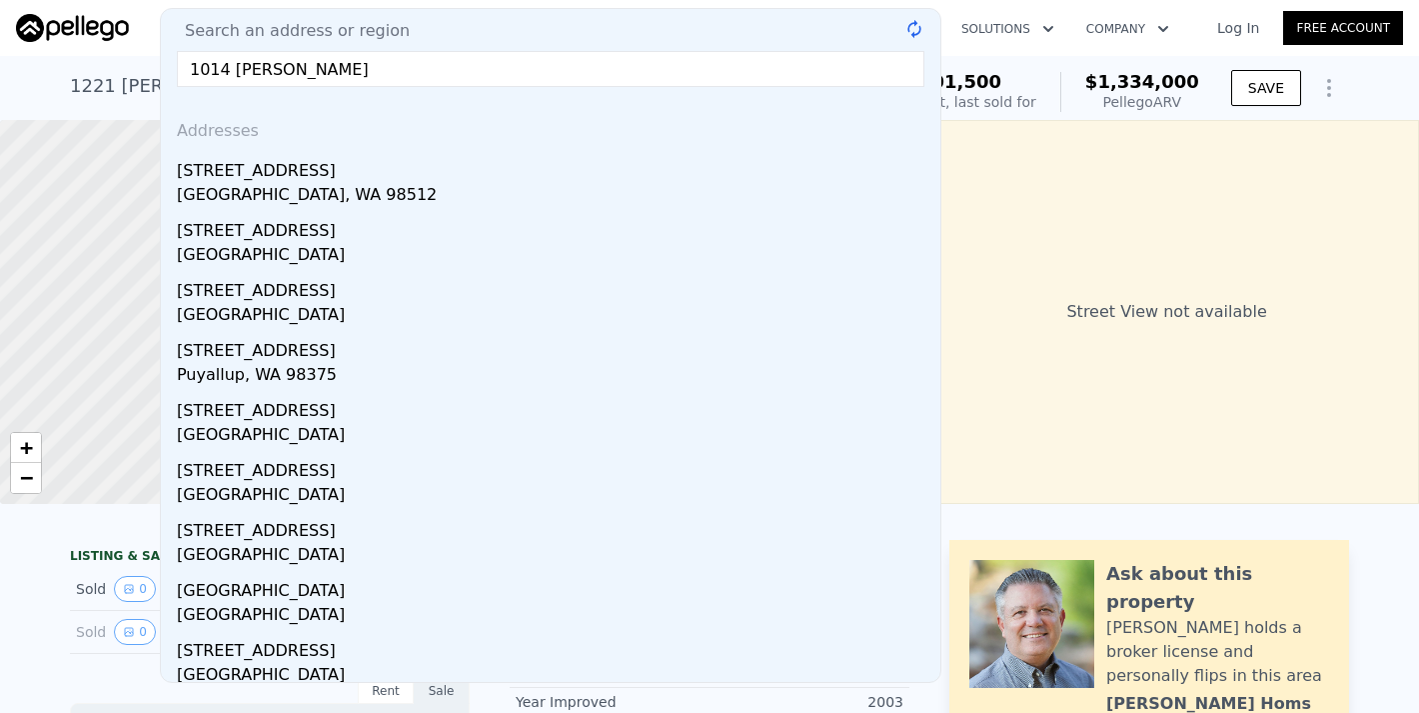
type input "1014 [PERSON_NAME]"
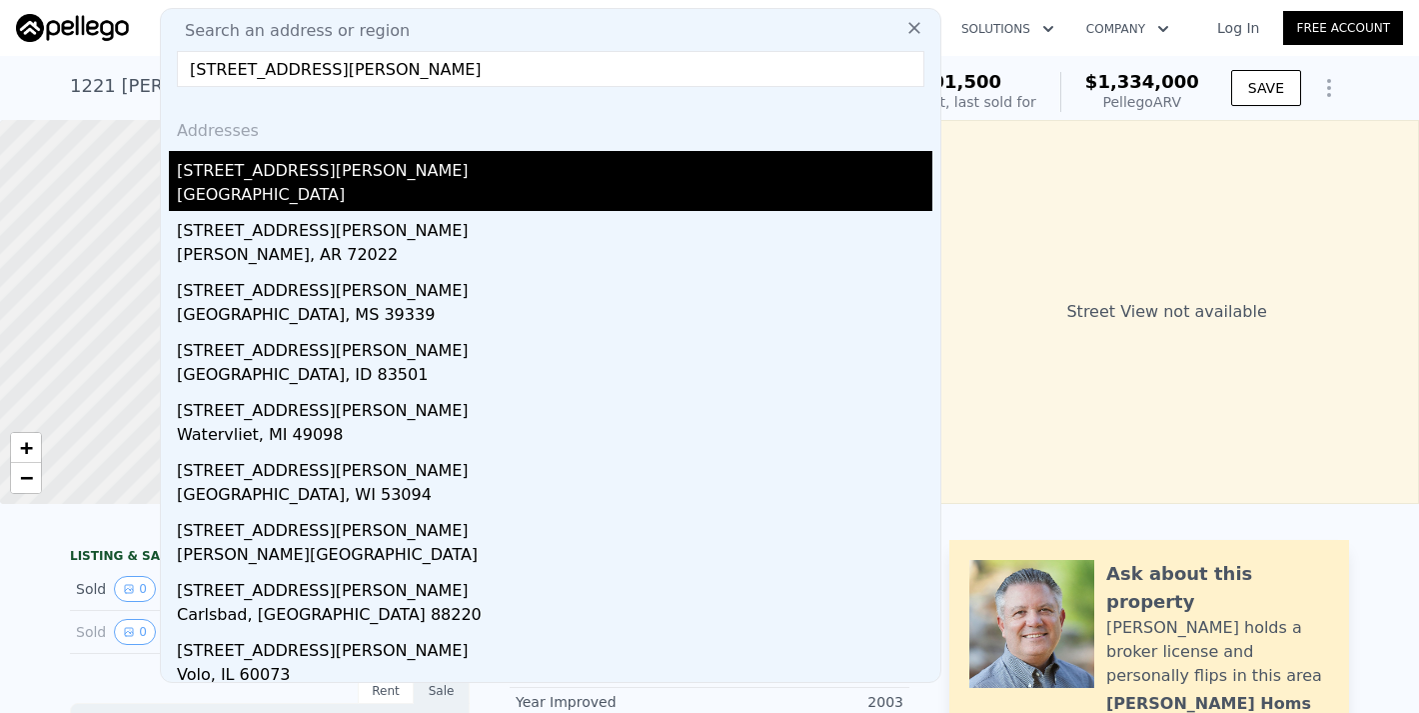
drag, startPoint x: 390, startPoint y: 64, endPoint x: 248, endPoint y: 180, distance: 183.3
click at [248, 180] on div "[STREET_ADDRESS][PERSON_NAME]" at bounding box center [555, 167] width 756 height 32
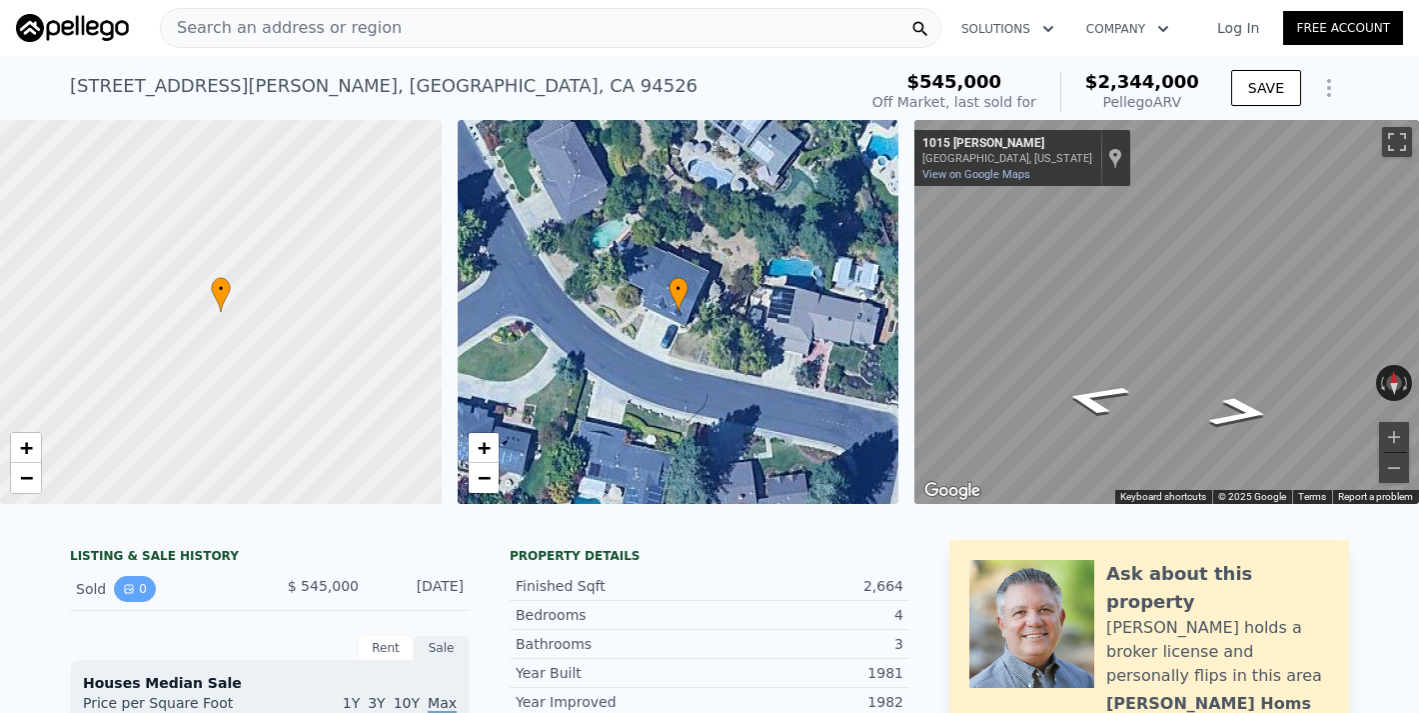
click at [133, 584] on icon "View historical data" at bounding box center [129, 589] width 12 height 12
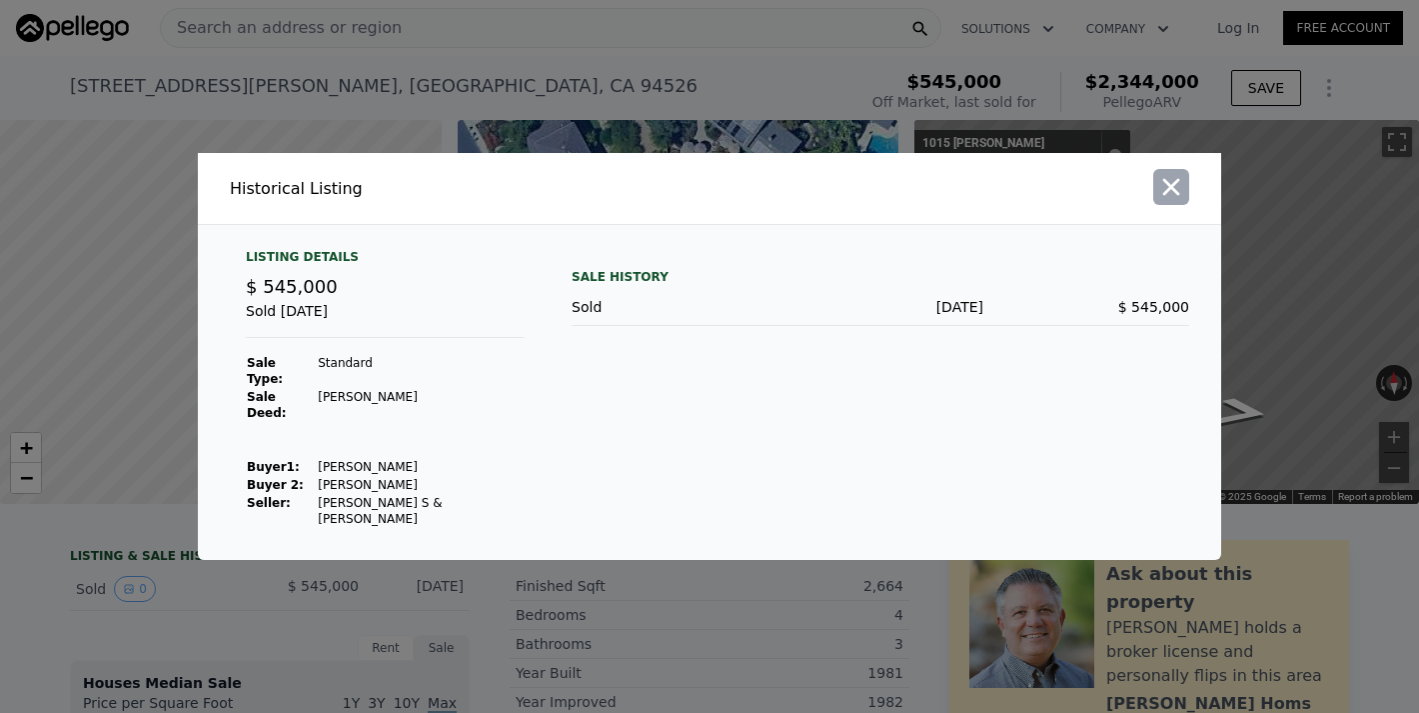
click at [1165, 201] on icon "button" at bounding box center [1172, 187] width 28 height 28
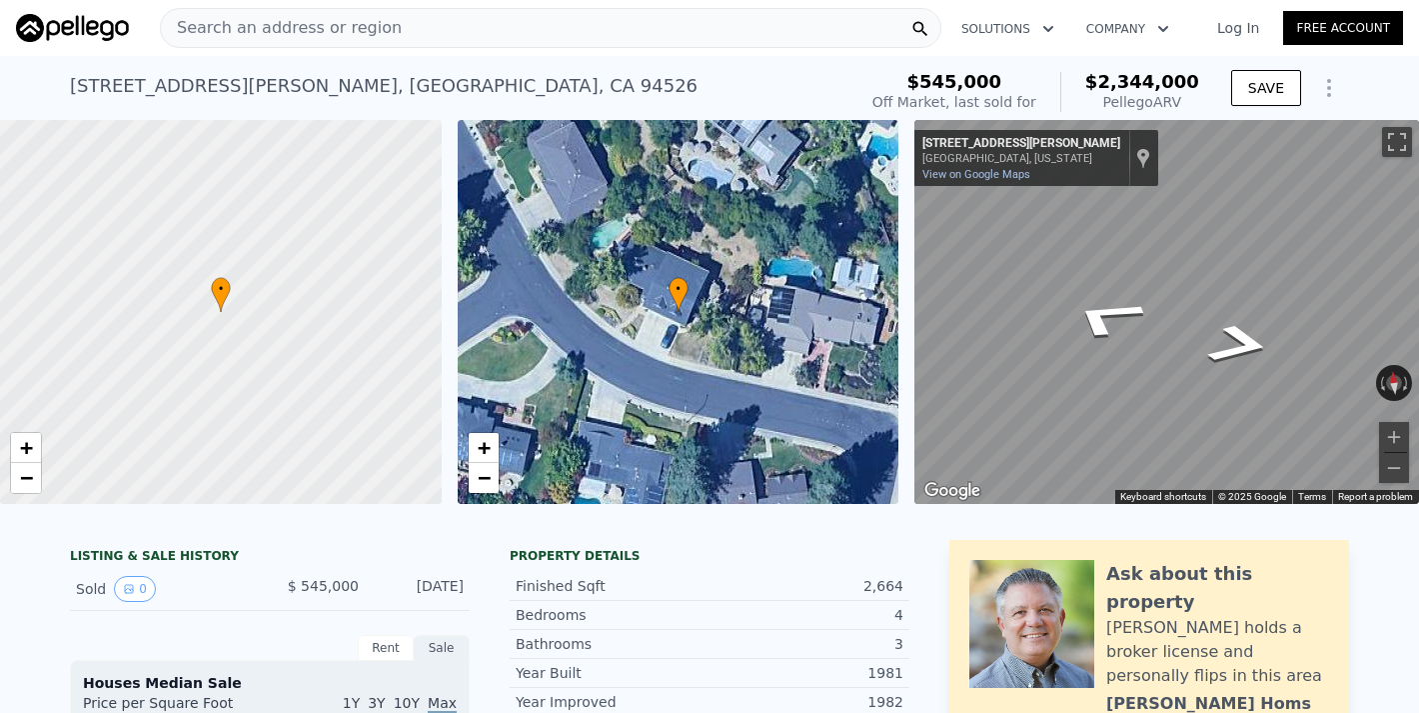
click at [397, 30] on div "Search an address or region" at bounding box center [551, 28] width 782 height 40
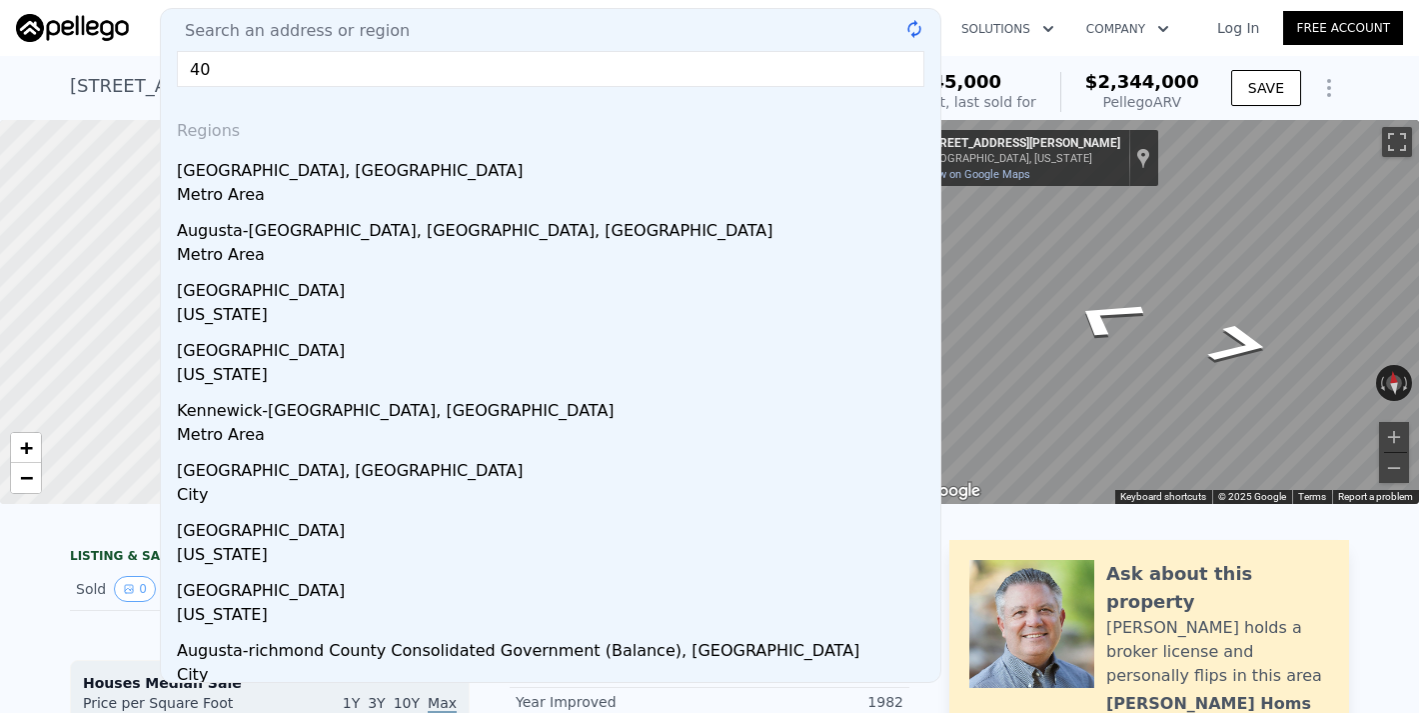
type input "4"
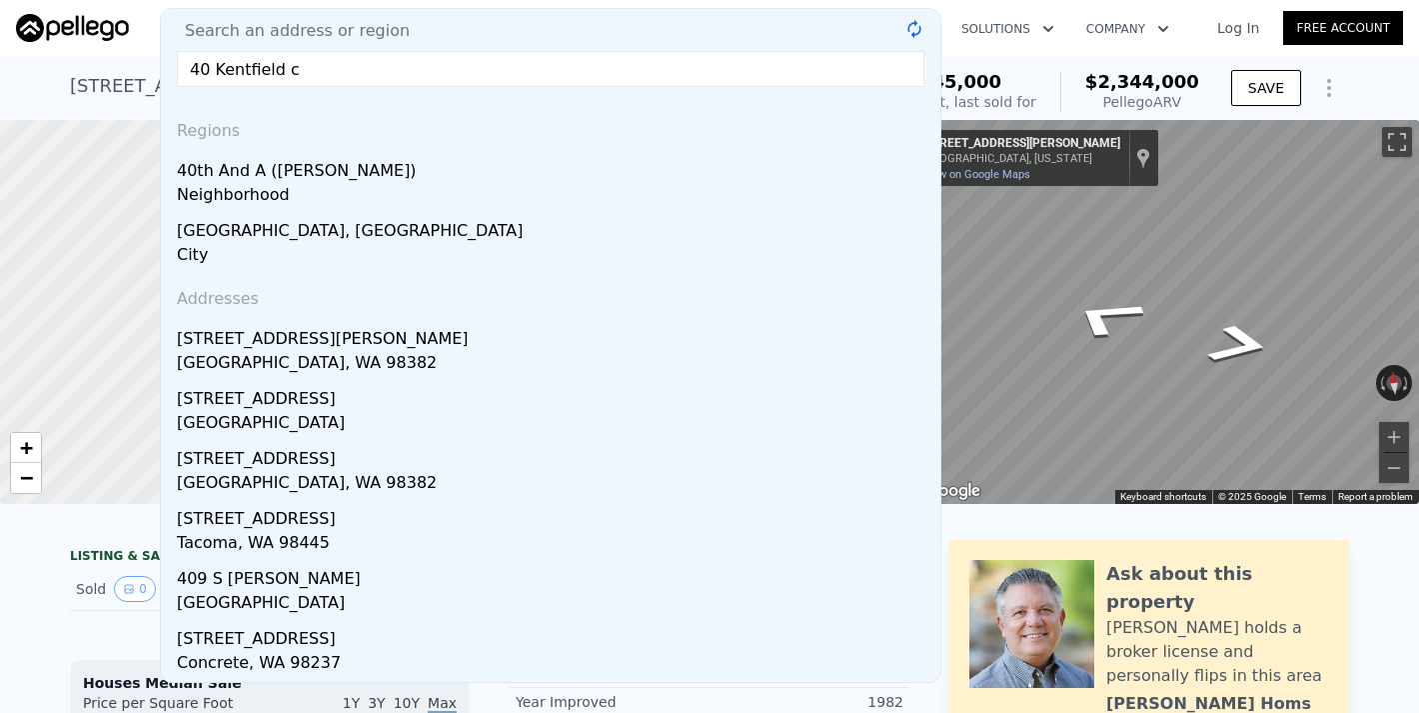
type input "[STREET_ADDRESS]"
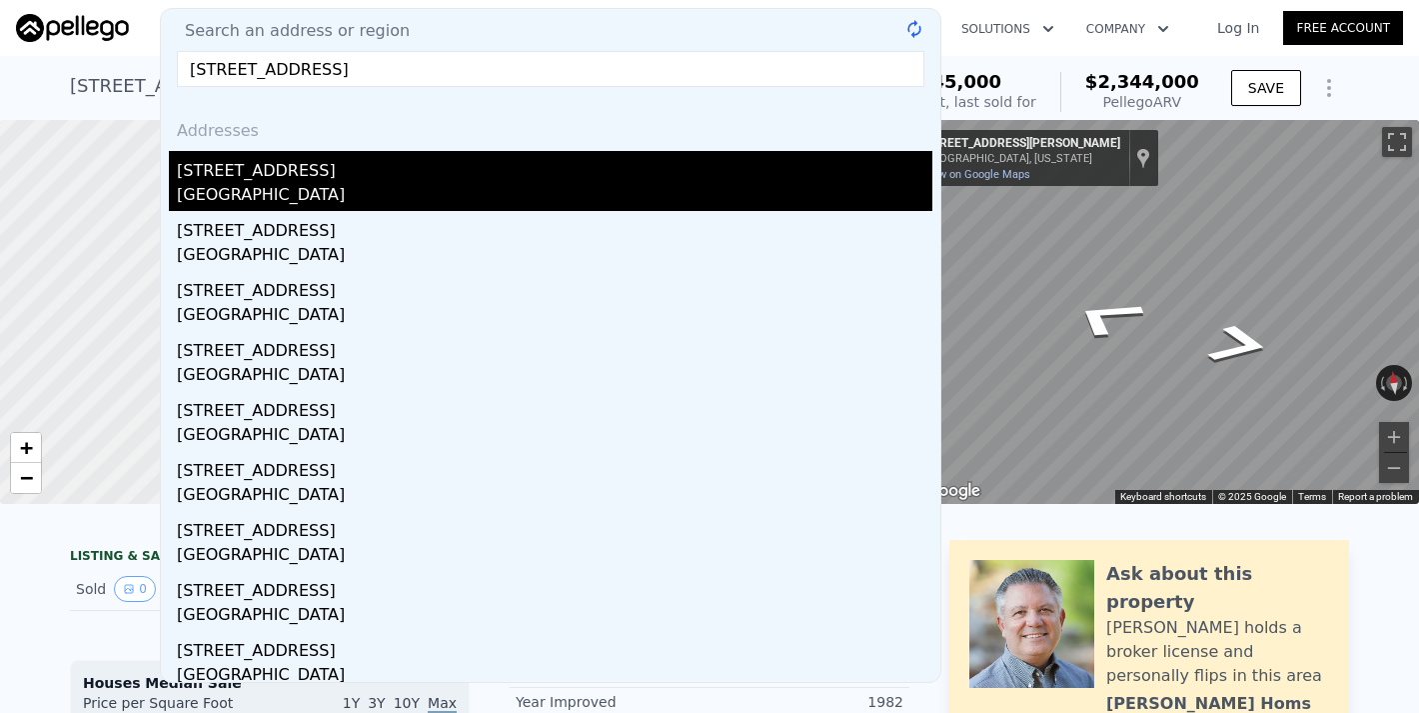
drag, startPoint x: 369, startPoint y: 76, endPoint x: 261, endPoint y: 184, distance: 152.7
click at [261, 184] on div "[GEOGRAPHIC_DATA]" at bounding box center [555, 197] width 756 height 28
